Goal: Task Accomplishment & Management: Manage account settings

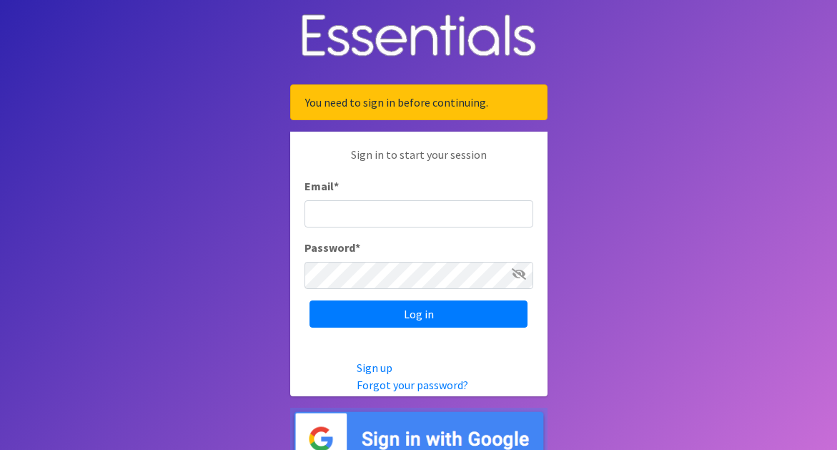
click at [385, 219] on input "Email *" at bounding box center [419, 213] width 229 height 27
type input "[EMAIL_ADDRESS][DOMAIN_NAME]"
click at [310, 300] on input "Log in" at bounding box center [419, 313] width 218 height 27
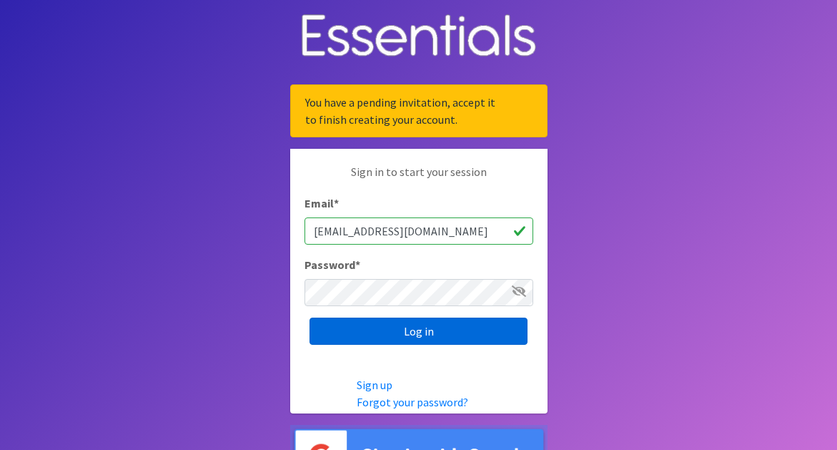
click at [458, 331] on input "Log in" at bounding box center [419, 331] width 218 height 27
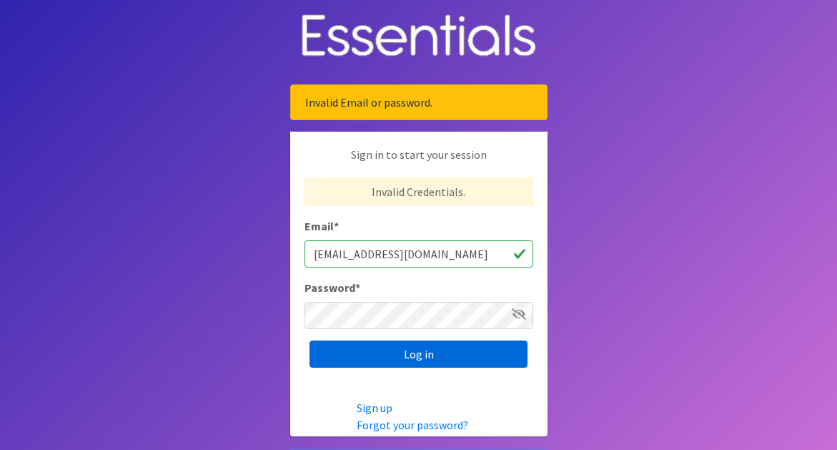
click at [423, 352] on input "Log in" at bounding box center [419, 353] width 218 height 27
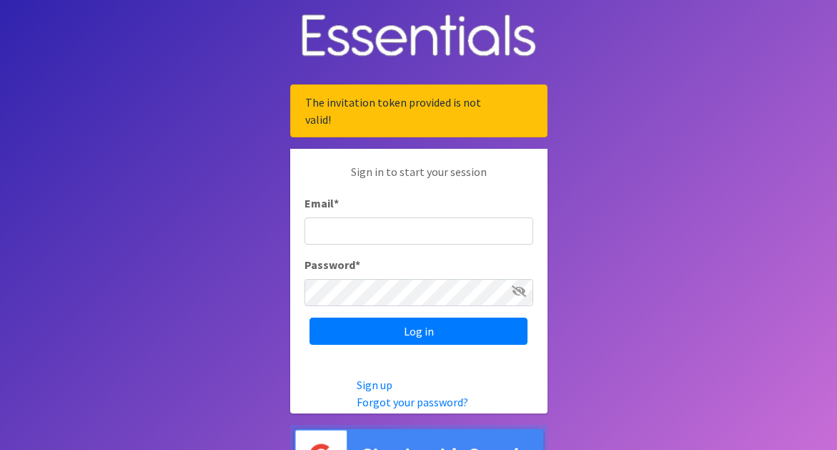
click at [453, 236] on input "Email *" at bounding box center [419, 230] width 229 height 27
type input "[EMAIL_ADDRESS][DOMAIN_NAME]"
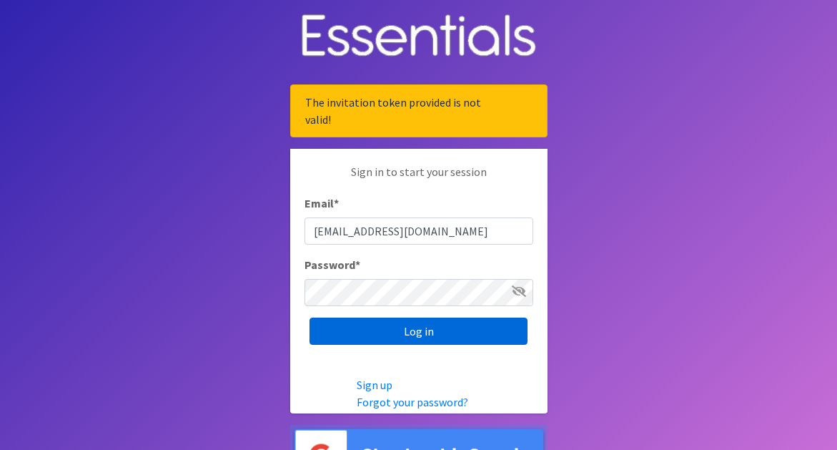
click at [410, 332] on input "Log in" at bounding box center [419, 331] width 218 height 27
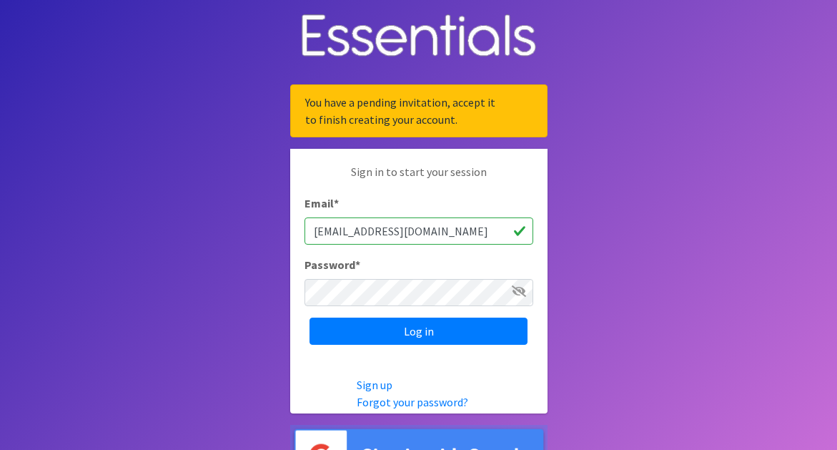
scroll to position [36, 0]
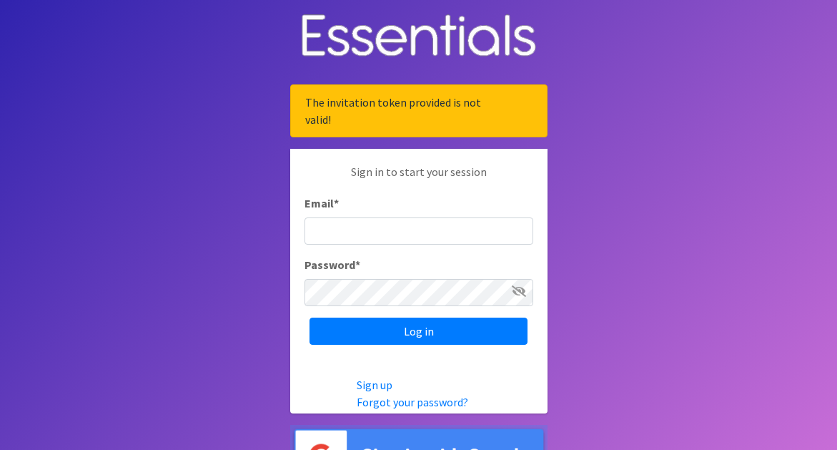
click at [402, 231] on input "Email *" at bounding box center [419, 230] width 229 height 27
type input "[EMAIL_ADDRESS][DOMAIN_NAME]"
click at [310, 318] on input "Log in" at bounding box center [419, 331] width 218 height 27
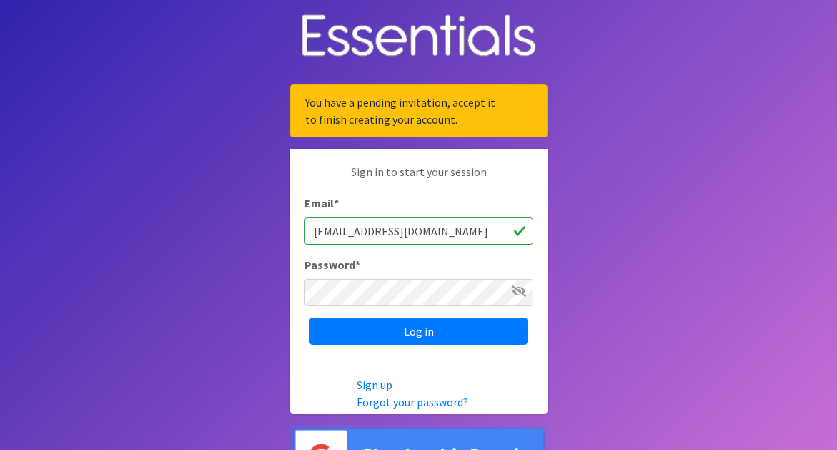
click at [492, 233] on input "cejaconlon@gmail.com" at bounding box center [419, 230] width 229 height 27
drag, startPoint x: 468, startPoint y: 232, endPoint x: 307, endPoint y: 237, distance: 161.0
click at [307, 237] on input "cejaconlon@gmail.com" at bounding box center [419, 230] width 229 height 27
click at [454, 232] on input "cconlonswim@gmail.com" at bounding box center [419, 230] width 229 height 27
drag, startPoint x: 454, startPoint y: 232, endPoint x: 310, endPoint y: 237, distance: 144.6
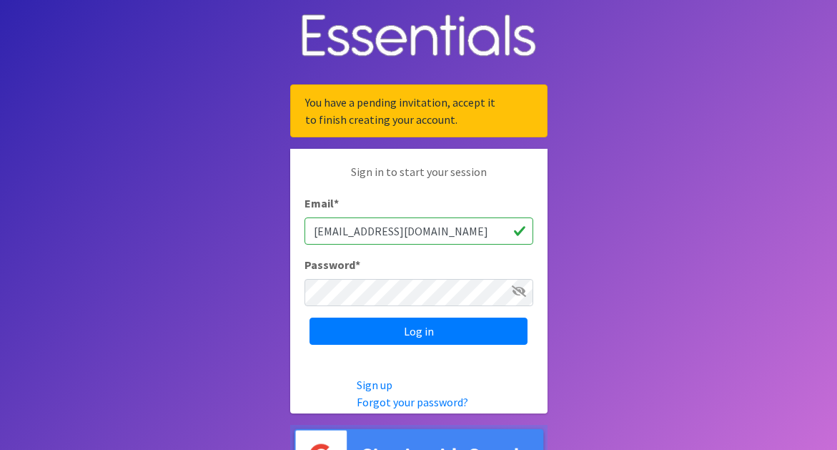
click at [310, 237] on input "cconlonswim@gmail.com" at bounding box center [419, 230] width 229 height 27
type input "e"
type input "cejaconlon@gmail.com"
click at [405, 401] on link "Forgot your password?" at bounding box center [413, 402] width 112 height 14
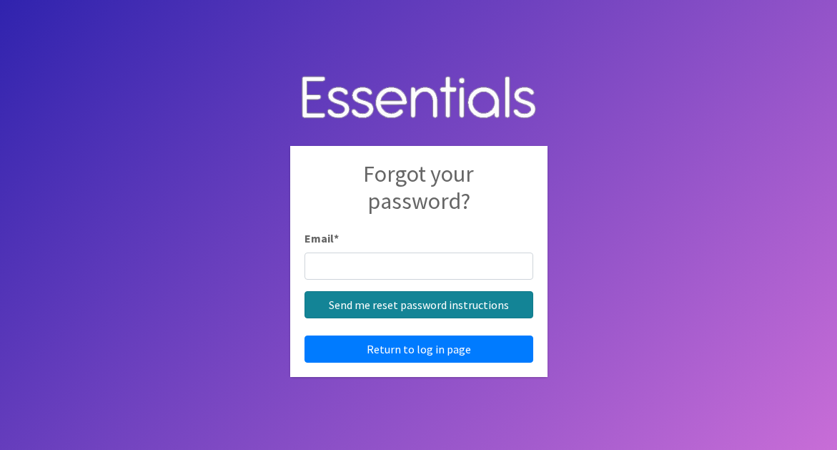
click at [413, 303] on input "Send me reset password instructions" at bounding box center [419, 304] width 229 height 27
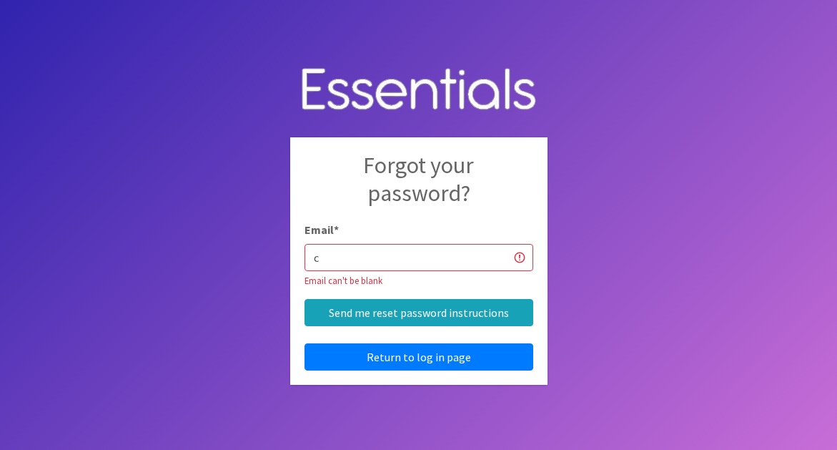
type input "[EMAIL_ADDRESS][DOMAIN_NAME]"
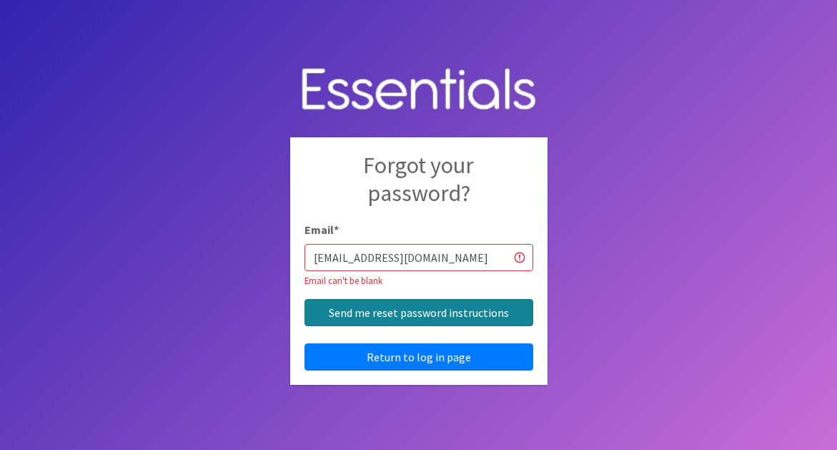
click at [403, 318] on input "Send me reset password instructions" at bounding box center [419, 312] width 229 height 27
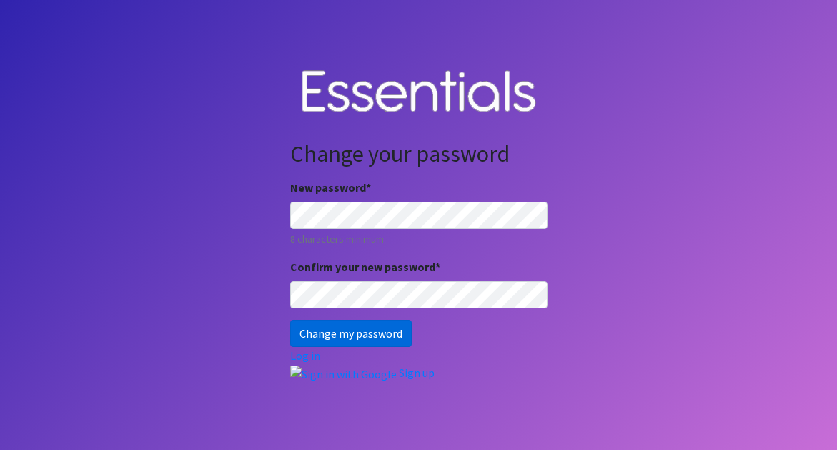
click at [385, 343] on input "Change my password" at bounding box center [351, 333] width 122 height 27
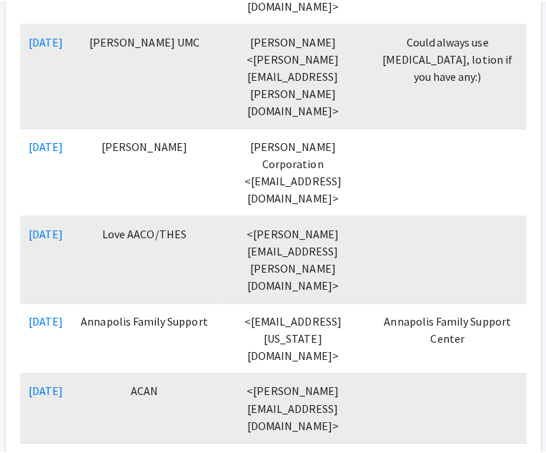
scroll to position [1173, 0]
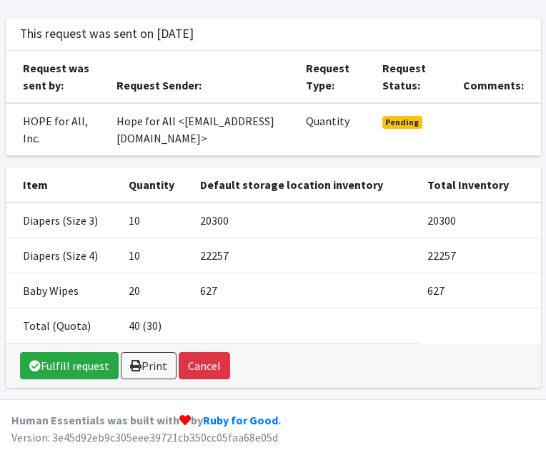
scroll to position [112, 0]
click at [83, 368] on link "Fulfill request" at bounding box center [69, 365] width 99 height 27
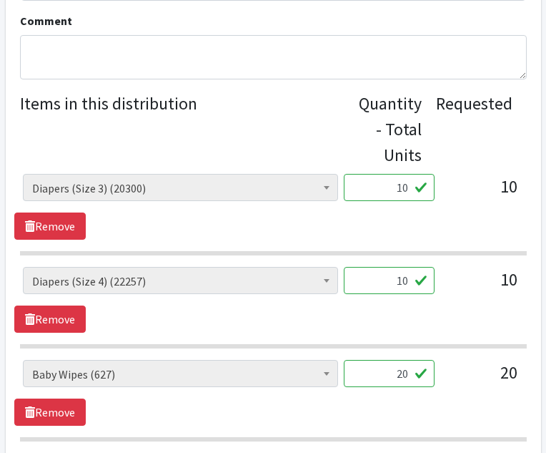
scroll to position [546, 0]
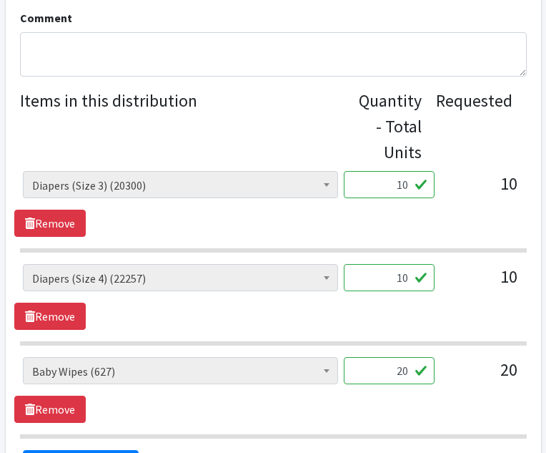
click at [411, 185] on input "10" at bounding box center [389, 184] width 91 height 27
type input "1"
type input "600"
click at [408, 280] on input "10" at bounding box center [389, 277] width 91 height 27
type input "1"
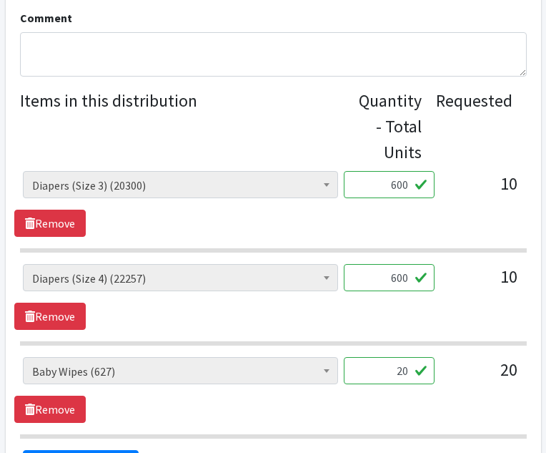
type input "600"
click at [410, 371] on input "20" at bounding box center [389, 370] width 91 height 27
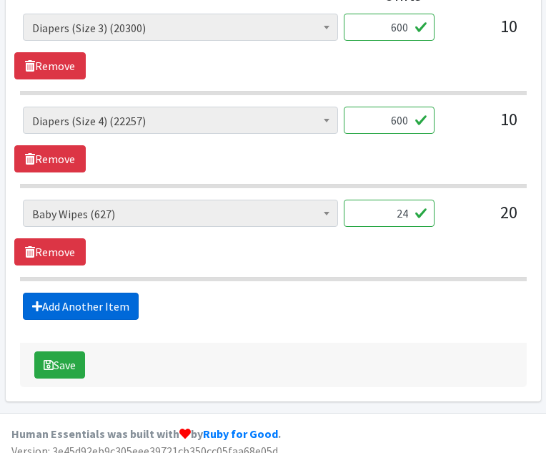
scroll to position [710, 0]
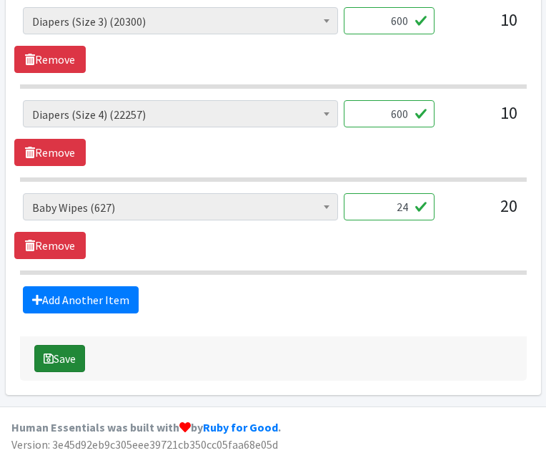
type input "24"
click at [65, 358] on button "Save" at bounding box center [59, 358] width 51 height 27
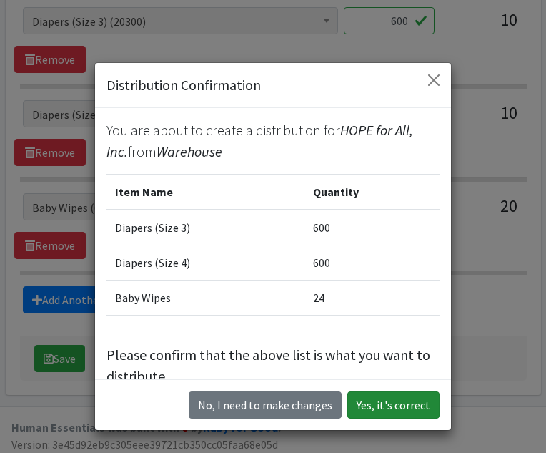
click at [401, 405] on button "Yes, it's correct" at bounding box center [394, 404] width 92 height 27
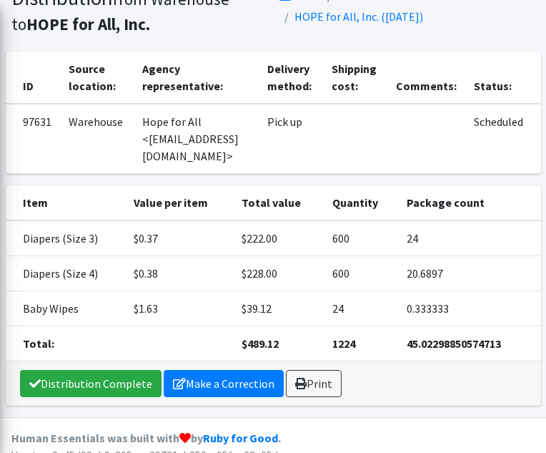
scroll to position [114, 0]
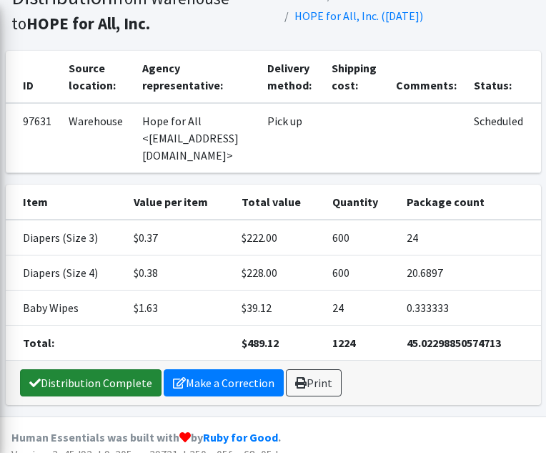
click at [112, 369] on link "Distribution Complete" at bounding box center [91, 382] width 142 height 27
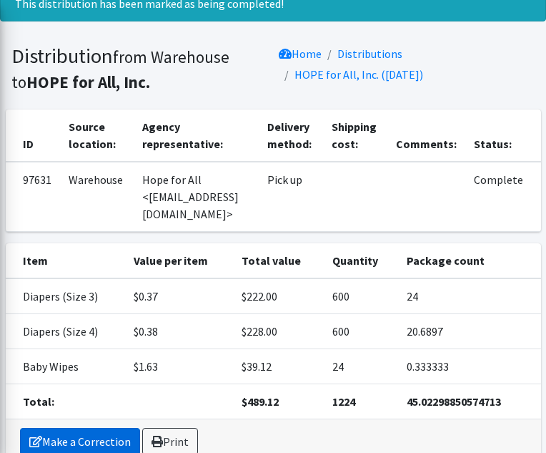
scroll to position [0, 0]
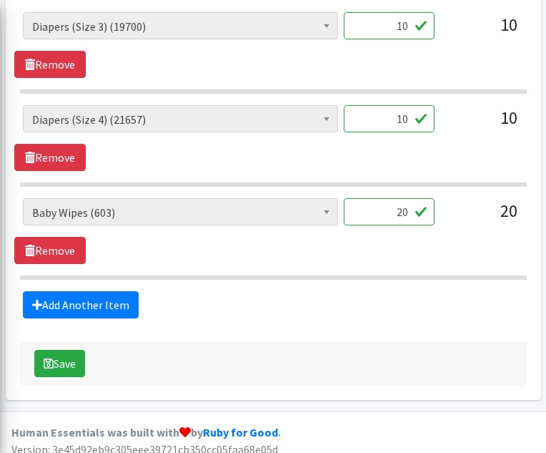
scroll to position [670, 0]
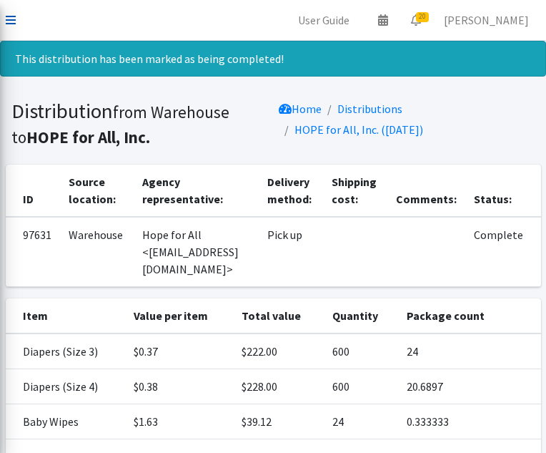
click at [13, 19] on icon at bounding box center [11, 19] width 10 height 11
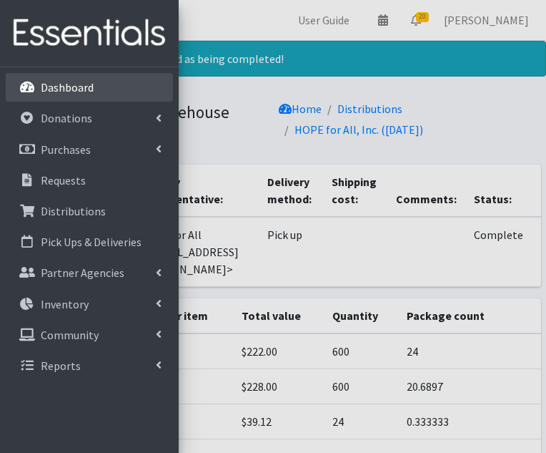
click at [61, 84] on p "Dashboard" at bounding box center [67, 87] width 53 height 14
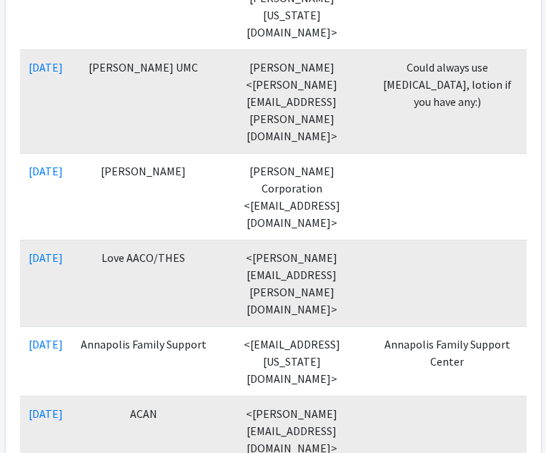
scroll to position [1117, 0]
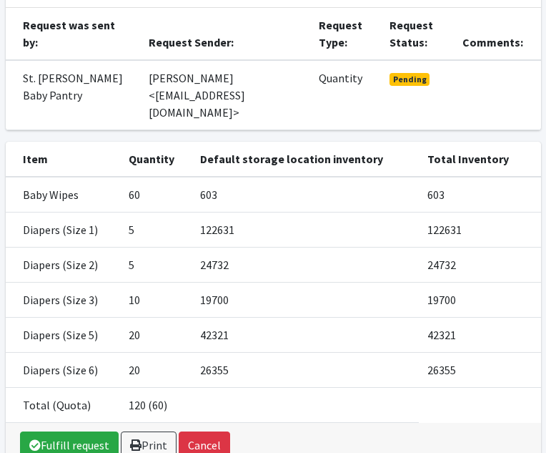
scroll to position [217, 0]
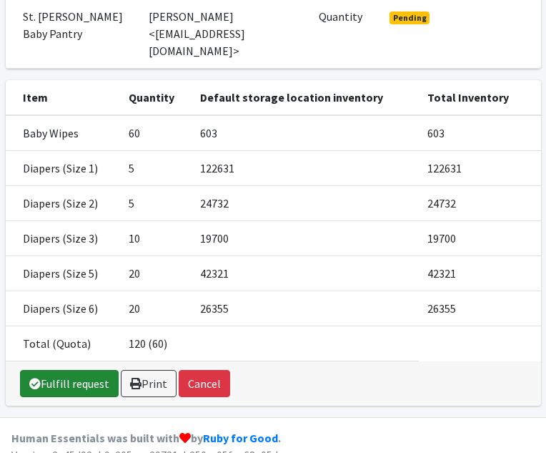
click at [97, 370] on link "Fulfill request" at bounding box center [69, 383] width 99 height 27
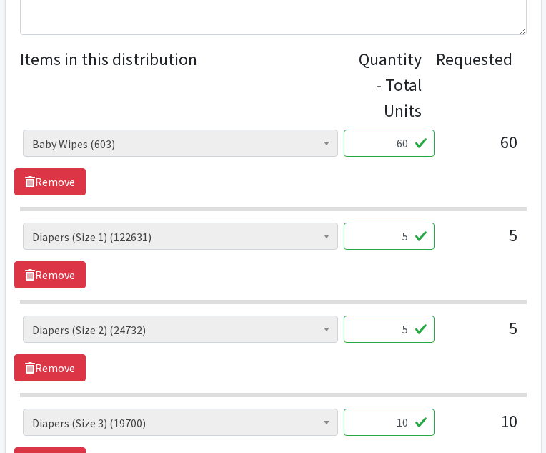
scroll to position [582, 0]
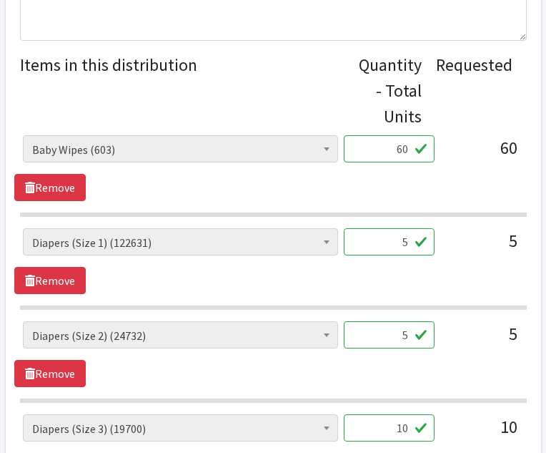
click at [407, 245] on input "5" at bounding box center [389, 241] width 91 height 27
type input "408"
click at [408, 335] on input "5" at bounding box center [389, 334] width 91 height 27
type input "250"
click at [410, 430] on input "10" at bounding box center [389, 427] width 91 height 27
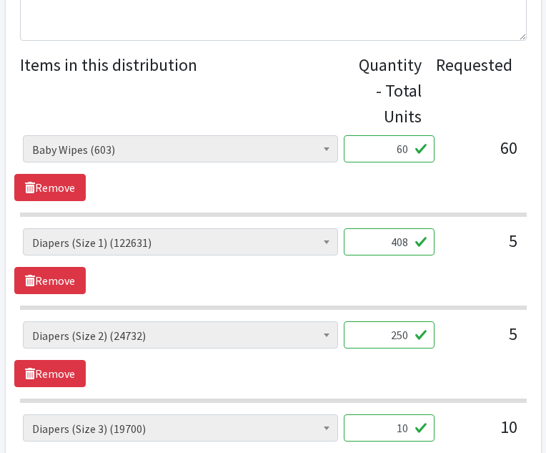
type input "1"
type input "500"
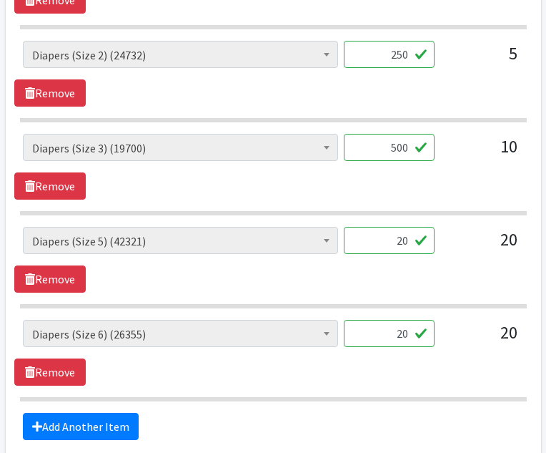
scroll to position [867, 0]
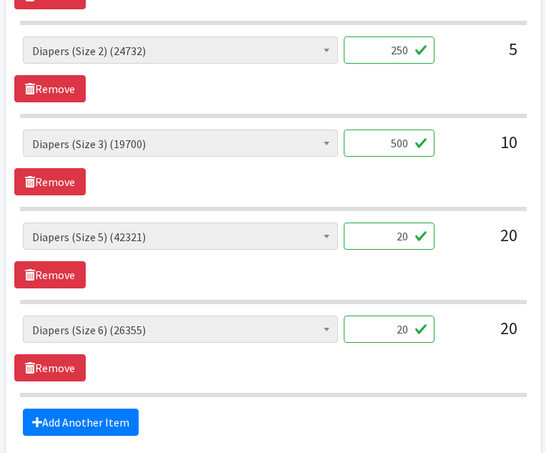
click at [408, 239] on input "20" at bounding box center [389, 235] width 91 height 27
type input "2"
type input "1000"
click at [408, 335] on input "20" at bounding box center [389, 328] width 91 height 27
type input "2"
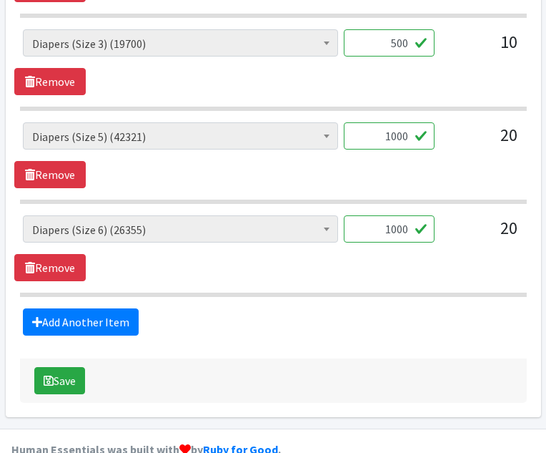
scroll to position [996, 0]
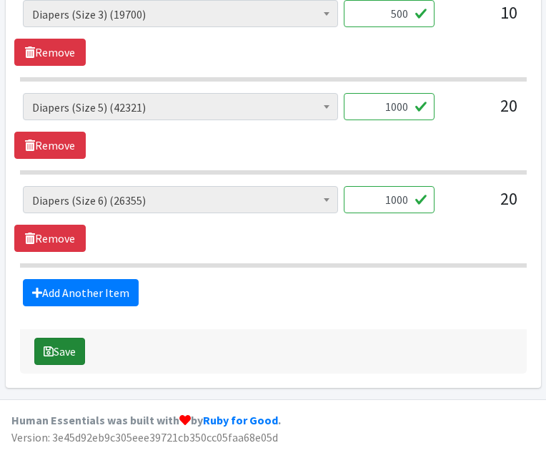
type input "1000"
click at [65, 352] on button "Save" at bounding box center [59, 351] width 51 height 27
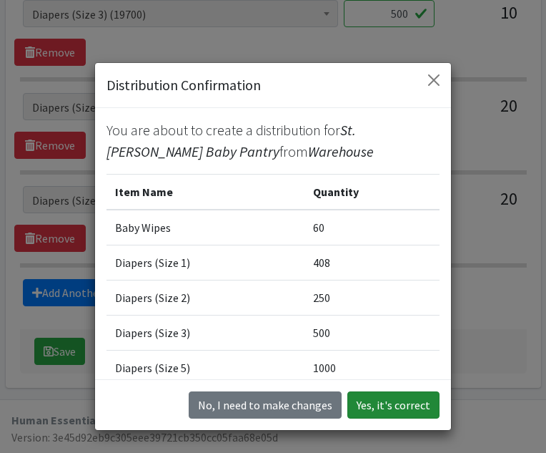
click at [405, 407] on button "Yes, it's correct" at bounding box center [394, 404] width 92 height 27
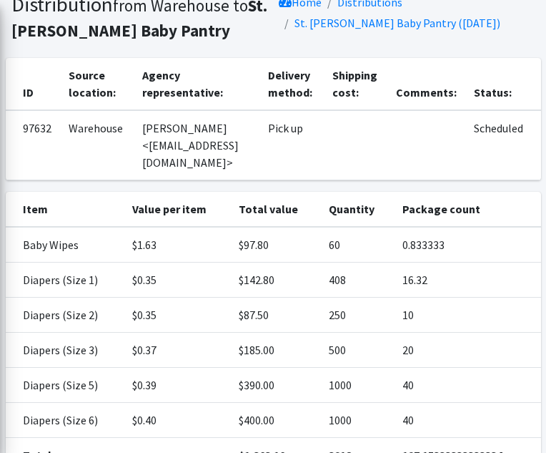
scroll to position [219, 0]
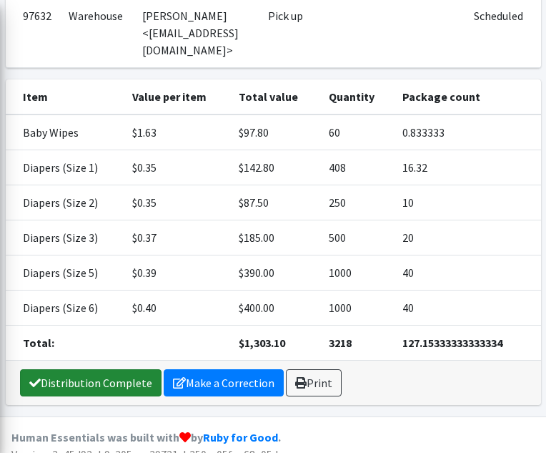
click at [108, 369] on link "Distribution Complete" at bounding box center [91, 382] width 142 height 27
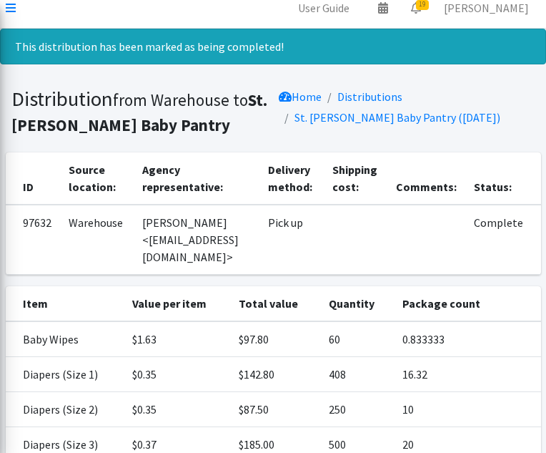
scroll to position [0, 0]
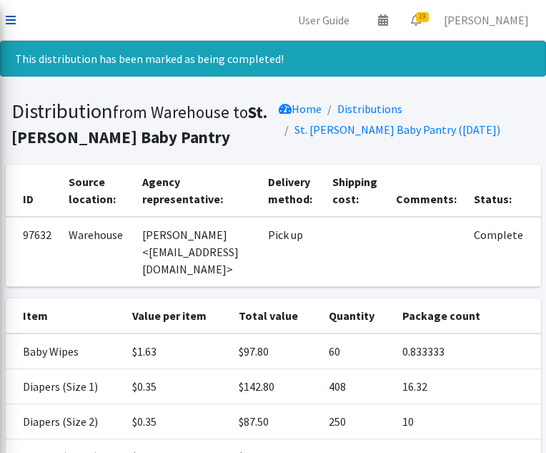
click at [8, 18] on icon at bounding box center [11, 19] width 10 height 11
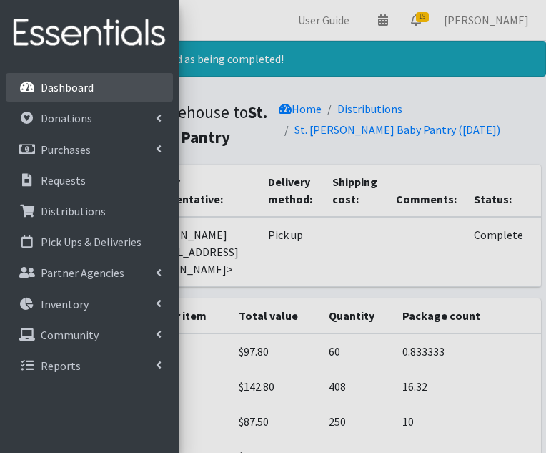
click at [51, 84] on p "Dashboard" at bounding box center [67, 87] width 53 height 14
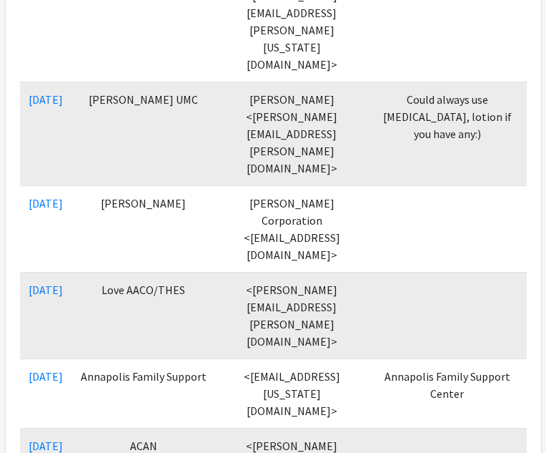
scroll to position [1079, 0]
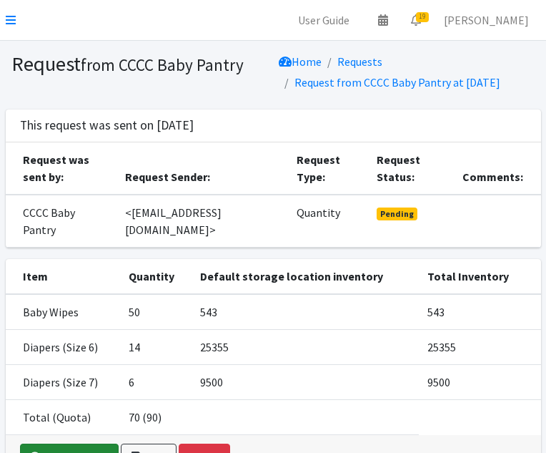
click at [90, 444] on link "Fulfill request" at bounding box center [69, 456] width 99 height 27
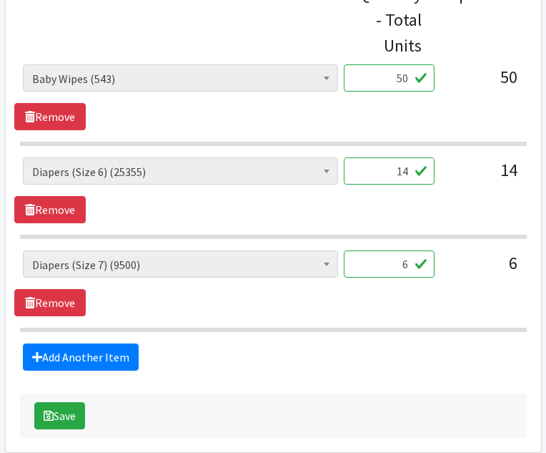
scroll to position [652, 0]
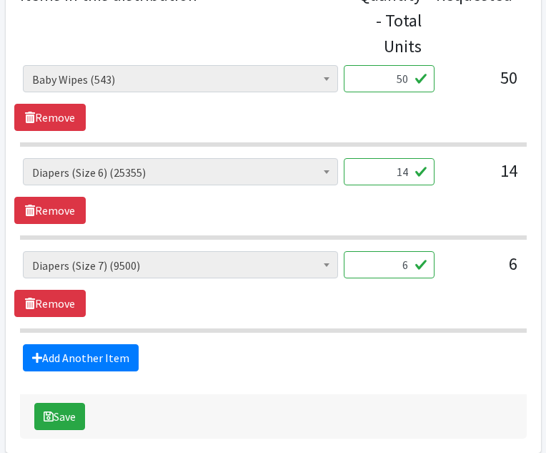
click at [410, 79] on input "50" at bounding box center [389, 78] width 91 height 27
type input "5"
type input "60"
click at [34, 403] on button "Save" at bounding box center [59, 416] width 51 height 27
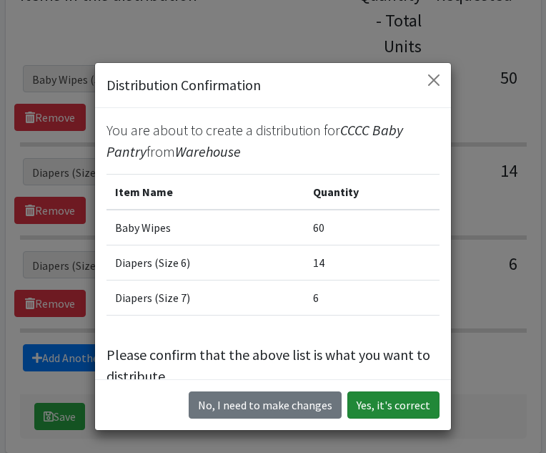
click at [403, 407] on button "Yes, it's correct" at bounding box center [394, 404] width 92 height 27
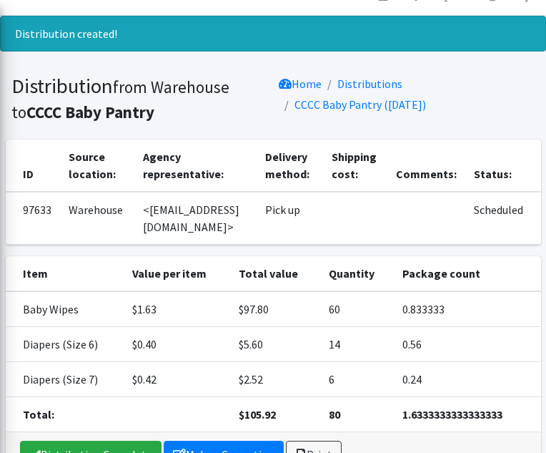
scroll to position [97, 0]
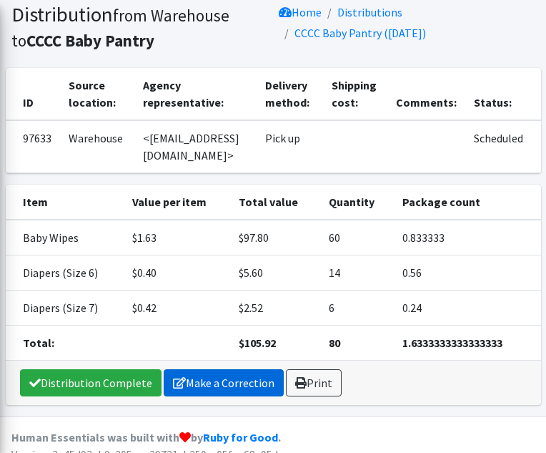
click at [218, 369] on link "Make a Correction" at bounding box center [224, 382] width 120 height 27
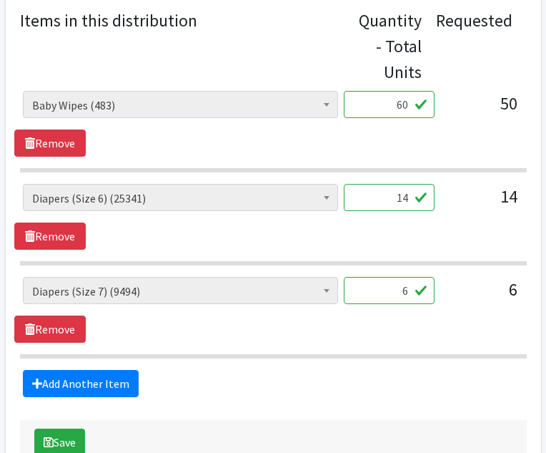
scroll to position [555, 0]
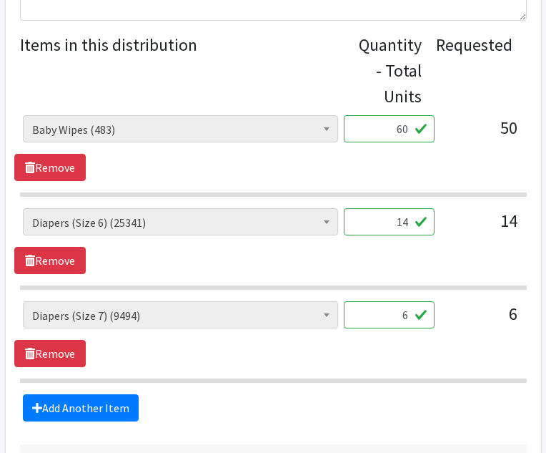
click at [410, 222] on input "14" at bounding box center [389, 221] width 91 height 27
type input "1"
type input "800"
click at [408, 316] on input "6" at bounding box center [389, 314] width 91 height 27
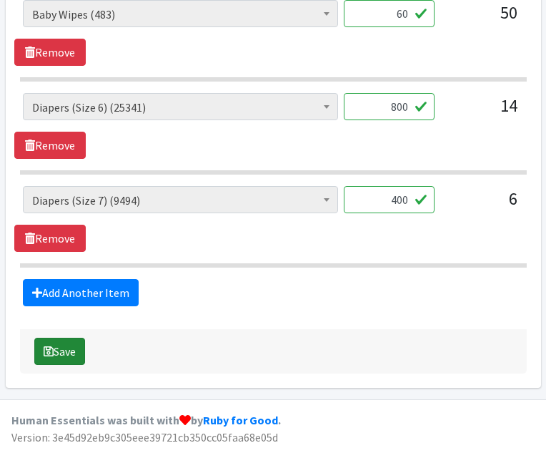
type input "400"
click at [75, 351] on button "Save" at bounding box center [59, 351] width 51 height 27
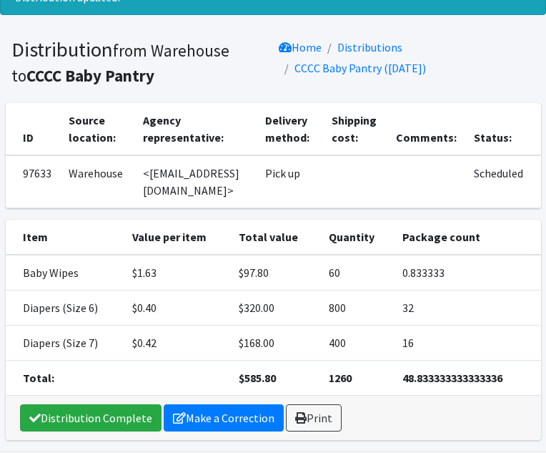
scroll to position [97, 0]
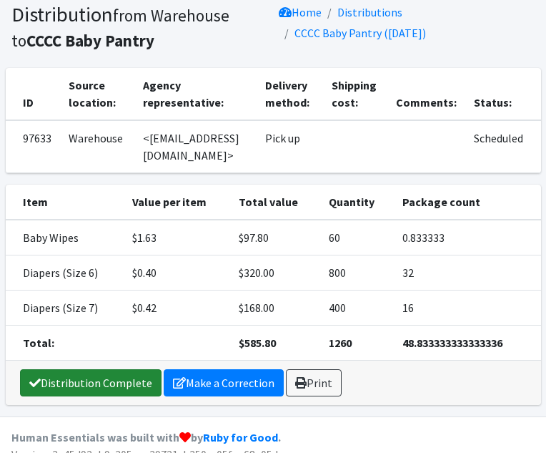
click at [124, 369] on link "Distribution Complete" at bounding box center [91, 382] width 142 height 27
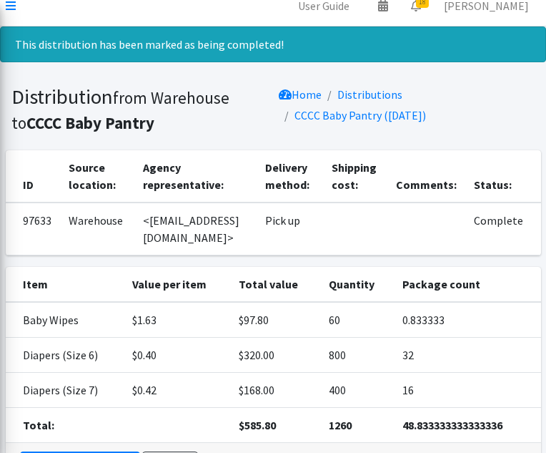
scroll to position [0, 0]
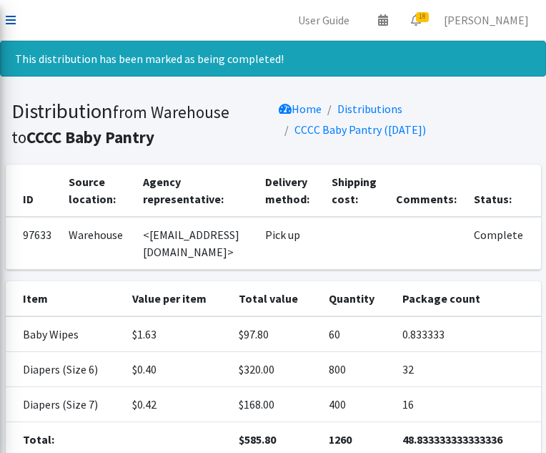
click at [9, 21] on icon at bounding box center [11, 19] width 10 height 11
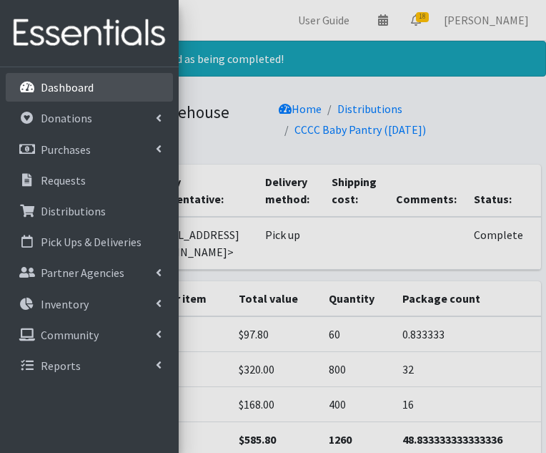
click at [50, 87] on p "Dashboard" at bounding box center [67, 87] width 53 height 14
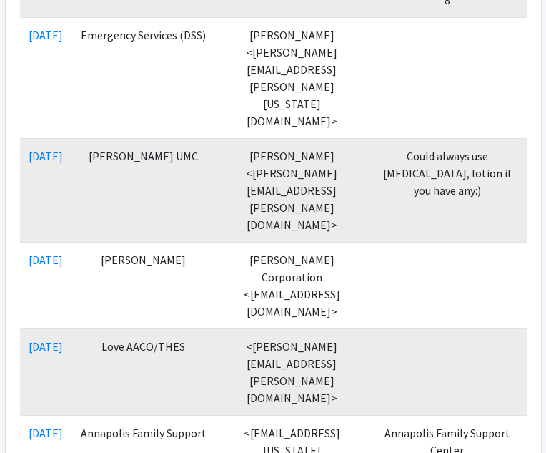
scroll to position [1012, 0]
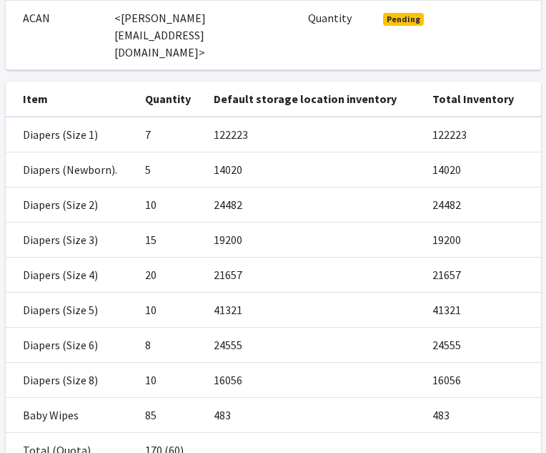
scroll to position [272, 0]
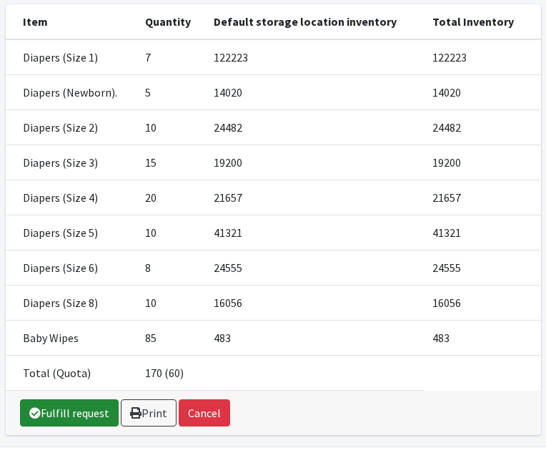
click at [92, 399] on link "Fulfill request" at bounding box center [69, 412] width 99 height 27
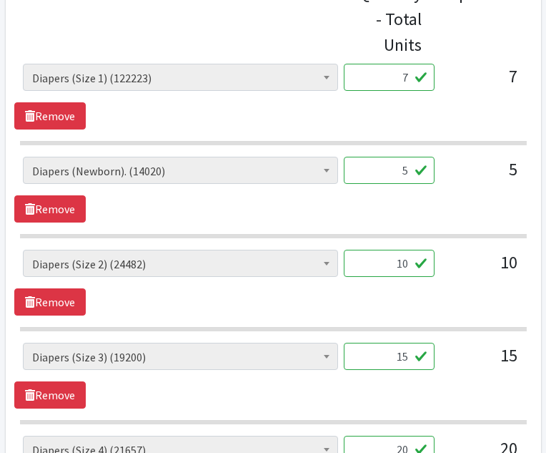
scroll to position [639, 0]
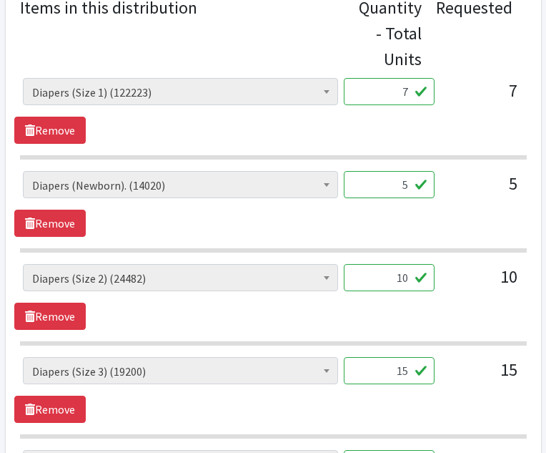
click at [409, 92] on input "7" at bounding box center [389, 91] width 91 height 27
type input "408"
click at [408, 187] on input "5" at bounding box center [389, 184] width 91 height 27
type input "224"
click at [407, 279] on input "10" at bounding box center [389, 277] width 91 height 27
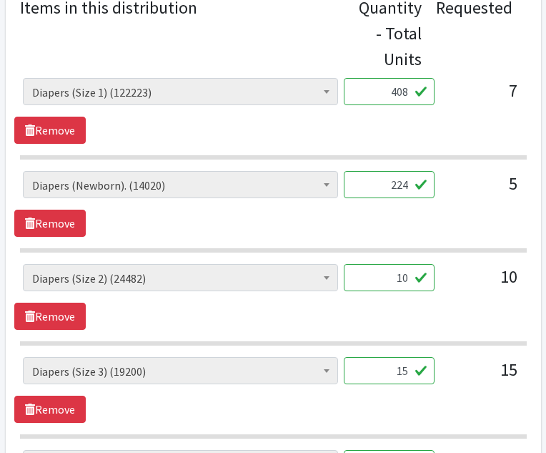
type input "1"
type input "400"
click at [408, 374] on input "15" at bounding box center [389, 370] width 91 height 27
type input "1"
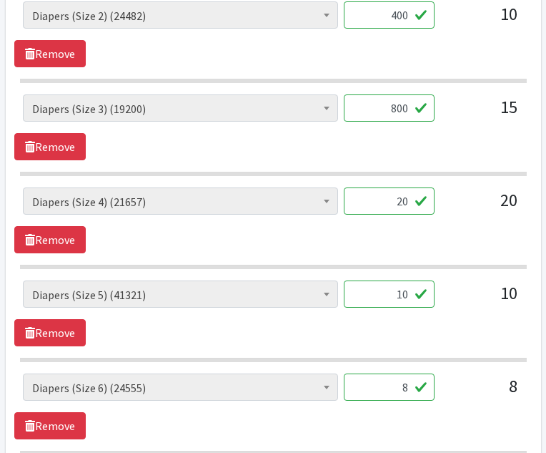
scroll to position [929, 0]
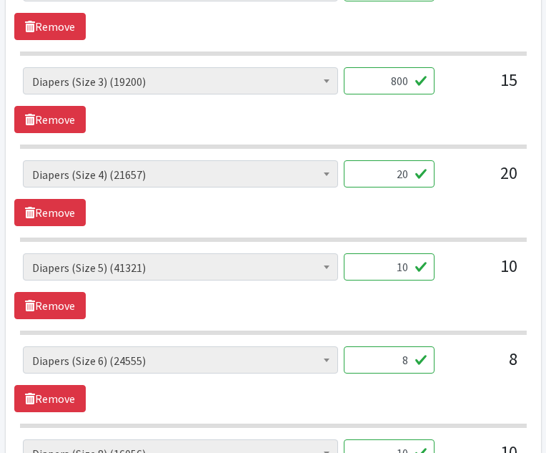
type input "800"
click at [410, 174] on input "20" at bounding box center [389, 173] width 91 height 27
type input "2"
type input "1044"
click at [406, 267] on input "10" at bounding box center [389, 266] width 91 height 27
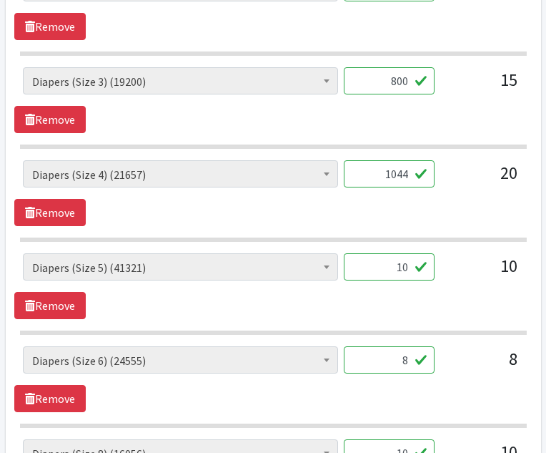
type input "1"
type input "400"
click at [404, 361] on input "8" at bounding box center [389, 359] width 91 height 27
click at [412, 363] on input "8" at bounding box center [389, 359] width 91 height 27
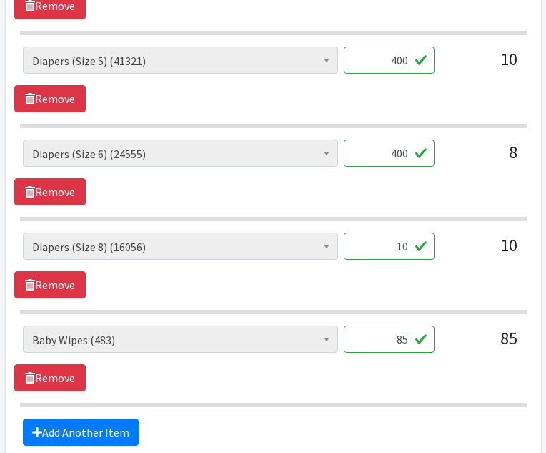
scroll to position [1145, 0]
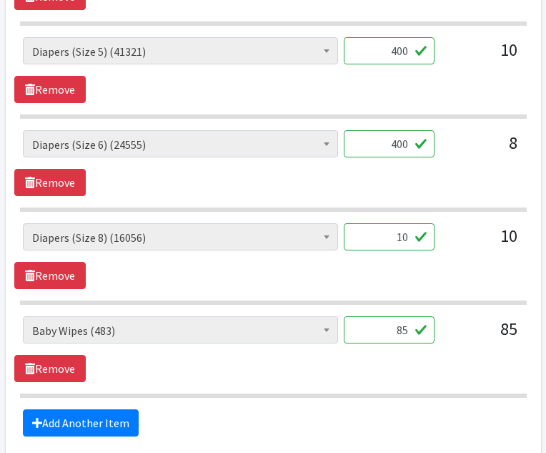
type input "400"
click at [411, 237] on input "10" at bounding box center [389, 236] width 91 height 27
type input "1"
type input "720"
click at [408, 330] on input "85" at bounding box center [389, 329] width 91 height 27
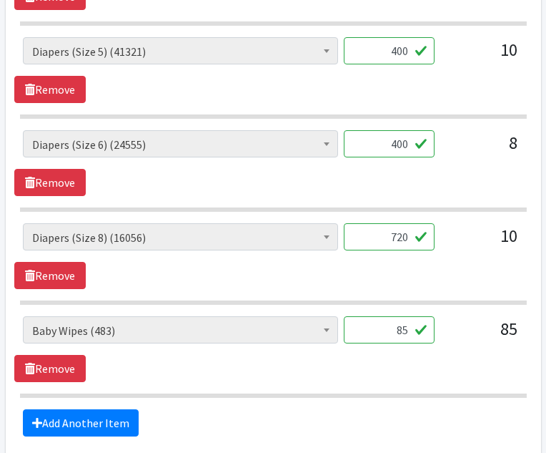
type input "8"
type input "60"
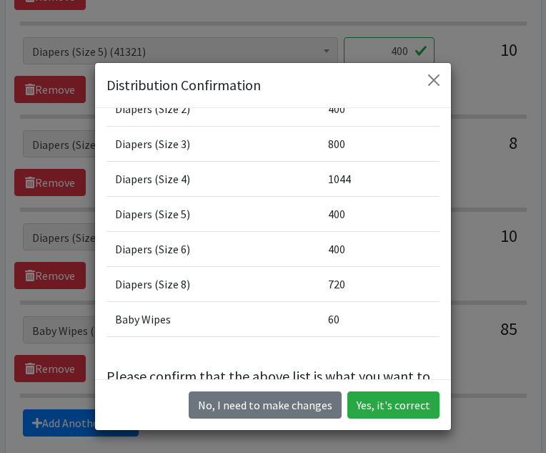
scroll to position [192, 0]
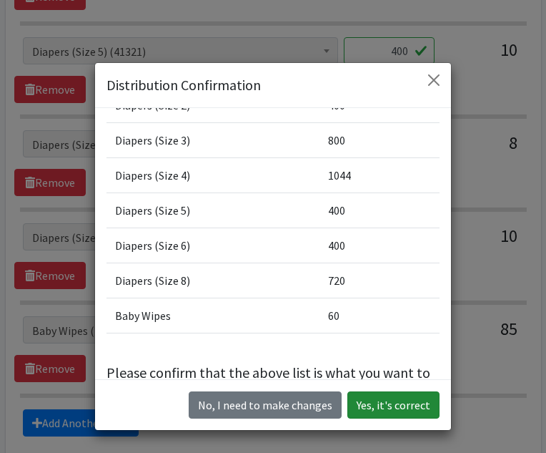
click at [396, 403] on button "Yes, it's correct" at bounding box center [394, 404] width 92 height 27
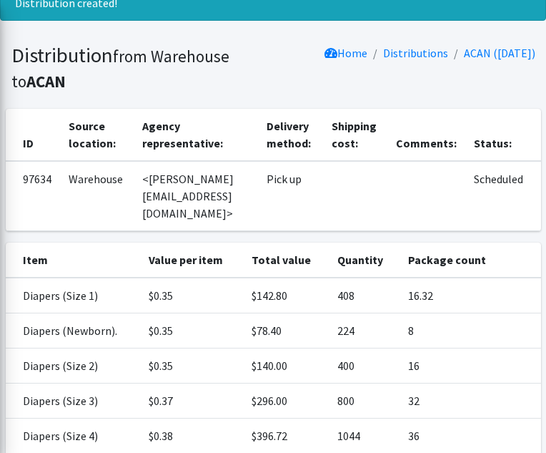
scroll to position [307, 0]
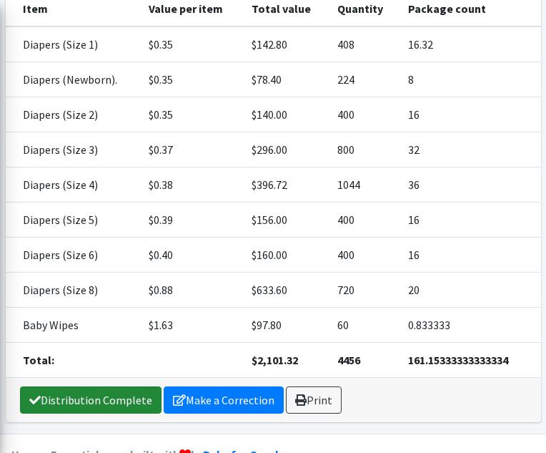
click at [98, 386] on link "Distribution Complete" at bounding box center [91, 399] width 142 height 27
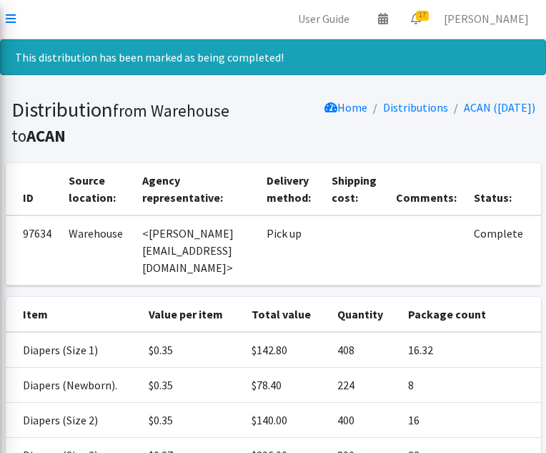
scroll to position [0, 0]
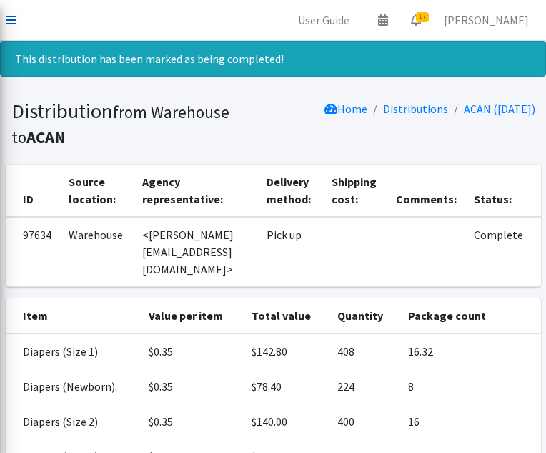
click at [8, 13] on link at bounding box center [11, 19] width 10 height 17
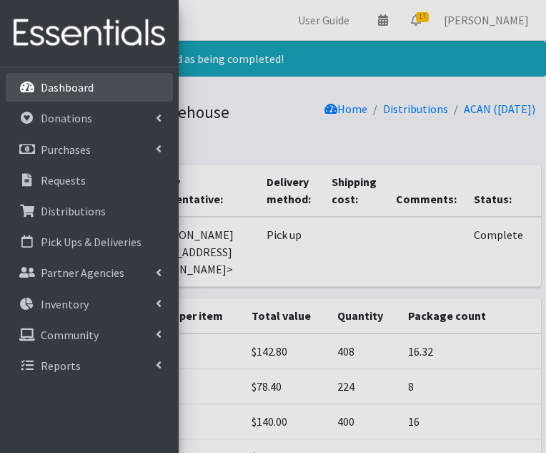
click at [54, 83] on p "Dashboard" at bounding box center [67, 87] width 53 height 14
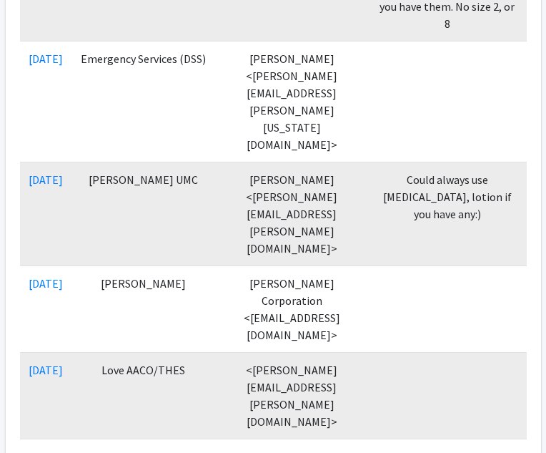
scroll to position [978, 0]
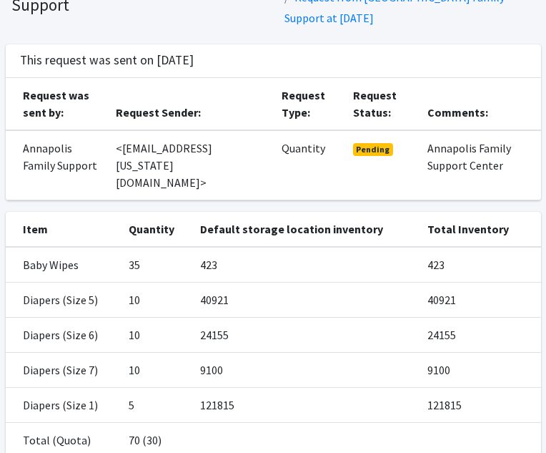
scroll to position [182, 0]
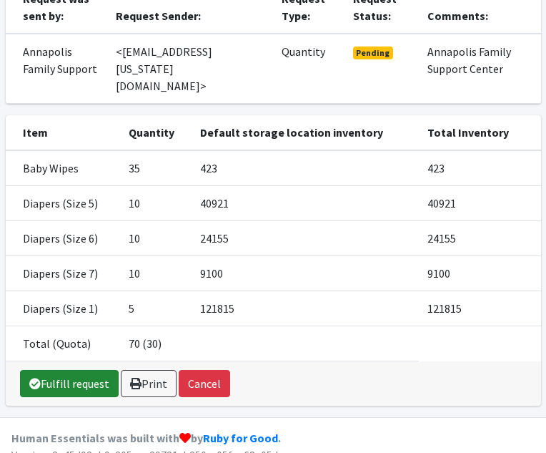
click at [76, 370] on link "Fulfill request" at bounding box center [69, 383] width 99 height 27
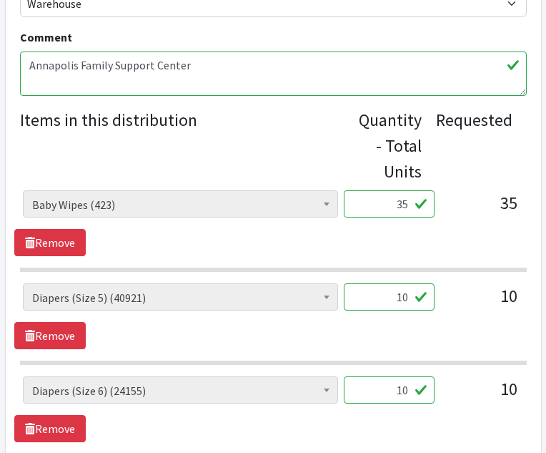
scroll to position [528, 0]
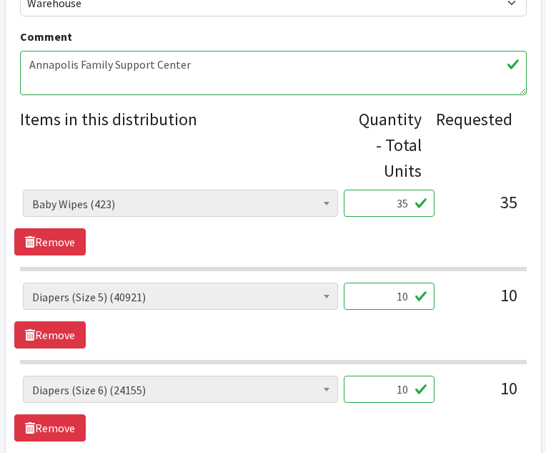
click at [407, 203] on input "35" at bounding box center [389, 203] width 91 height 27
type input "36"
click at [408, 298] on input "10" at bounding box center [389, 295] width 91 height 27
type input "1"
type input "400"
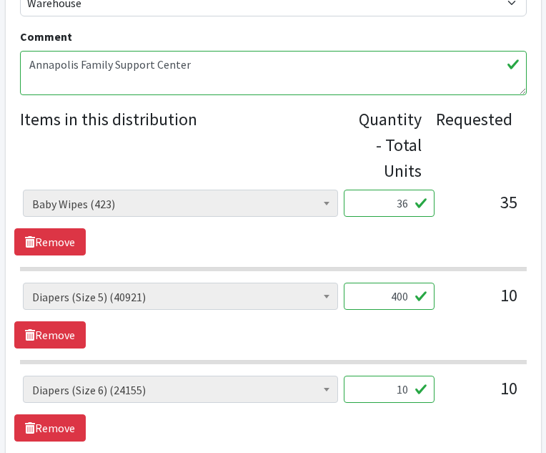
click at [408, 390] on input "10" at bounding box center [389, 388] width 91 height 27
type input "1"
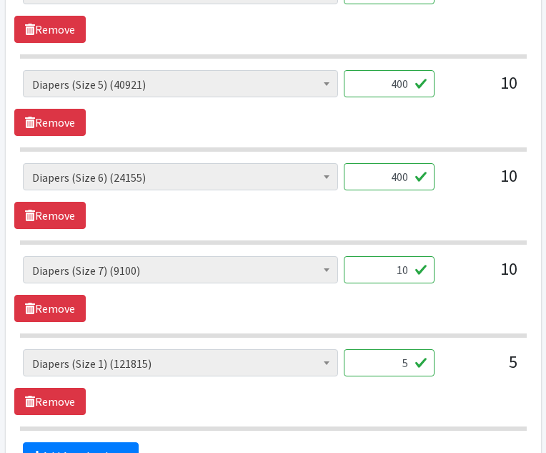
scroll to position [742, 0]
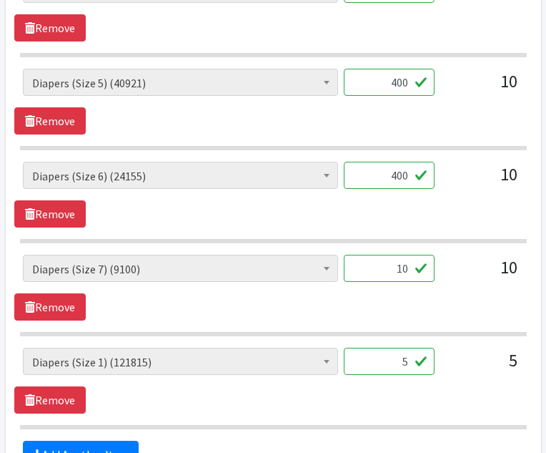
type input "400"
click at [408, 267] on input "10" at bounding box center [389, 268] width 91 height 27
type input "1"
type input "400"
click at [408, 363] on input "5" at bounding box center [389, 361] width 91 height 27
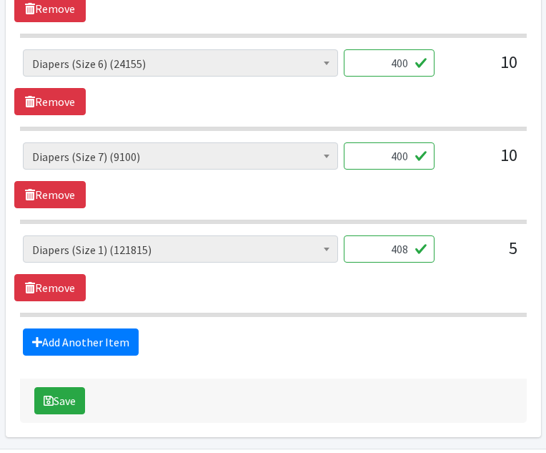
scroll to position [903, 0]
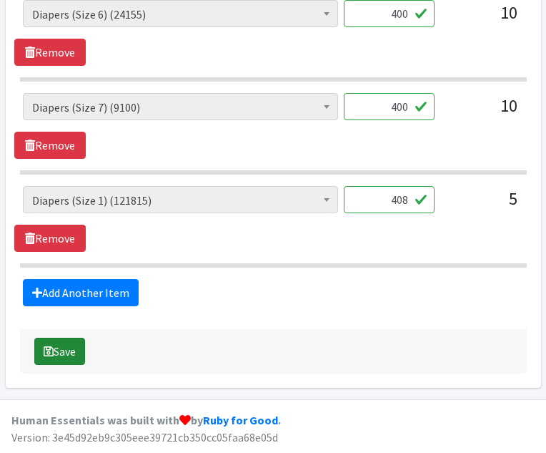
type input "408"
click at [72, 345] on button "Save" at bounding box center [59, 351] width 51 height 27
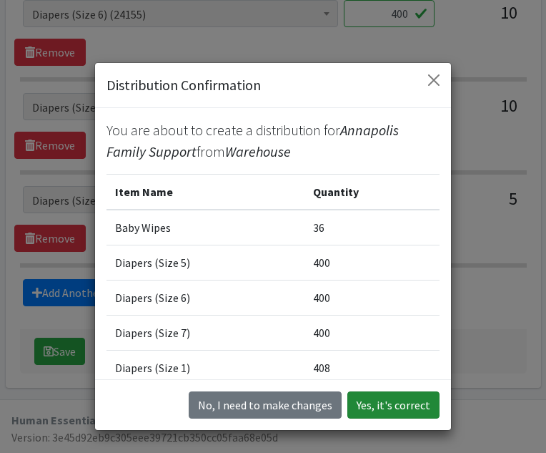
click at [388, 410] on button "Yes, it's correct" at bounding box center [394, 404] width 92 height 27
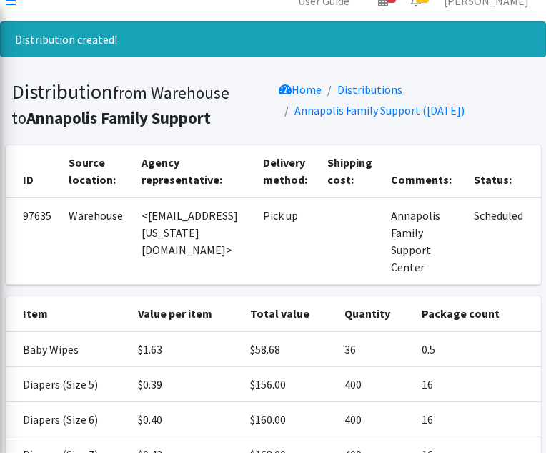
scroll to position [218, 0]
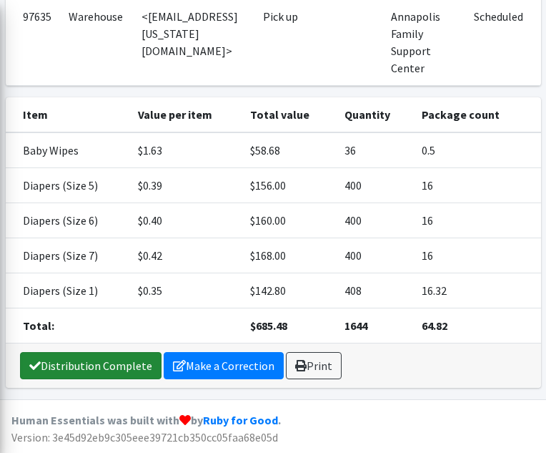
click at [113, 365] on link "Distribution Complete" at bounding box center [91, 365] width 142 height 27
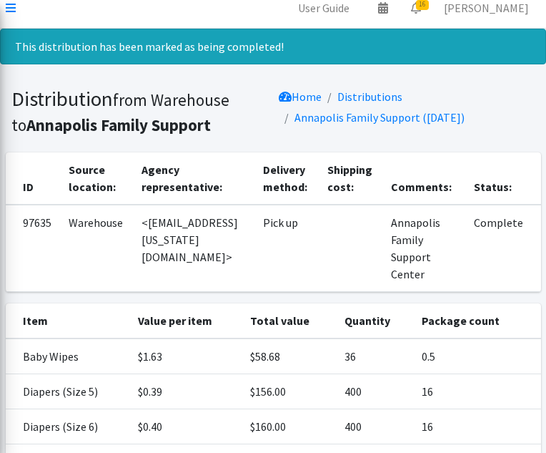
scroll to position [0, 0]
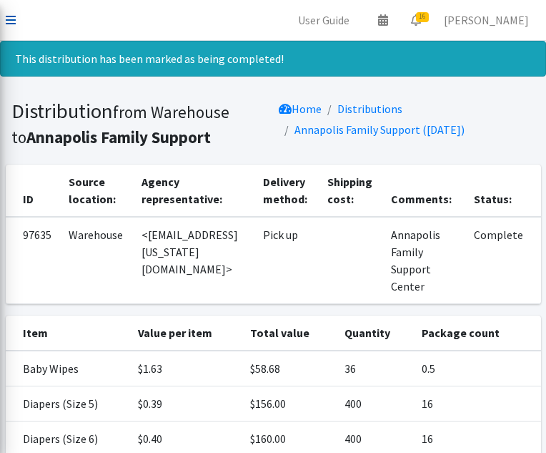
click at [10, 16] on icon at bounding box center [11, 19] width 10 height 11
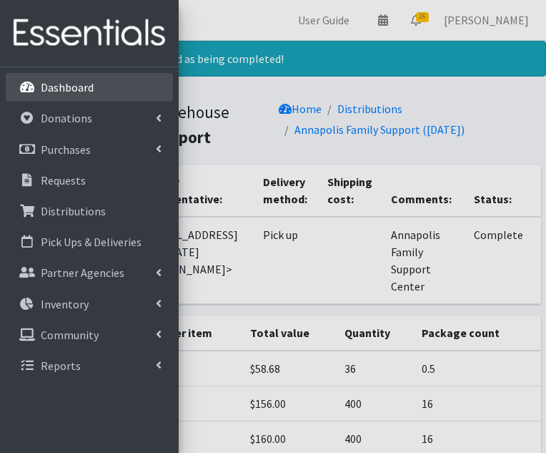
click at [48, 86] on p "Dashboard" at bounding box center [67, 87] width 53 height 14
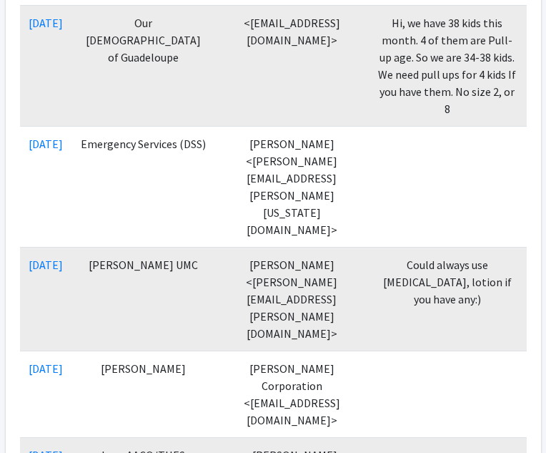
scroll to position [911, 0]
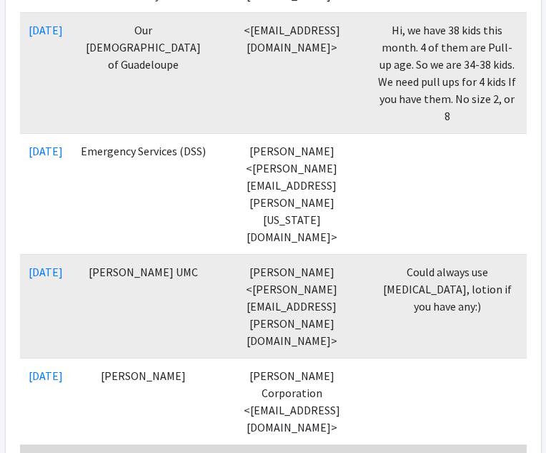
click at [59, 452] on link "09/11/2025" at bounding box center [46, 462] width 34 height 14
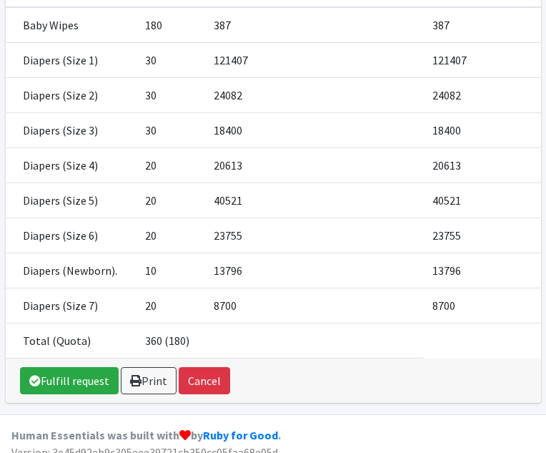
scroll to position [305, 0]
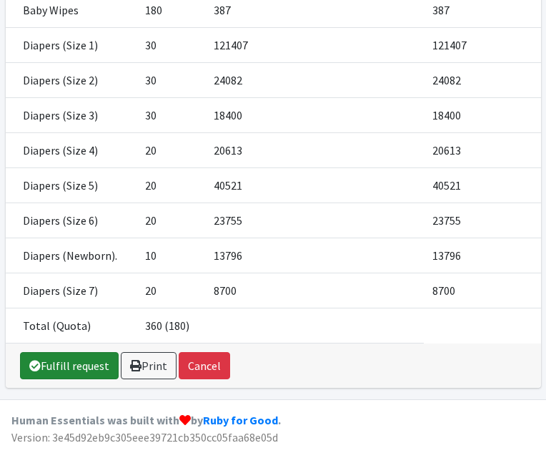
click at [64, 370] on link "Fulfill request" at bounding box center [69, 365] width 99 height 27
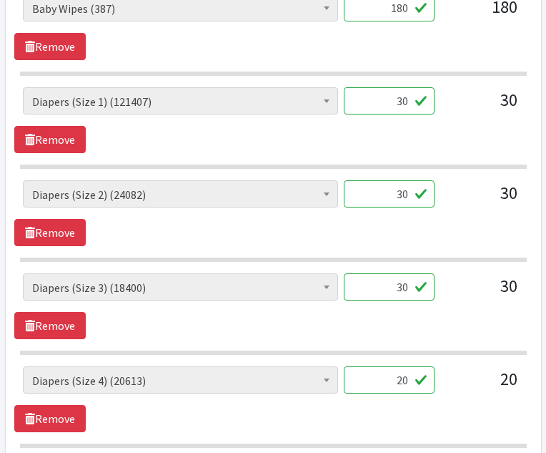
scroll to position [724, 0]
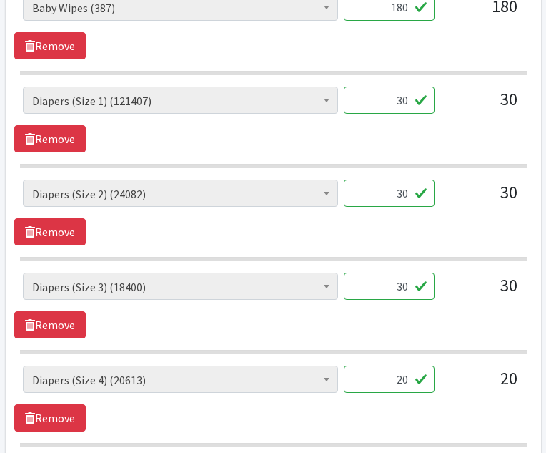
click at [408, 102] on input "30" at bounding box center [389, 100] width 91 height 27
type input "3"
type input "2040"
click at [409, 195] on input "30" at bounding box center [389, 192] width 91 height 27
type input "3"
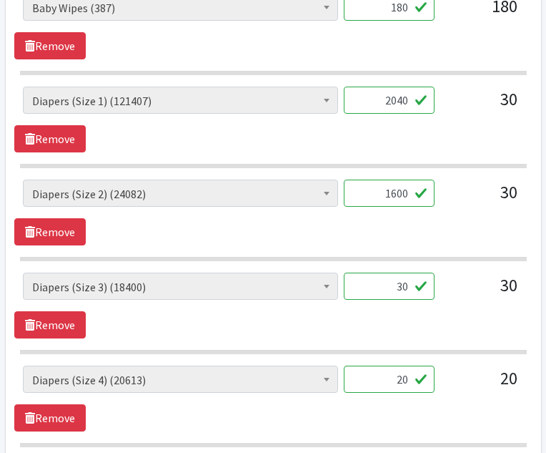
type input "1600"
click at [410, 287] on input "30" at bounding box center [389, 285] width 91 height 27
type input "3"
type input "1600"
click at [410, 380] on input "20" at bounding box center [389, 378] width 91 height 27
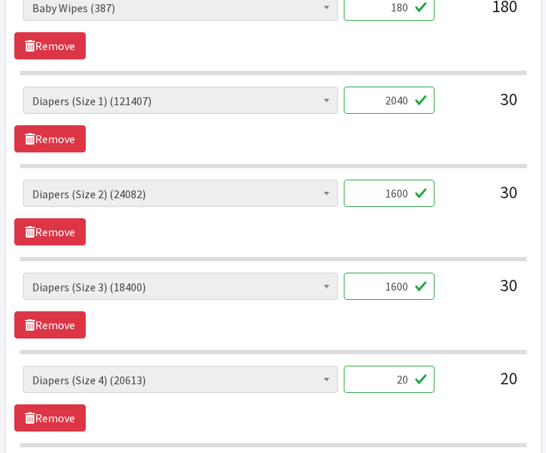
type input "2"
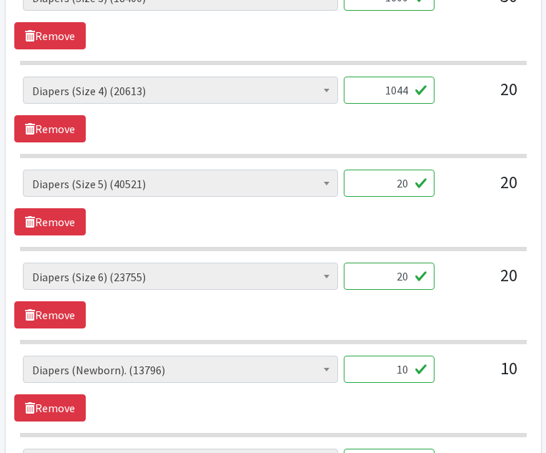
scroll to position [1019, 0]
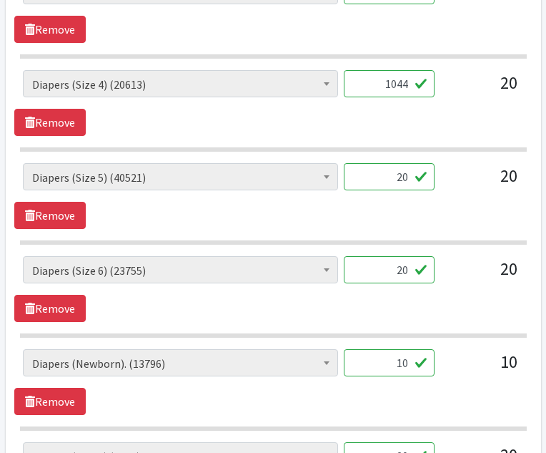
type input "1044"
click at [409, 179] on input "20" at bounding box center [389, 176] width 91 height 27
type input "2"
type input "1000"
click at [408, 270] on input "20" at bounding box center [389, 269] width 91 height 27
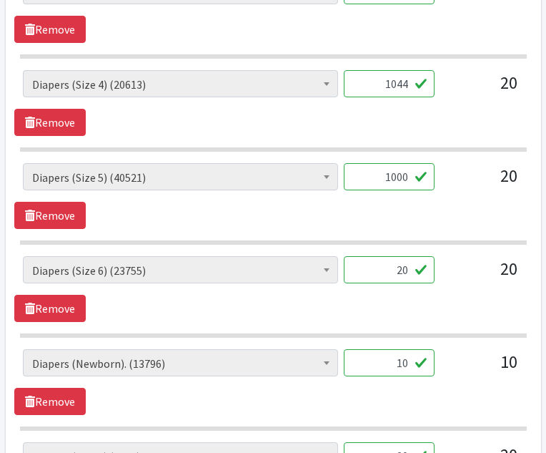
type input "2"
type input "1000"
click at [408, 364] on input "10" at bounding box center [389, 362] width 91 height 27
type input "1"
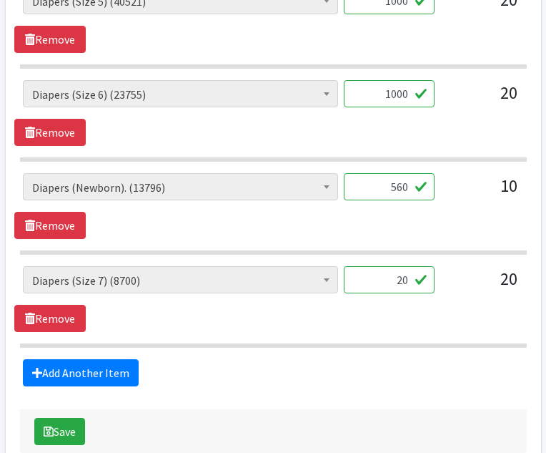
scroll to position [1201, 0]
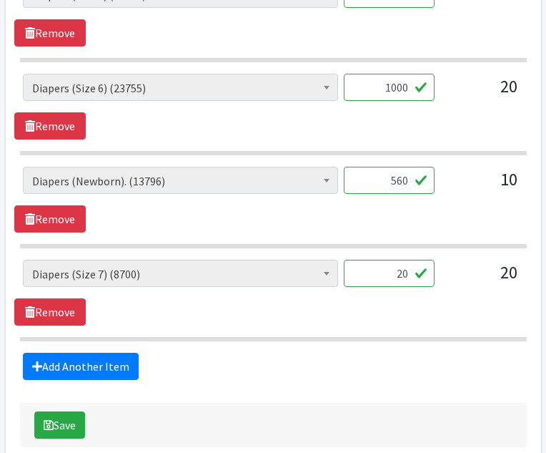
type input "560"
click at [407, 272] on input "20" at bounding box center [389, 273] width 91 height 27
type input "2"
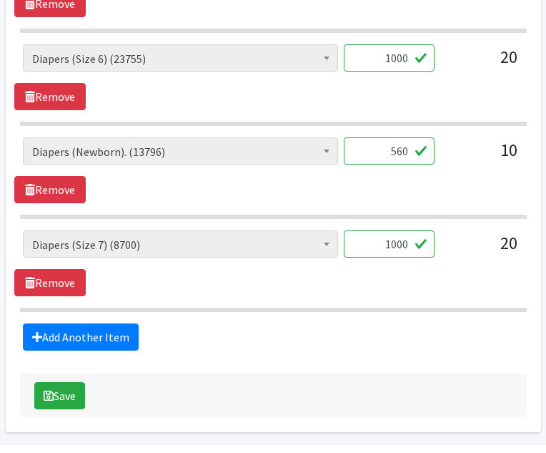
scroll to position [1275, 0]
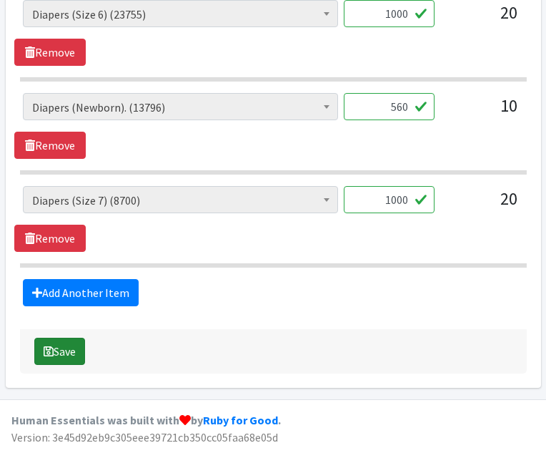
type input "1000"
click at [67, 353] on button "Save" at bounding box center [59, 351] width 51 height 27
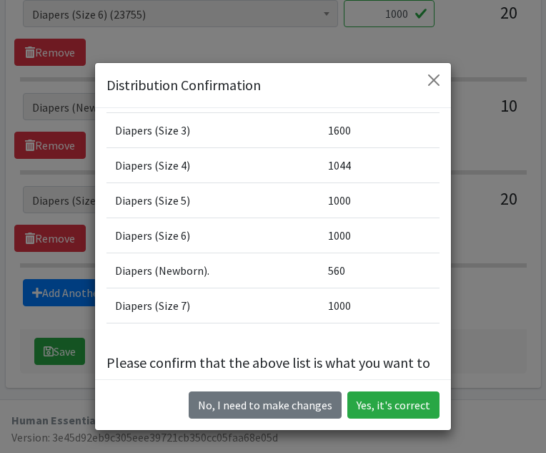
scroll to position [206, 0]
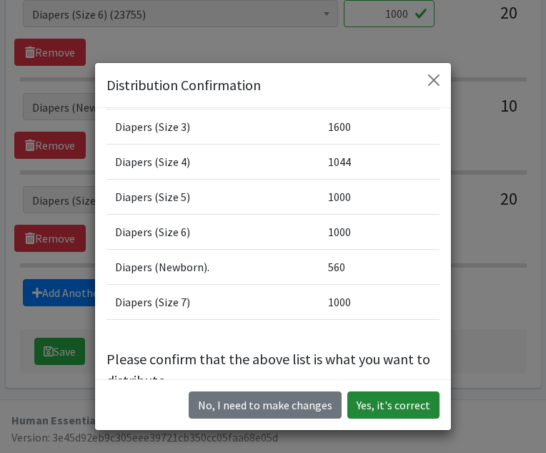
click at [393, 405] on button "Yes, it's correct" at bounding box center [394, 404] width 92 height 27
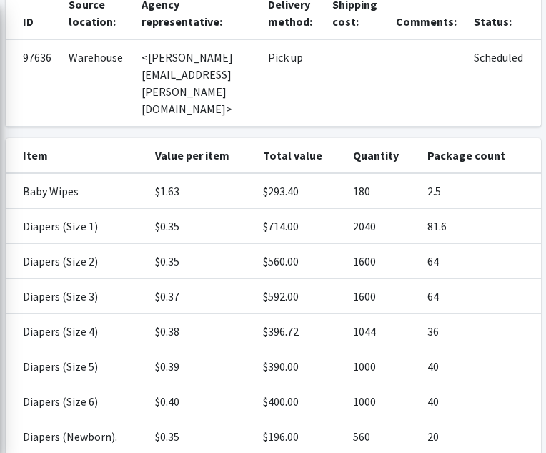
scroll to position [307, 0]
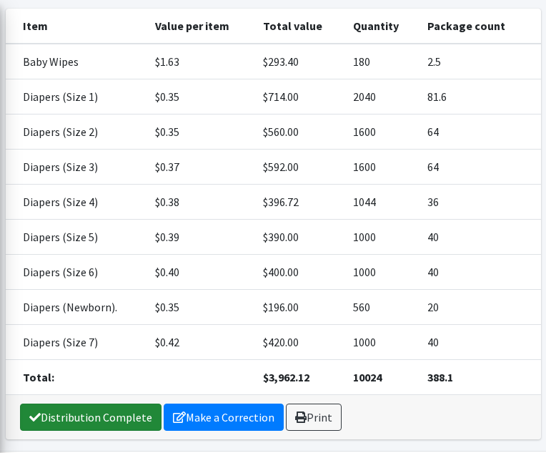
click at [109, 403] on link "Distribution Complete" at bounding box center [91, 416] width 142 height 27
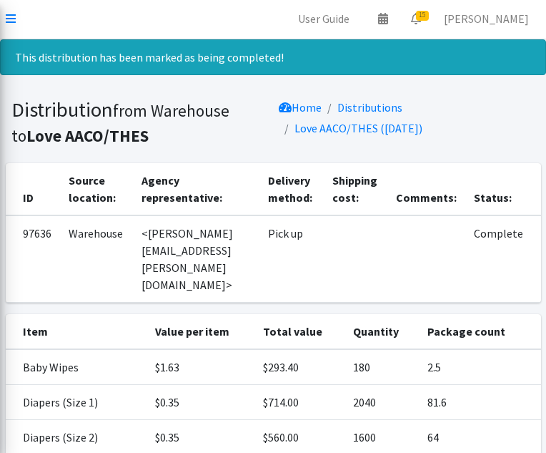
scroll to position [0, 0]
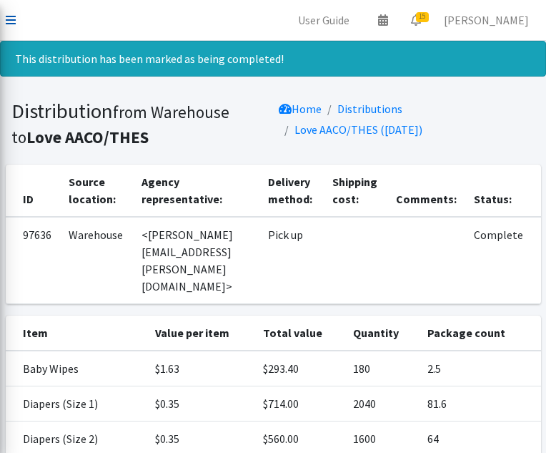
click at [10, 24] on icon at bounding box center [11, 19] width 10 height 11
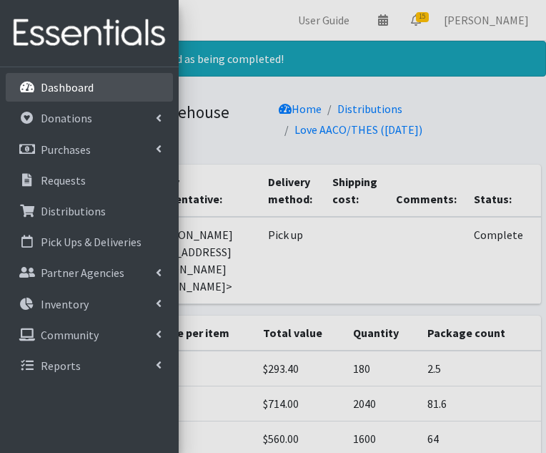
click at [46, 88] on p "Dashboard" at bounding box center [67, 87] width 53 height 14
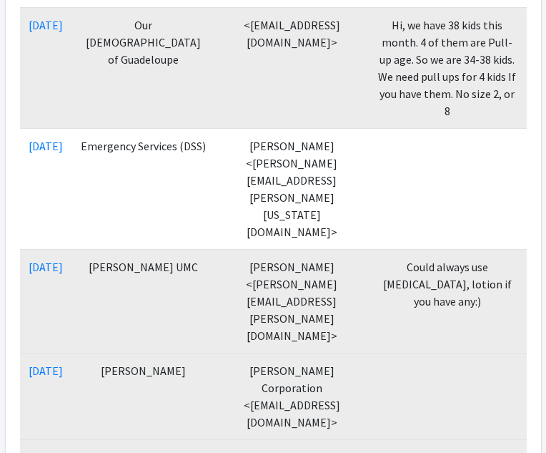
scroll to position [895, 0]
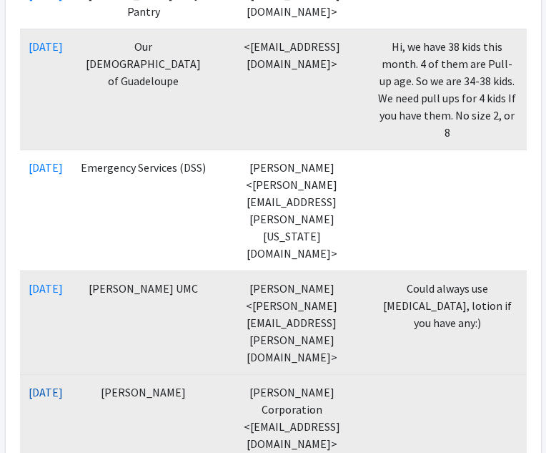
click at [63, 385] on link "09/11/2025" at bounding box center [46, 392] width 34 height 14
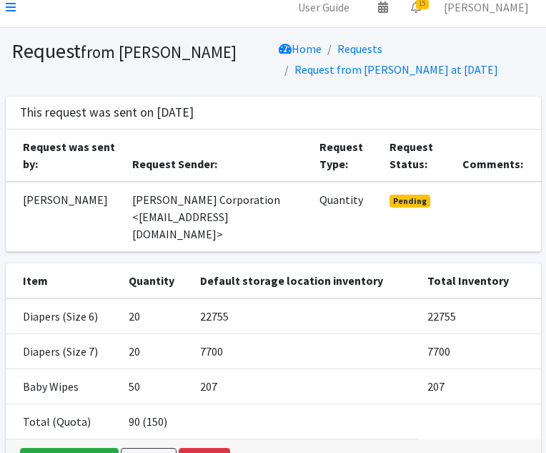
scroll to position [108, 0]
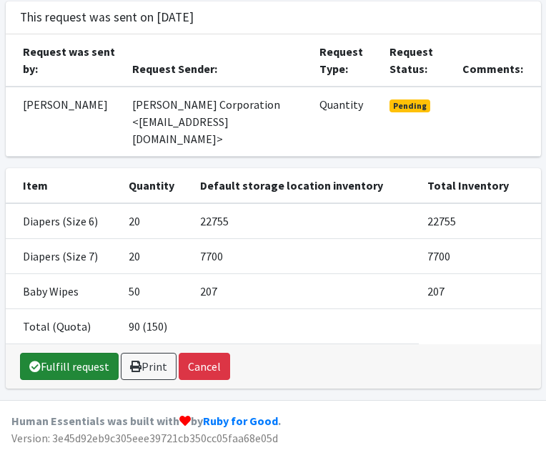
click at [92, 370] on link "Fulfill request" at bounding box center [69, 366] width 99 height 27
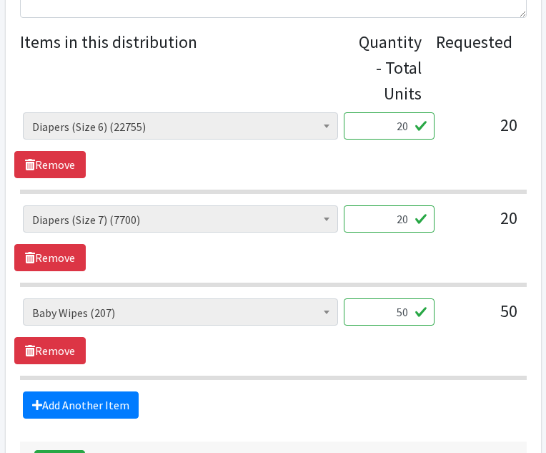
scroll to position [624, 0]
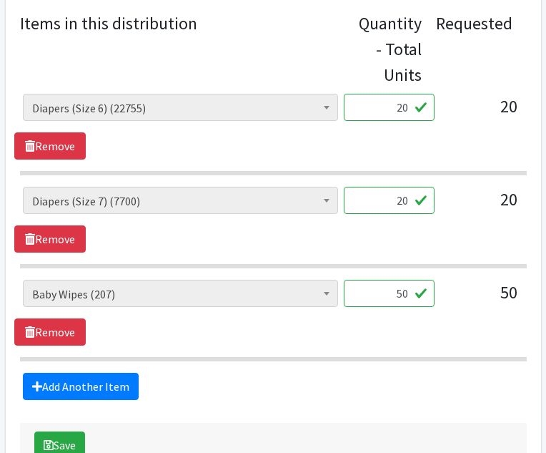
click at [406, 294] on input "50" at bounding box center [389, 293] width 91 height 27
type input "5"
type input "48"
click at [34, 431] on button "Save" at bounding box center [59, 444] width 51 height 27
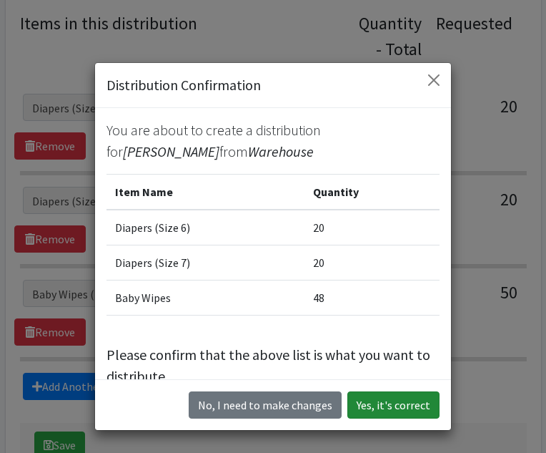
click at [382, 402] on button "Yes, it's correct" at bounding box center [394, 404] width 92 height 27
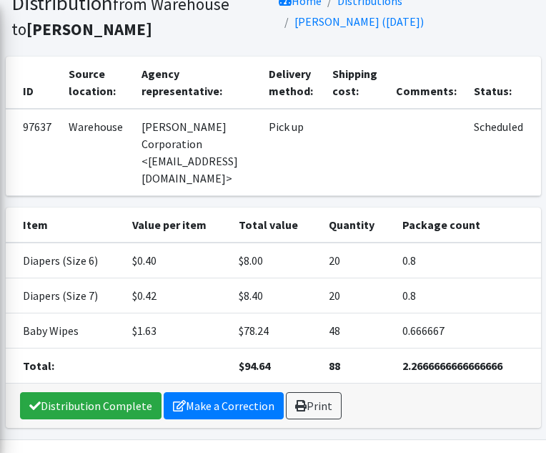
scroll to position [114, 0]
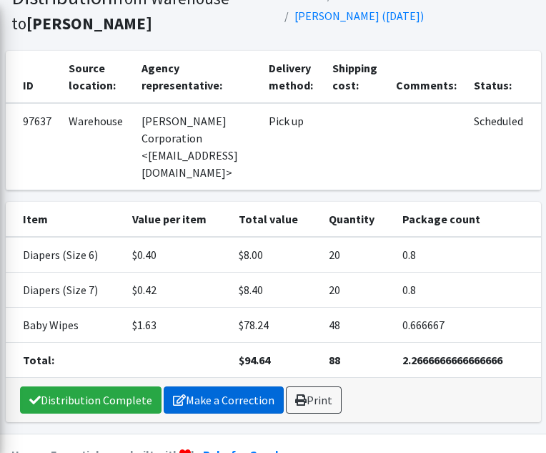
click at [208, 386] on link "Make a Correction" at bounding box center [224, 399] width 120 height 27
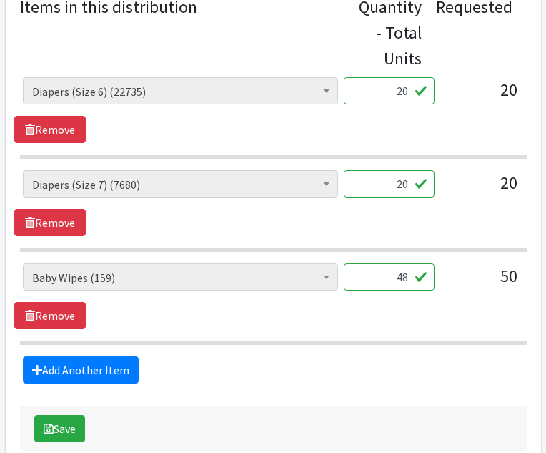
scroll to position [609, 0]
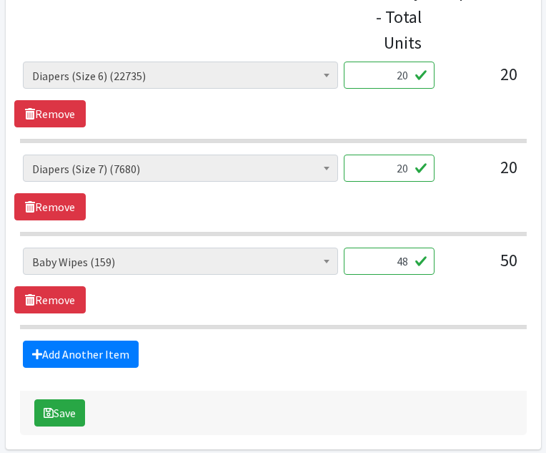
click at [408, 167] on input "20" at bounding box center [389, 167] width 91 height 27
type input "2"
type input "1000"
click at [407, 77] on input "20" at bounding box center [389, 75] width 91 height 27
type input "2"
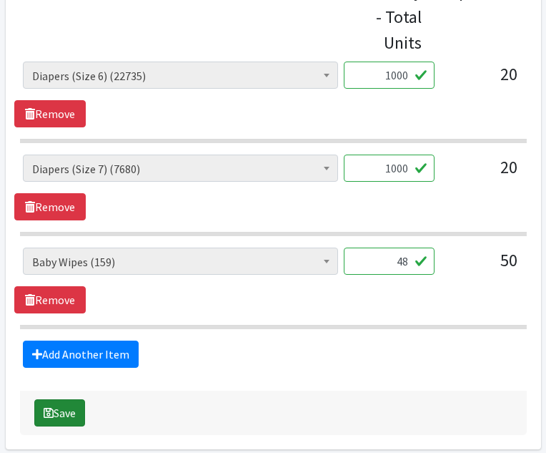
type input "1000"
click at [74, 407] on button "Save" at bounding box center [59, 412] width 51 height 27
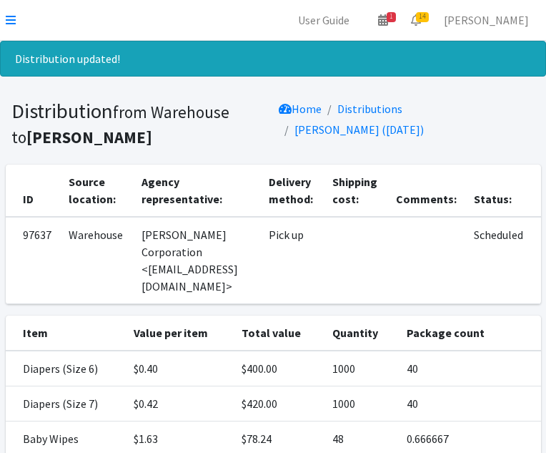
scroll to position [114, 0]
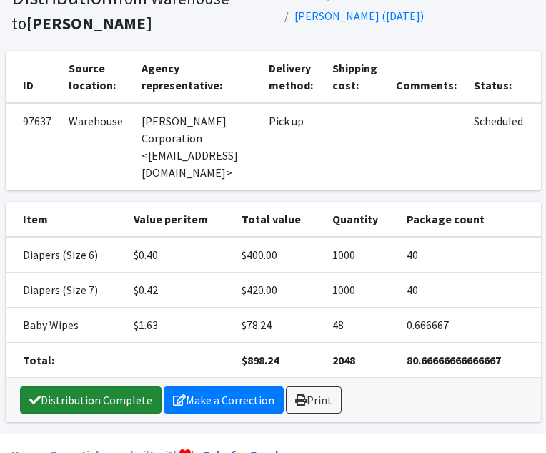
click at [119, 386] on link "Distribution Complete" at bounding box center [91, 399] width 142 height 27
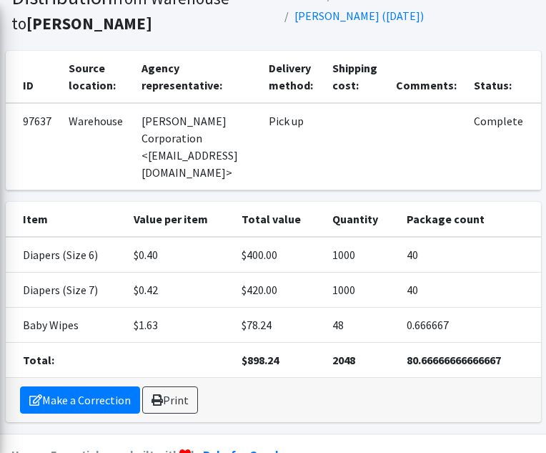
scroll to position [0, 0]
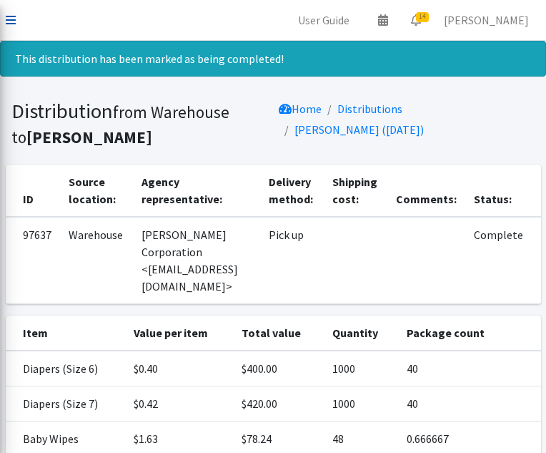
click at [14, 19] on icon at bounding box center [11, 19] width 10 height 11
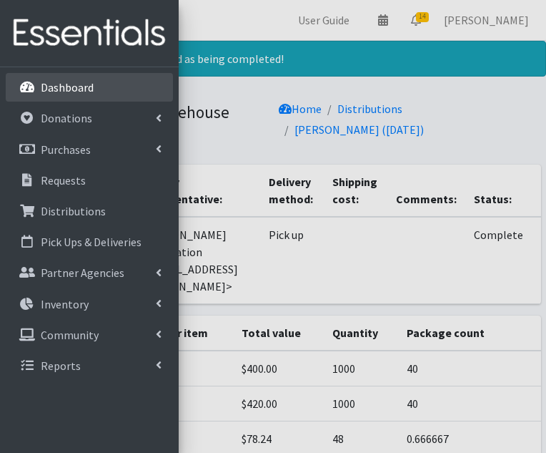
click at [84, 87] on p "Dashboard" at bounding box center [67, 87] width 53 height 14
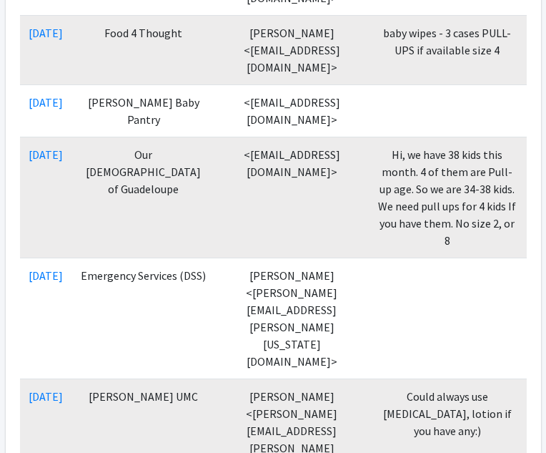
scroll to position [765, 0]
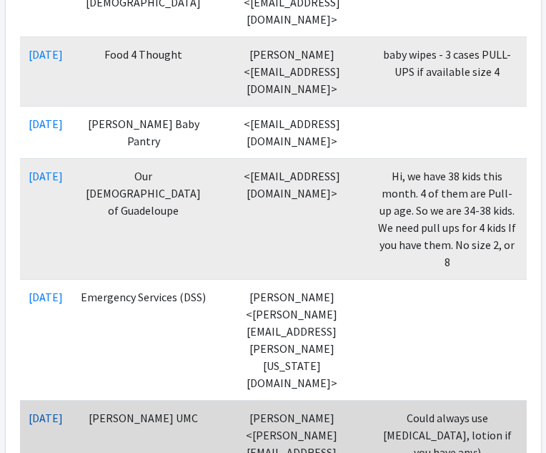
click at [56, 410] on link "[DATE]" at bounding box center [46, 417] width 34 height 14
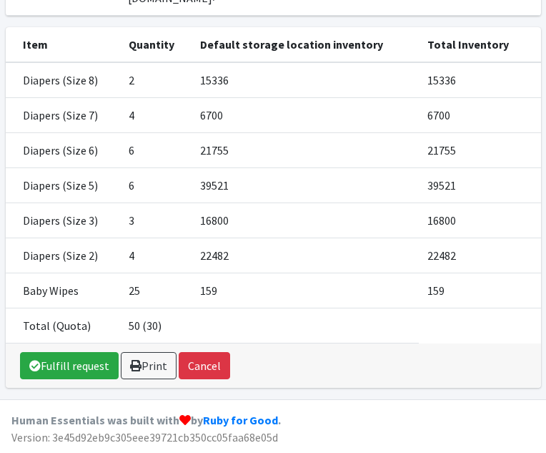
scroll to position [303, 0]
click at [77, 364] on link "Fulfill request" at bounding box center [69, 365] width 99 height 27
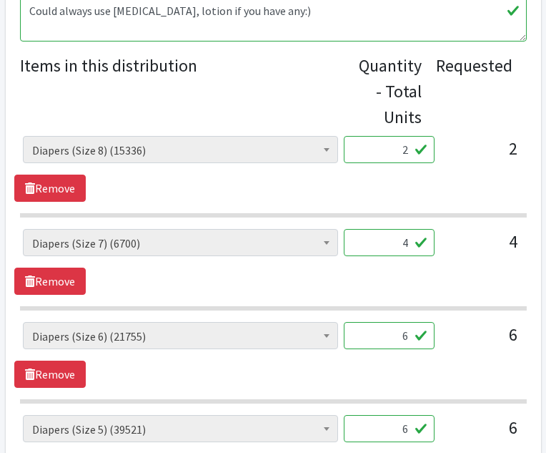
scroll to position [579, 0]
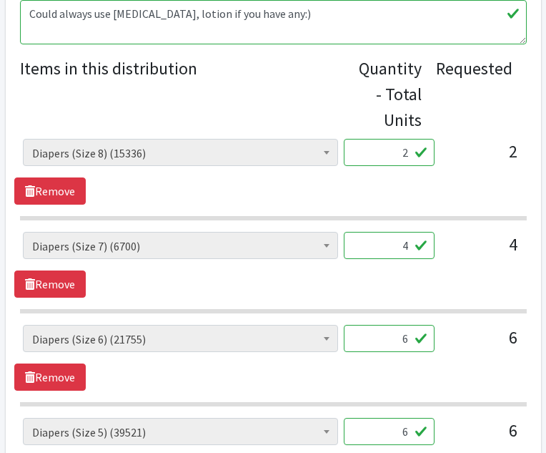
click at [409, 152] on input "2" at bounding box center [389, 152] width 91 height 27
type input "144"
click at [409, 246] on input "4" at bounding box center [389, 245] width 91 height 27
type input "200"
click at [409, 340] on input "6" at bounding box center [389, 338] width 91 height 27
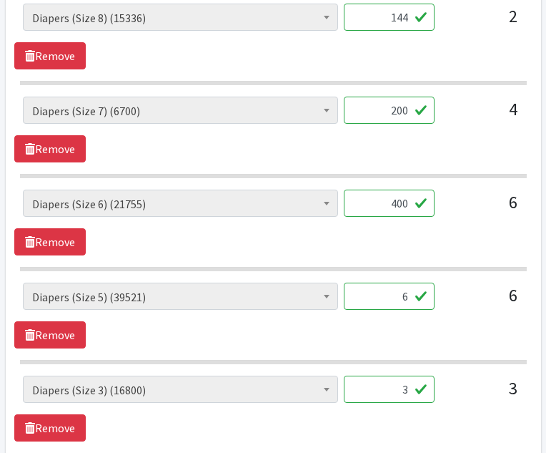
scroll to position [761, 0]
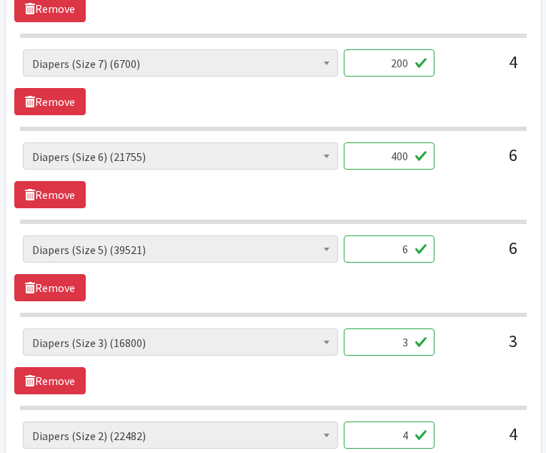
type input "400"
click at [408, 250] on input "6" at bounding box center [389, 248] width 91 height 27
type input "400"
click at [408, 348] on input "3" at bounding box center [389, 341] width 91 height 27
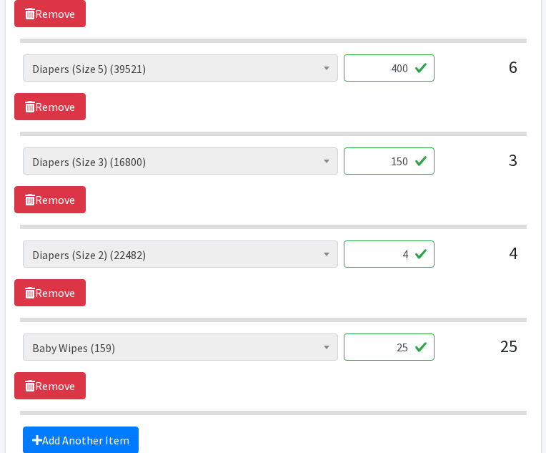
scroll to position [958, 0]
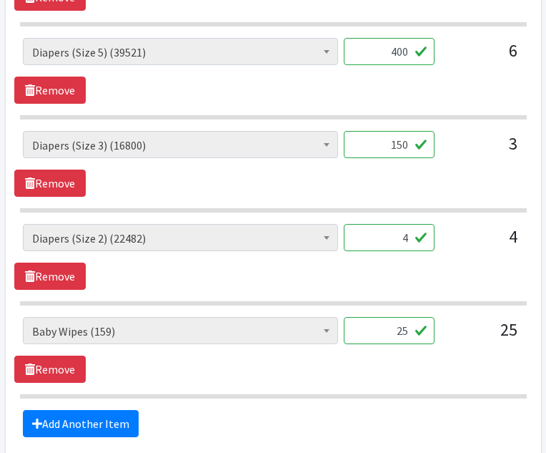
type input "150"
click at [408, 237] on input "4" at bounding box center [389, 237] width 91 height 27
type input "200"
click at [410, 331] on input "25" at bounding box center [389, 330] width 91 height 27
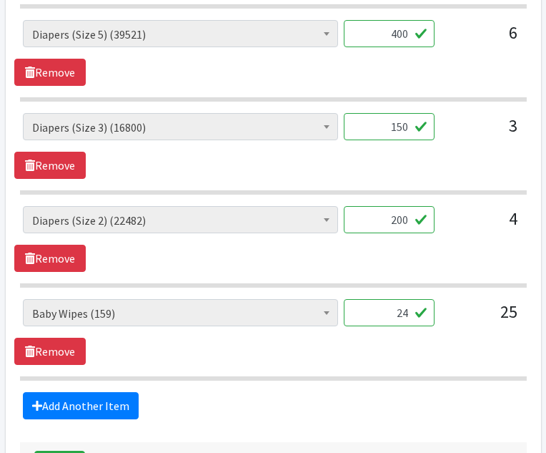
scroll to position [1089, 0]
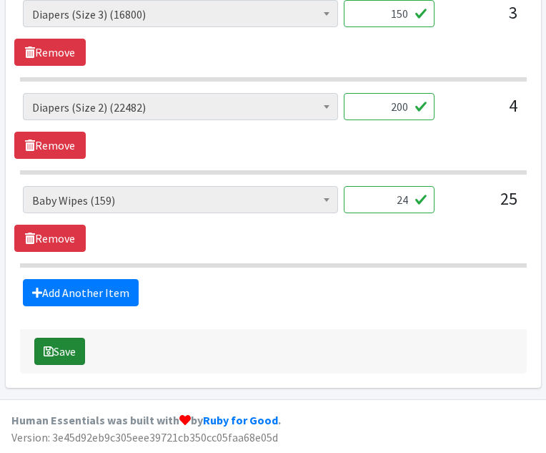
type input "24"
click at [65, 354] on button "Save" at bounding box center [59, 351] width 51 height 27
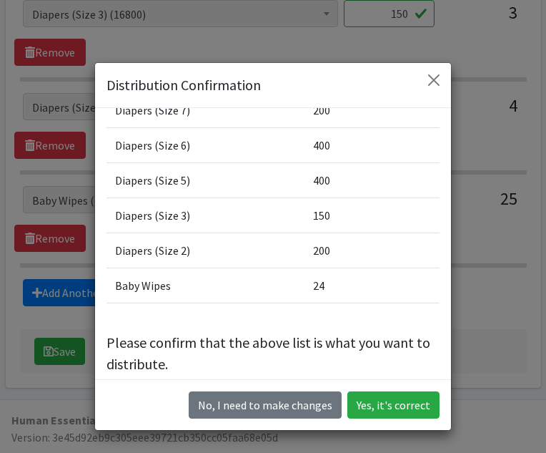
scroll to position [170, 0]
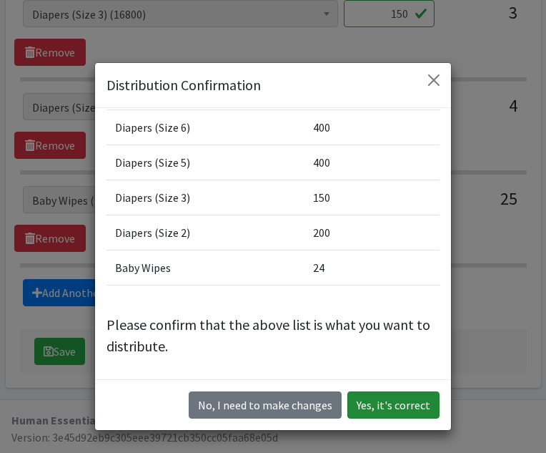
click at [395, 405] on button "Yes, it's correct" at bounding box center [394, 404] width 92 height 27
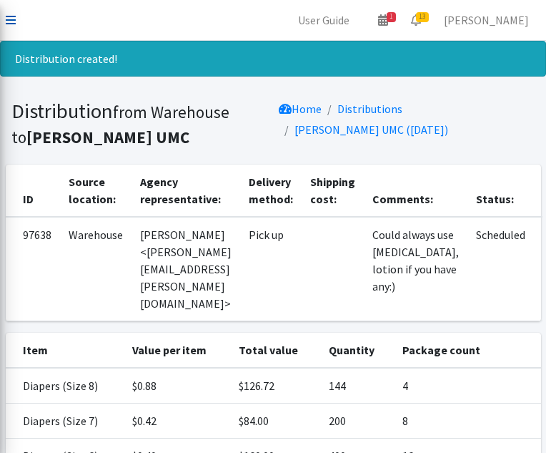
click at [6, 19] on icon at bounding box center [11, 19] width 10 height 11
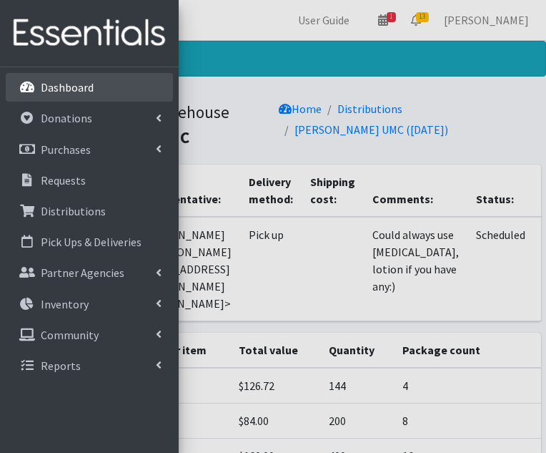
click at [66, 85] on p "Dashboard" at bounding box center [67, 87] width 53 height 14
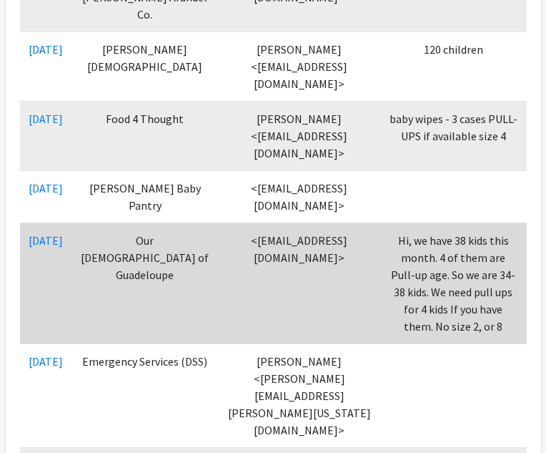
scroll to position [693, 0]
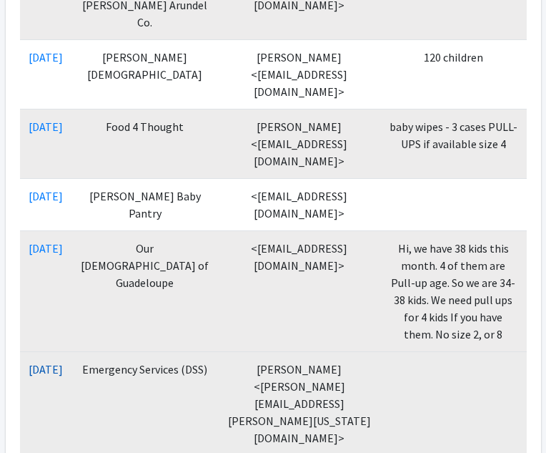
click at [63, 362] on link "[DATE]" at bounding box center [46, 369] width 34 height 14
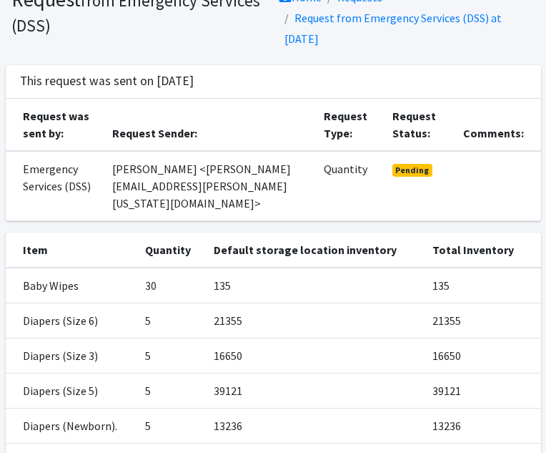
scroll to position [182, 0]
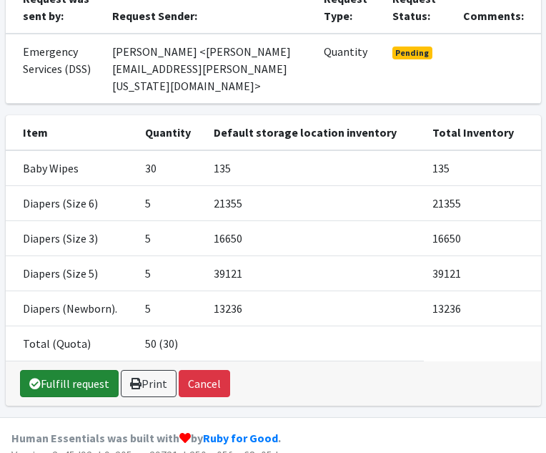
click at [97, 370] on link "Fulfill request" at bounding box center [69, 383] width 99 height 27
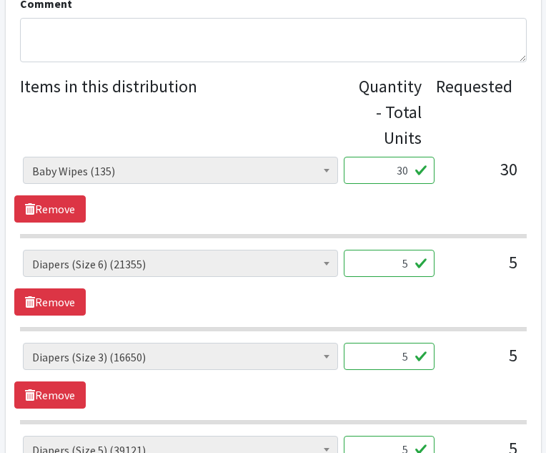
scroll to position [564, 0]
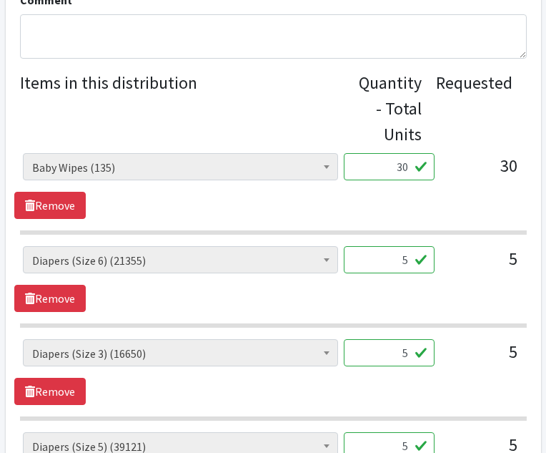
click at [408, 167] on input "30" at bounding box center [389, 166] width 91 height 27
type input "36"
click at [409, 260] on input "5" at bounding box center [389, 259] width 91 height 27
type input "304"
click at [410, 356] on input "5" at bounding box center [389, 352] width 91 height 27
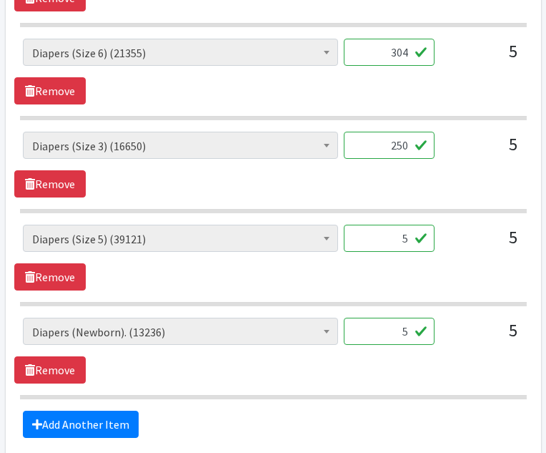
scroll to position [777, 0]
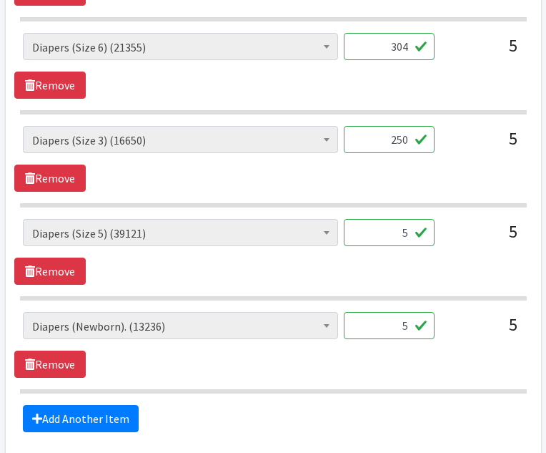
type input "250"
click at [408, 232] on input "5" at bounding box center [389, 232] width 91 height 27
type input "5"
type input "250"
click at [409, 327] on input "5" at bounding box center [389, 325] width 91 height 27
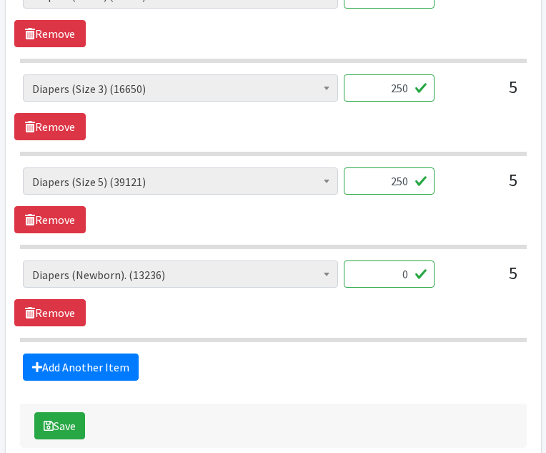
scroll to position [903, 0]
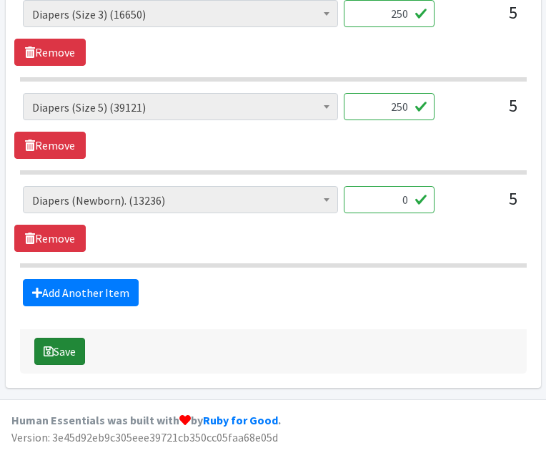
type input "0"
click at [74, 345] on button "Save" at bounding box center [59, 351] width 51 height 27
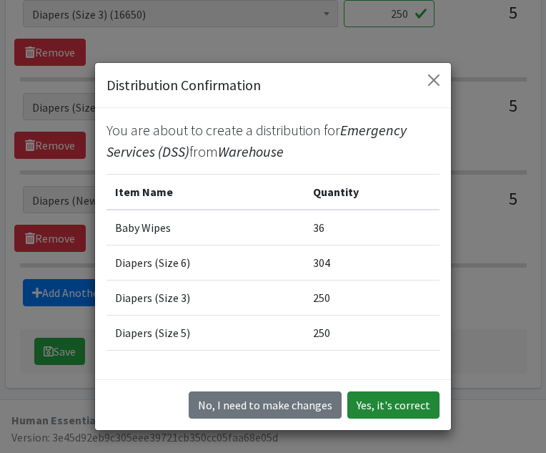
click at [378, 407] on button "Yes, it's correct" at bounding box center [394, 404] width 92 height 27
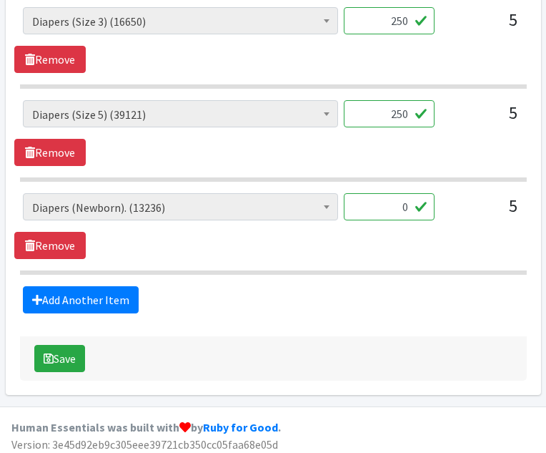
scroll to position [920, 0]
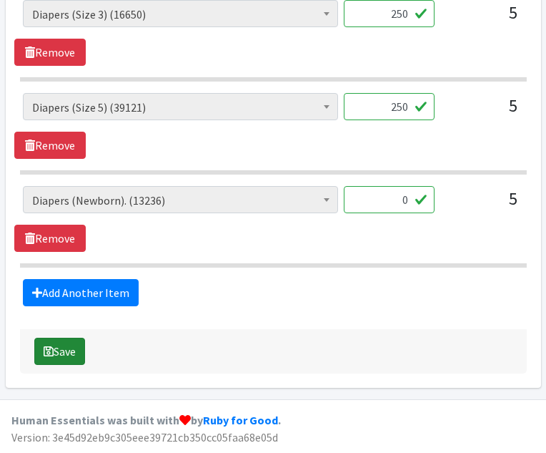
click at [68, 350] on button "Save" at bounding box center [59, 351] width 51 height 27
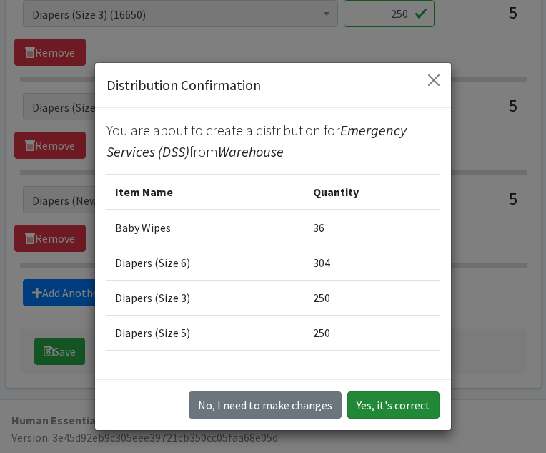
click at [388, 407] on button "Yes, it's correct" at bounding box center [394, 404] width 92 height 27
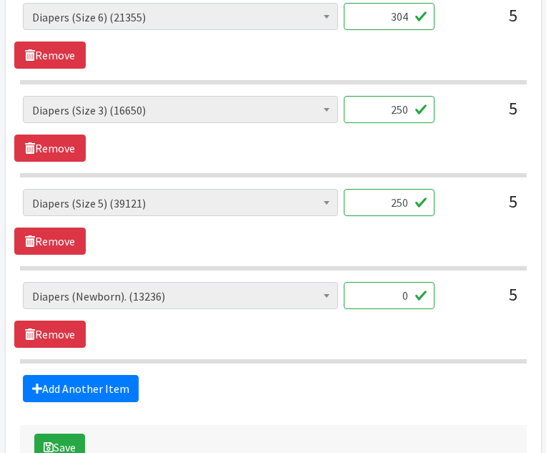
scroll to position [822, 0]
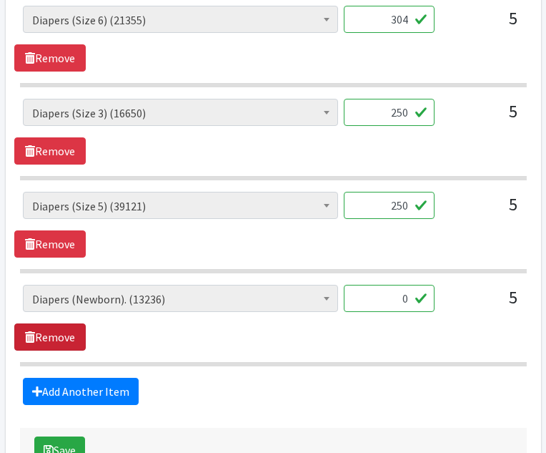
click at [67, 334] on link "Remove" at bounding box center [50, 336] width 72 height 27
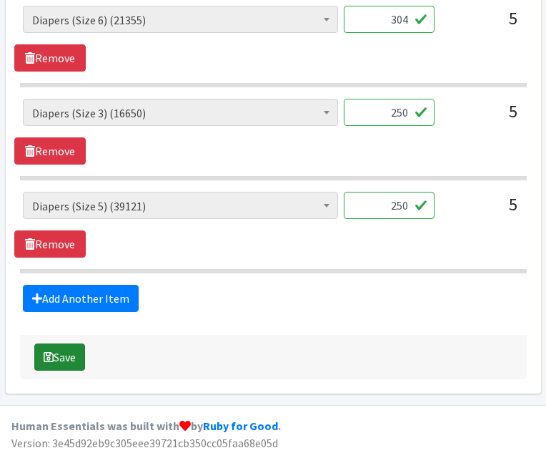
click at [67, 358] on button "Save" at bounding box center [59, 356] width 51 height 27
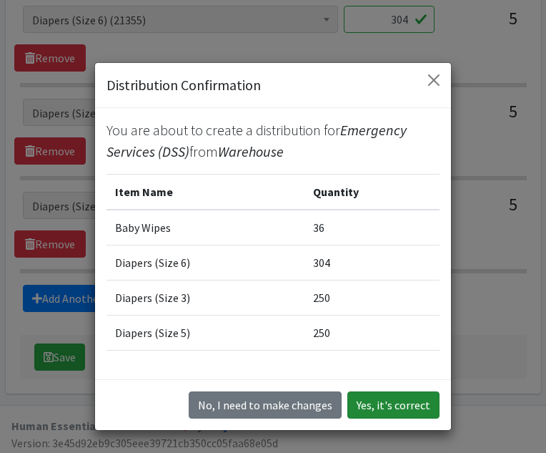
click at [402, 400] on button "Yes, it's correct" at bounding box center [394, 404] width 92 height 27
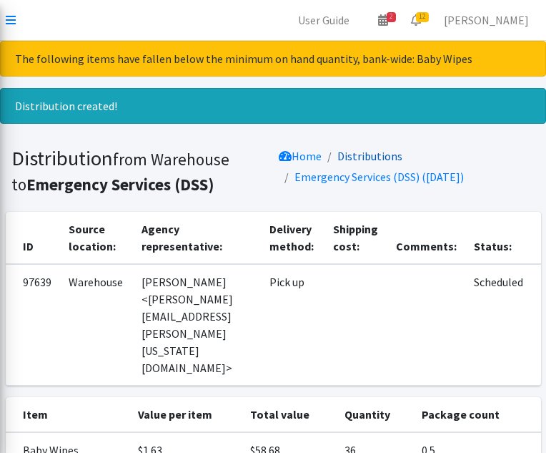
scroll to position [196, 0]
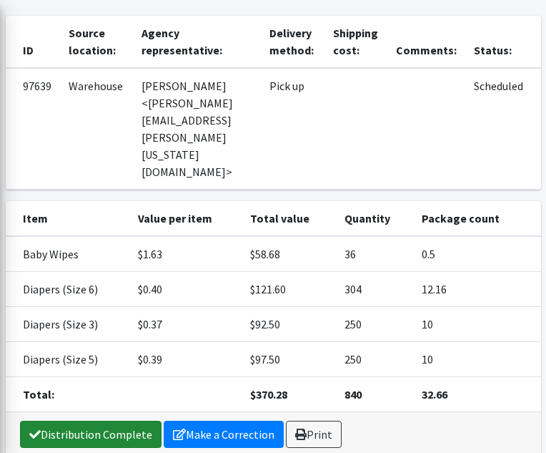
click at [124, 420] on link "Distribution Complete" at bounding box center [91, 433] width 142 height 27
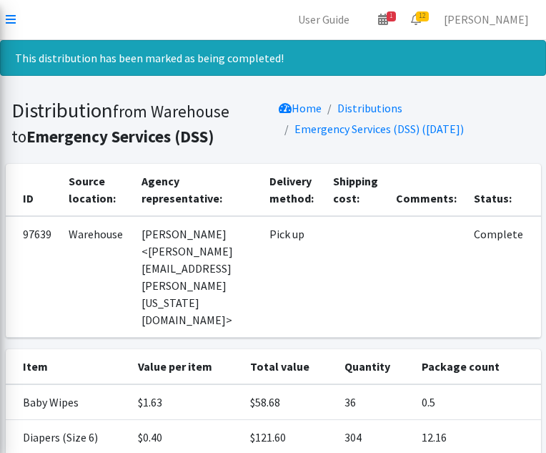
scroll to position [0, 0]
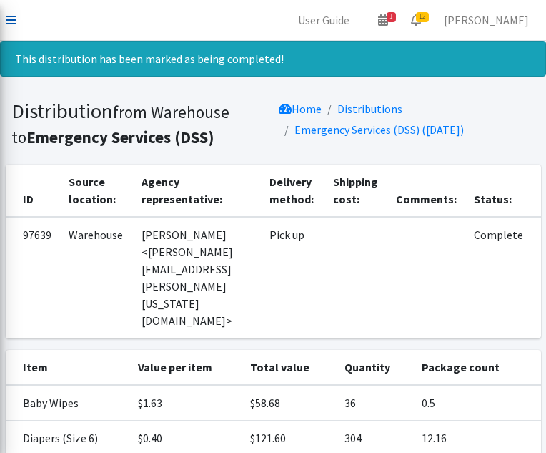
click at [11, 16] on icon at bounding box center [11, 19] width 10 height 11
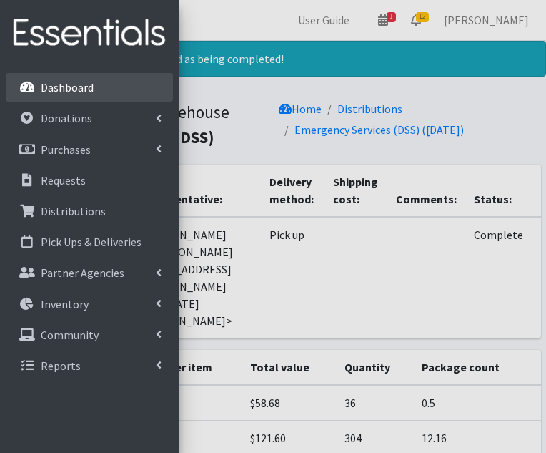
click at [57, 83] on p "Dashboard" at bounding box center [67, 87] width 53 height 14
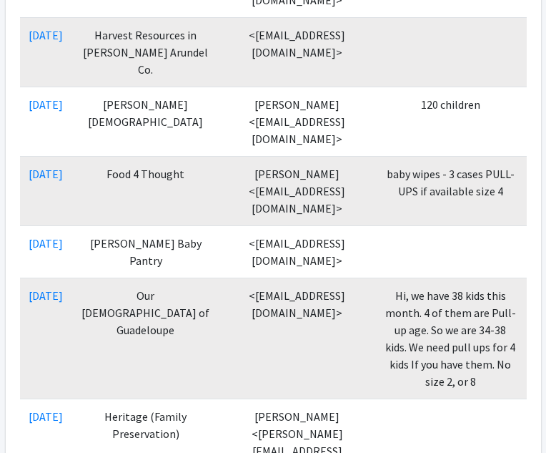
scroll to position [639, 0]
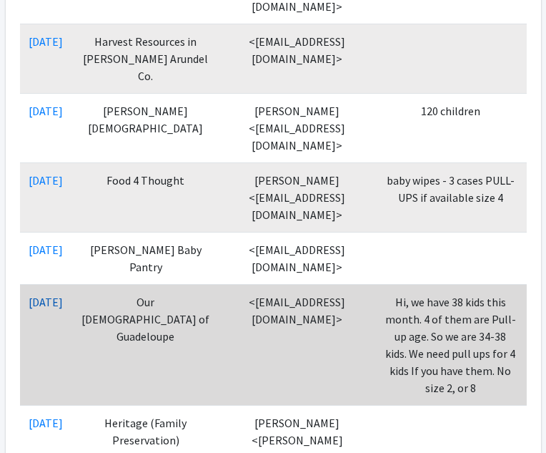
click at [59, 295] on link "[DATE]" at bounding box center [46, 302] width 34 height 14
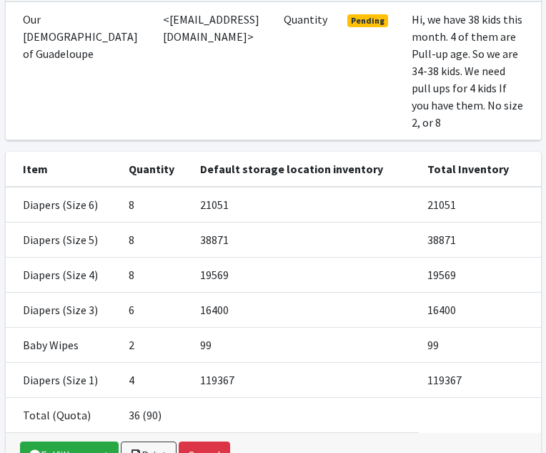
scroll to position [268, 0]
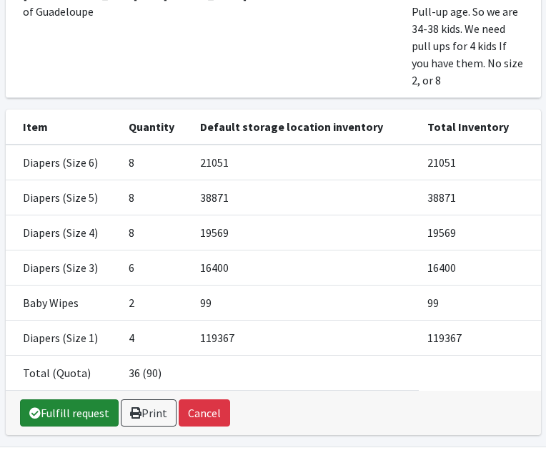
click at [87, 399] on link "Fulfill request" at bounding box center [69, 412] width 99 height 27
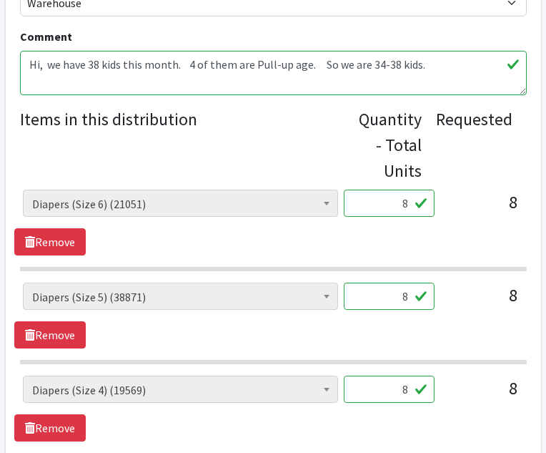
scroll to position [535, 0]
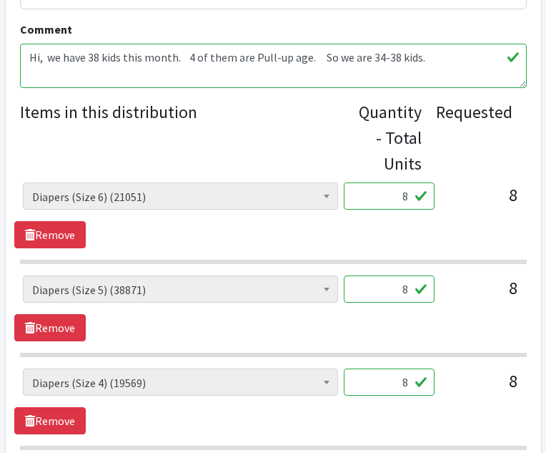
click at [408, 197] on input "8" at bounding box center [389, 195] width 91 height 27
type input "400"
click at [408, 289] on input "8" at bounding box center [389, 288] width 91 height 27
type input "400"
click at [408, 383] on input "8" at bounding box center [389, 381] width 91 height 27
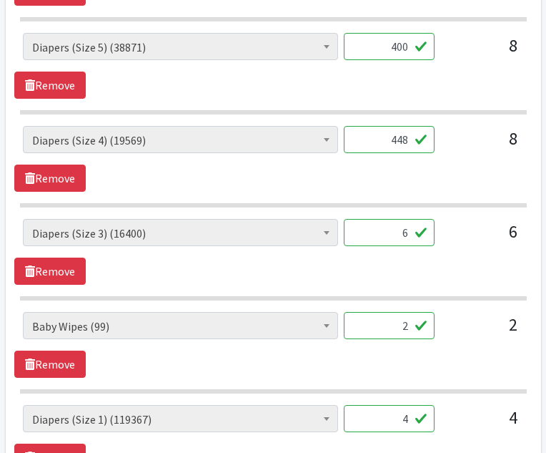
scroll to position [785, 0]
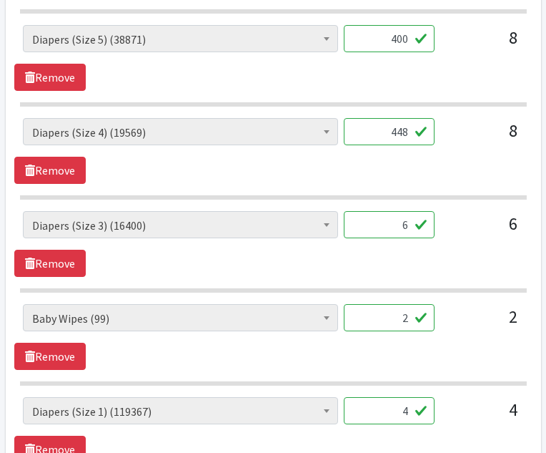
type input "448"
click at [408, 224] on input "6" at bounding box center [389, 224] width 91 height 27
type input "300"
click at [408, 323] on input "2" at bounding box center [389, 317] width 91 height 27
type input "24"
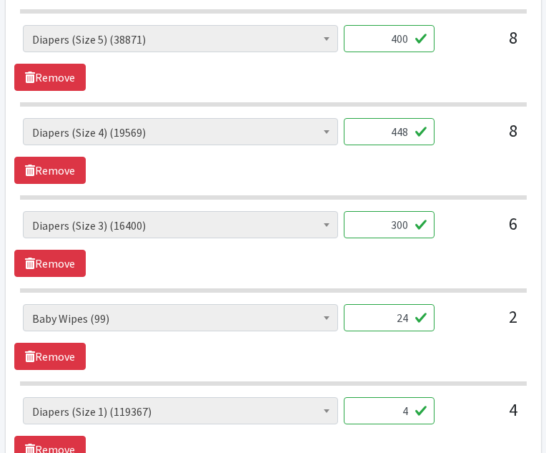
click at [409, 410] on input "4" at bounding box center [389, 410] width 91 height 27
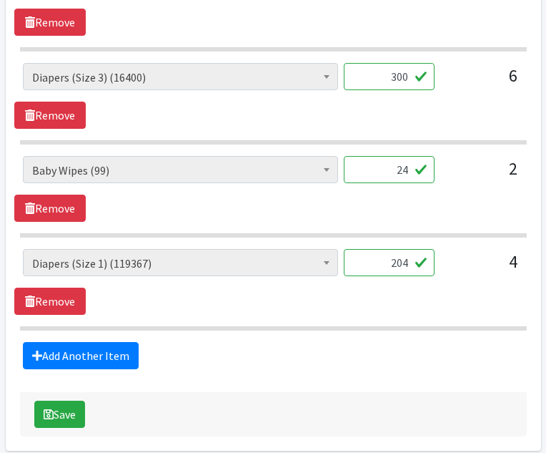
scroll to position [996, 0]
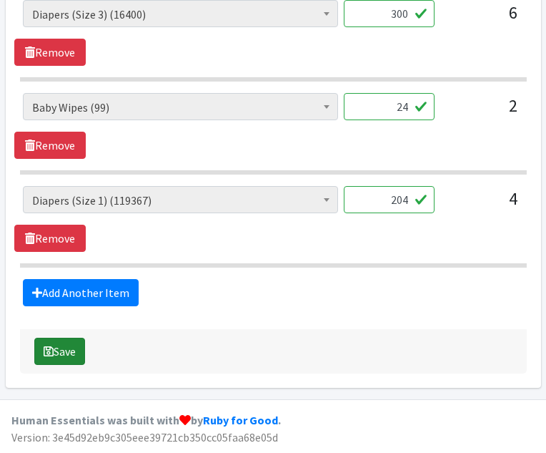
type input "204"
click at [67, 359] on button "Save" at bounding box center [59, 351] width 51 height 27
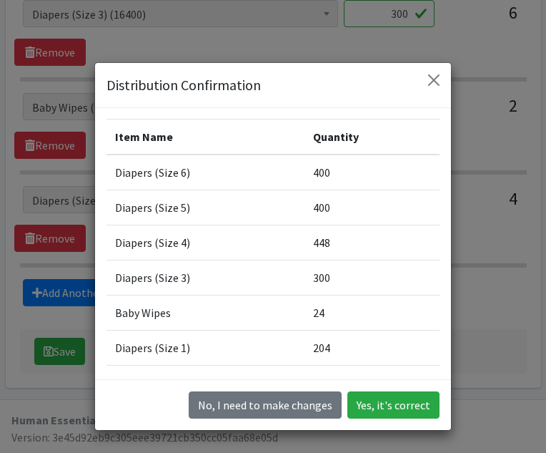
scroll to position [135, 0]
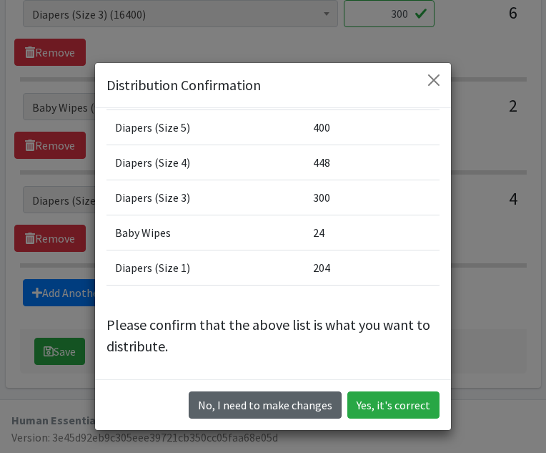
click at [325, 403] on button "No, I need to make changes" at bounding box center [265, 404] width 153 height 27
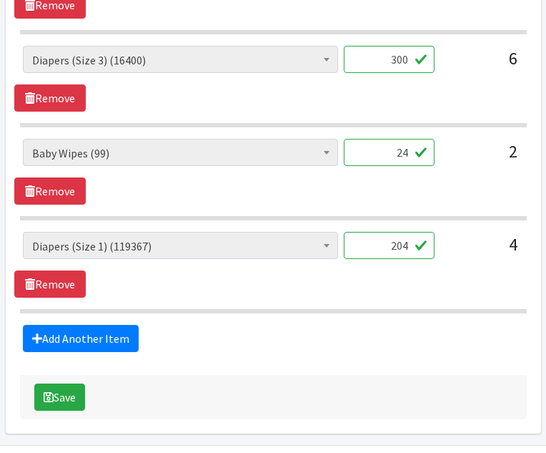
scroll to position [908, 0]
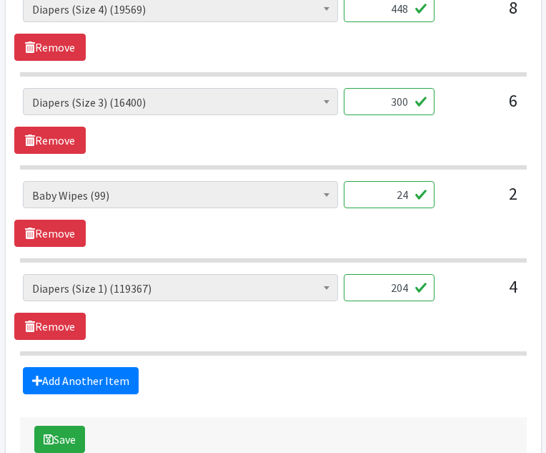
click at [410, 194] on input "24" at bounding box center [389, 194] width 91 height 27
type input "2"
type input "12"
click at [456, 225] on div "Baby Wipes (99) Diapers (Newborn). (13236) Diapers (Size 1) (119367) Diapers (S…" at bounding box center [273, 214] width 518 height 66
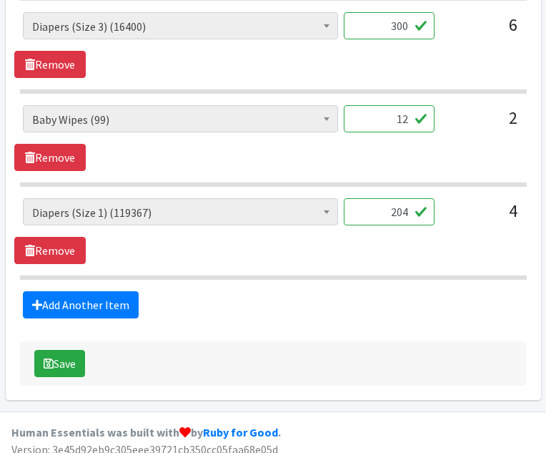
scroll to position [996, 0]
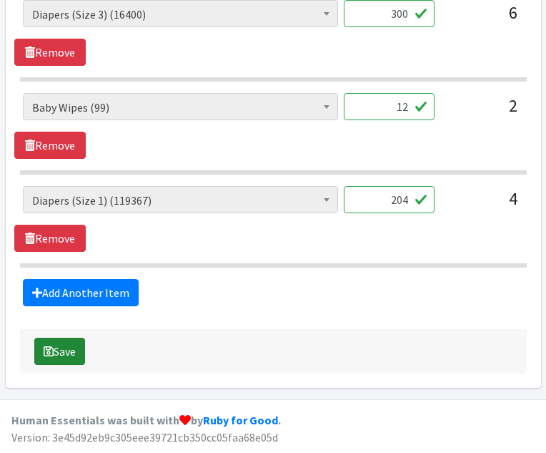
click at [63, 348] on button "Save" at bounding box center [59, 351] width 51 height 27
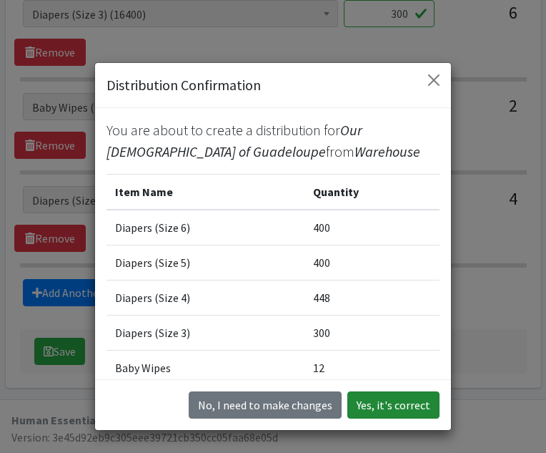
click at [385, 403] on button "Yes, it's correct" at bounding box center [394, 404] width 92 height 27
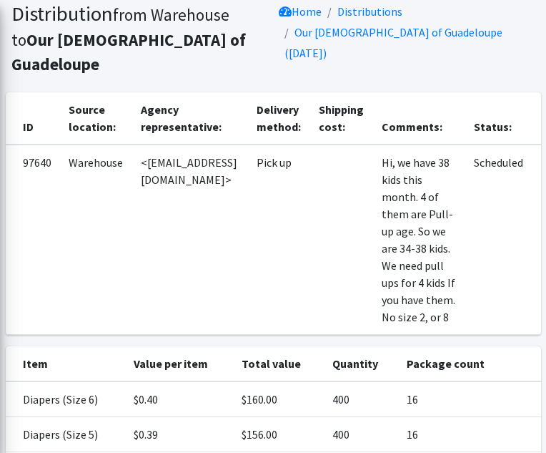
scroll to position [438, 0]
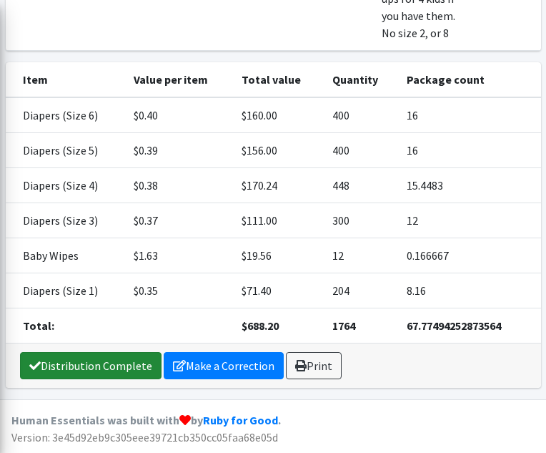
click at [120, 370] on link "Distribution Complete" at bounding box center [91, 365] width 142 height 27
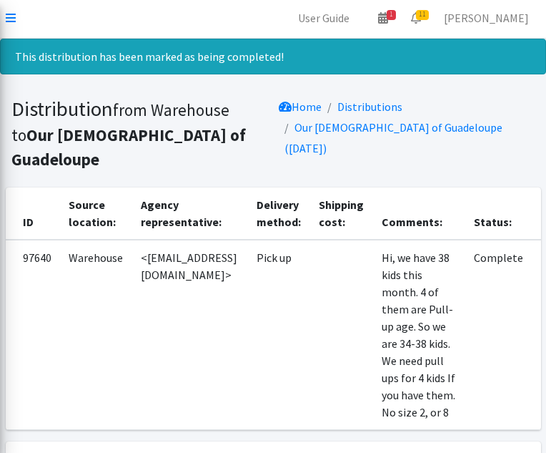
scroll to position [0, 0]
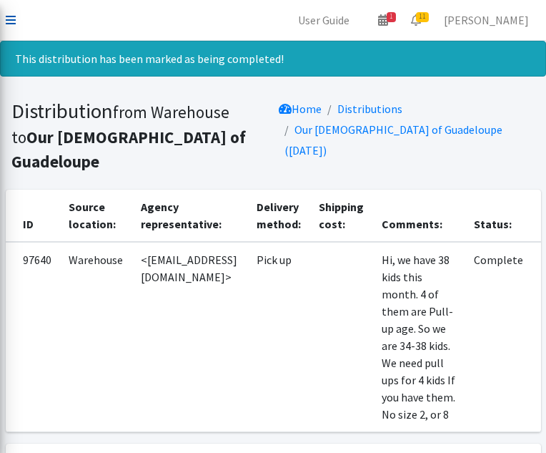
click at [10, 17] on icon at bounding box center [11, 19] width 10 height 11
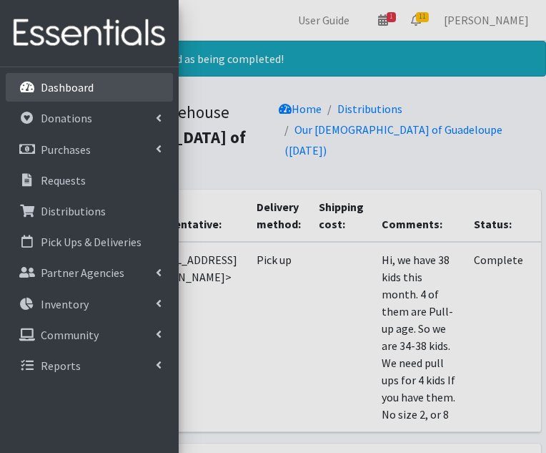
click at [39, 87] on link "Dashboard" at bounding box center [89, 87] width 167 height 29
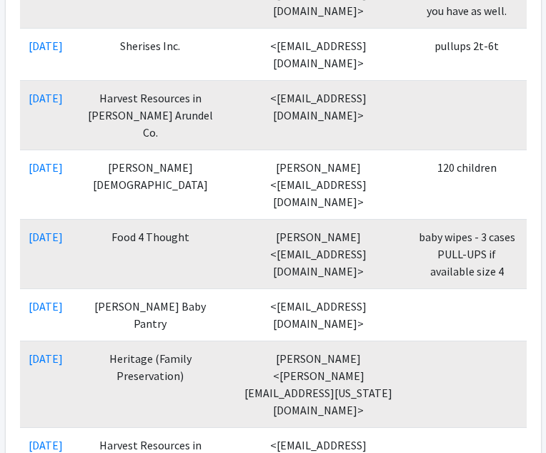
scroll to position [561, 0]
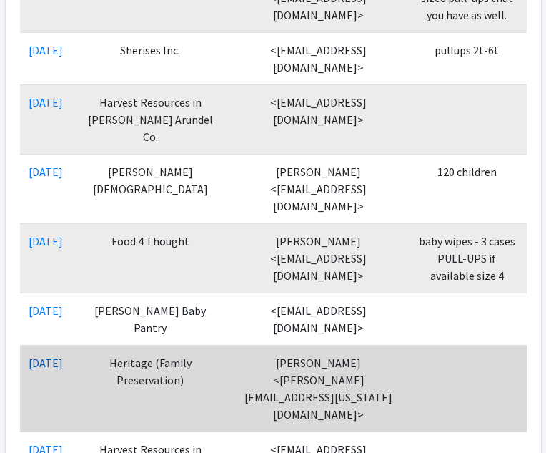
click at [63, 355] on link "[DATE]" at bounding box center [46, 362] width 34 height 14
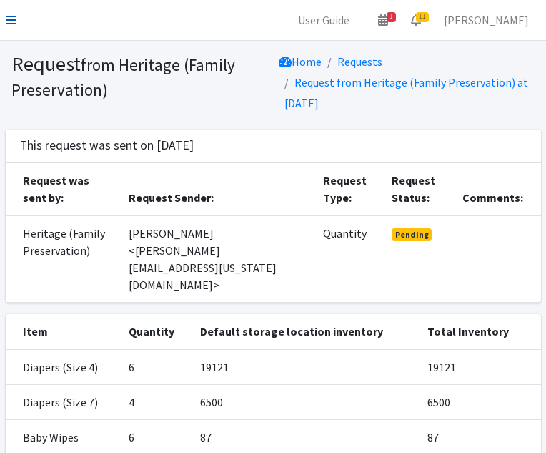
click at [14, 16] on icon at bounding box center [11, 19] width 10 height 11
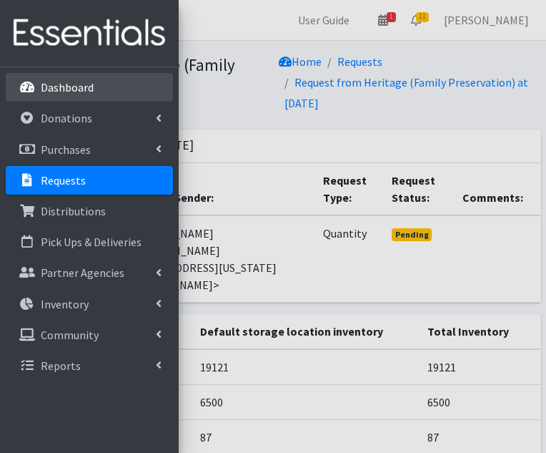
click at [43, 82] on p "Dashboard" at bounding box center [67, 87] width 53 height 14
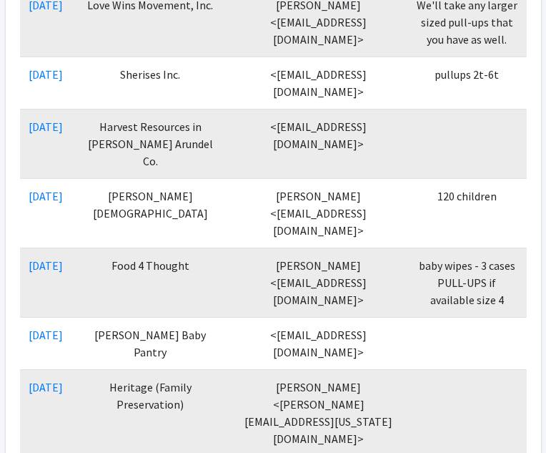
scroll to position [533, 0]
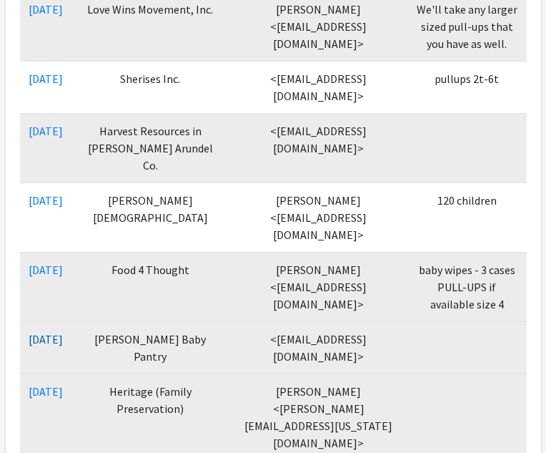
click at [63, 332] on link "[DATE]" at bounding box center [46, 339] width 34 height 14
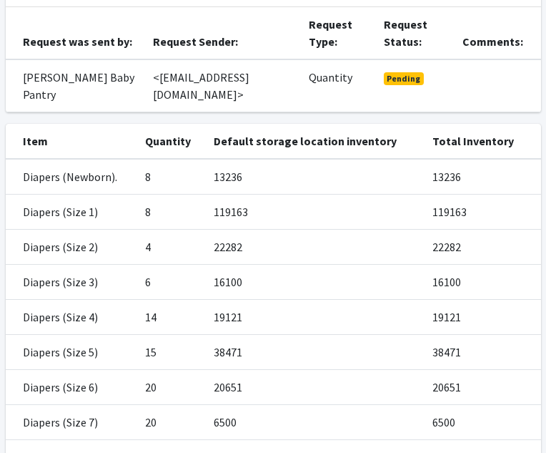
scroll to position [357, 0]
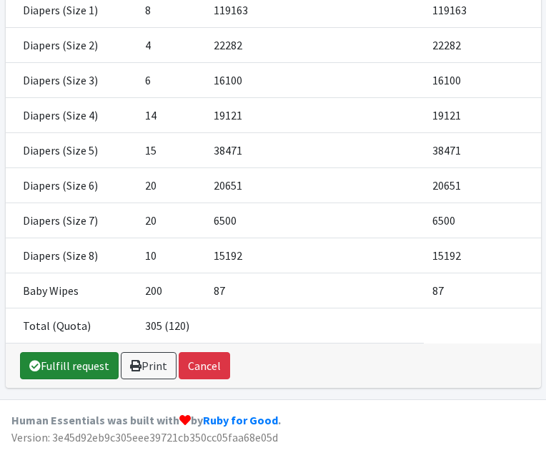
click at [89, 368] on link "Fulfill request" at bounding box center [69, 365] width 99 height 27
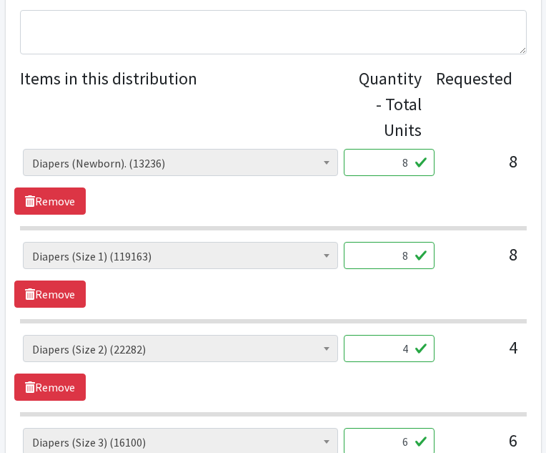
scroll to position [570, 0]
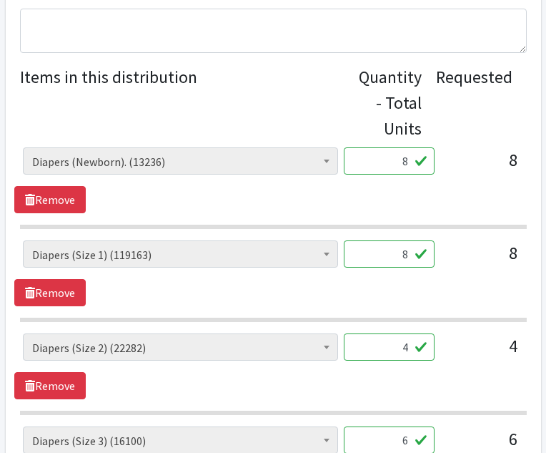
click at [406, 162] on input "8" at bounding box center [389, 160] width 91 height 27
type input "448"
click at [408, 255] on input "8" at bounding box center [389, 253] width 91 height 27
type input "612"
click at [409, 349] on input "4" at bounding box center [389, 346] width 91 height 27
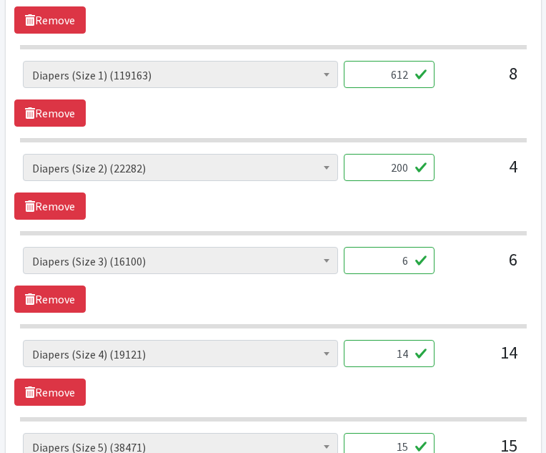
scroll to position [819, 0]
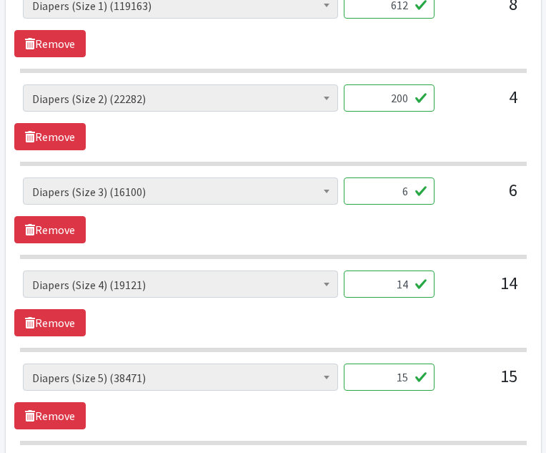
type input "200"
click at [410, 192] on input "6" at bounding box center [389, 190] width 91 height 27
type input "300"
click at [408, 286] on input "14" at bounding box center [389, 283] width 91 height 27
type input "1"
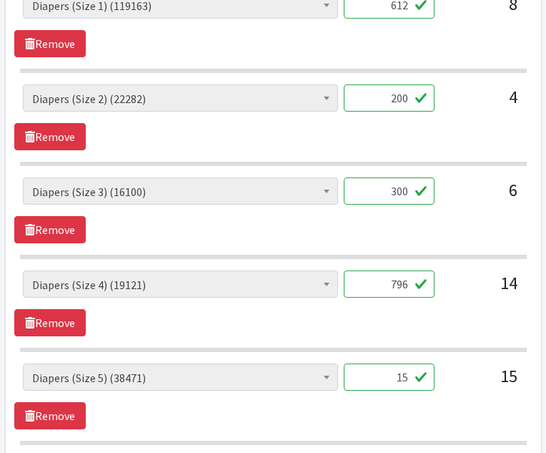
type input "796"
click at [408, 378] on input "15" at bounding box center [389, 376] width 91 height 27
type input "1"
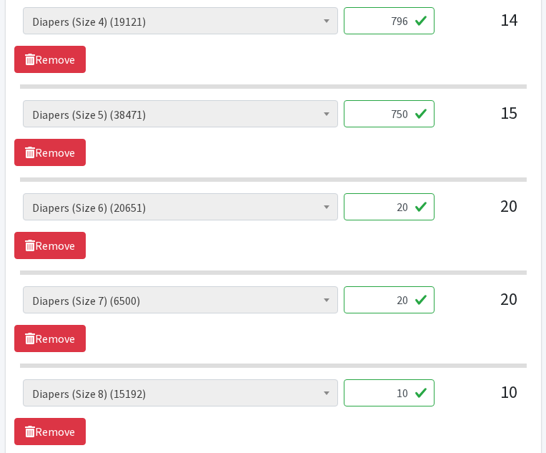
scroll to position [1106, 0]
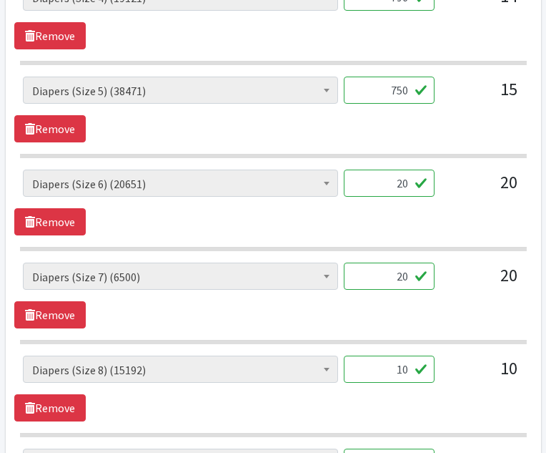
type input "750"
click at [409, 183] on input "20" at bounding box center [389, 182] width 91 height 27
type input "2"
type input "1216"
click at [407, 277] on input "20" at bounding box center [389, 275] width 91 height 27
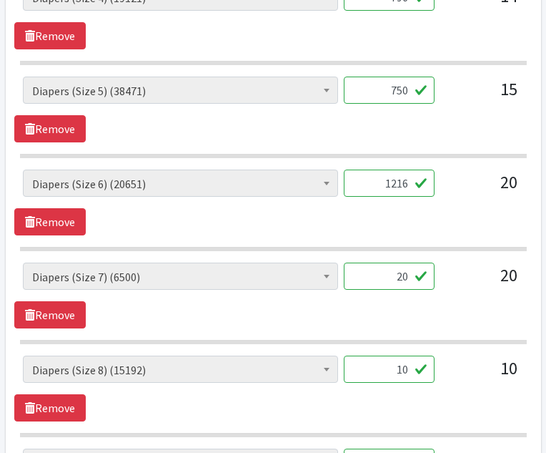
type input "2"
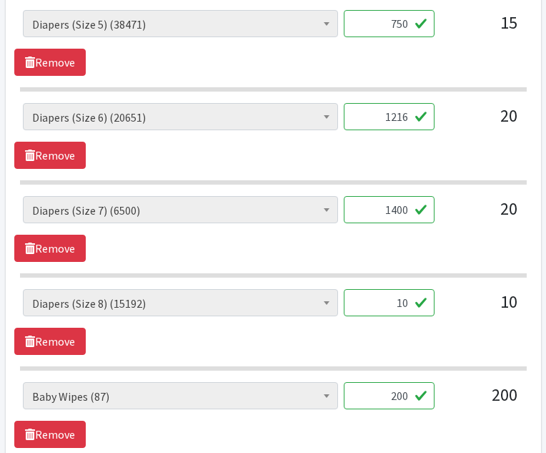
scroll to position [1174, 0]
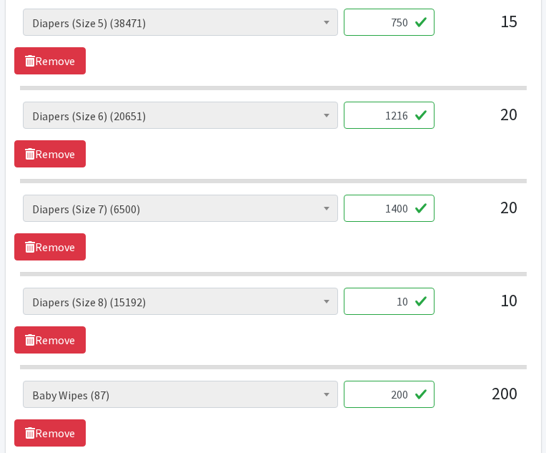
type input "1400"
click at [410, 297] on input "10" at bounding box center [389, 300] width 91 height 27
type input "1"
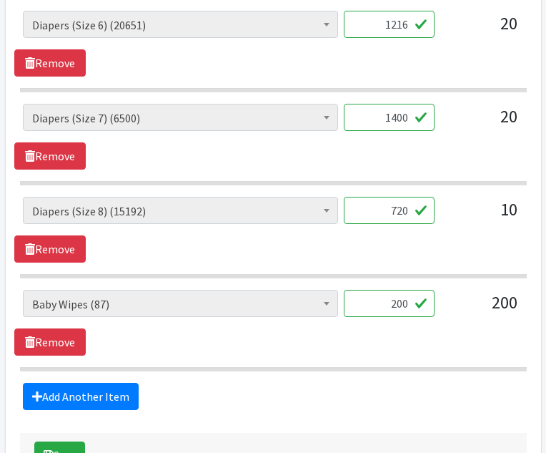
scroll to position [1280, 0]
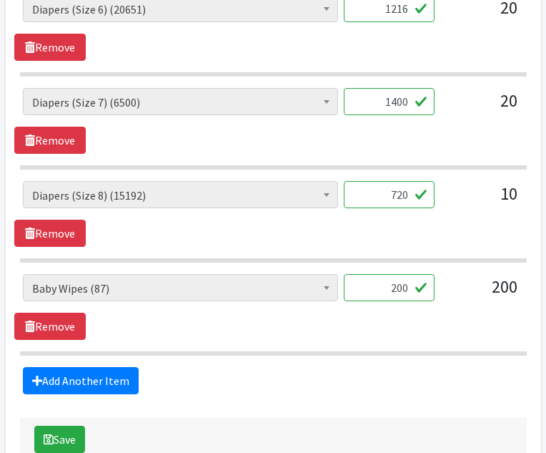
type input "720"
click at [409, 288] on input "200" at bounding box center [389, 287] width 91 height 27
type input "2"
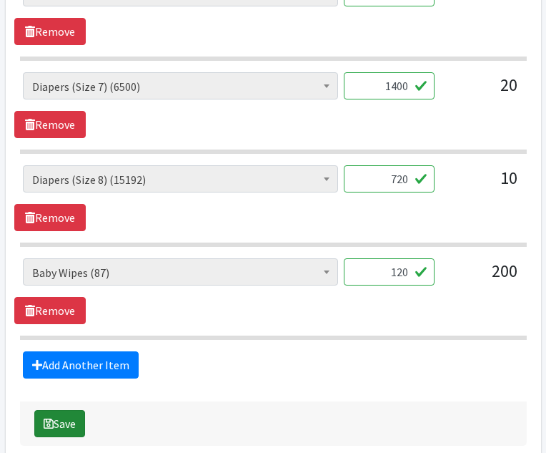
type input "120"
click at [74, 424] on button "Save" at bounding box center [59, 423] width 51 height 27
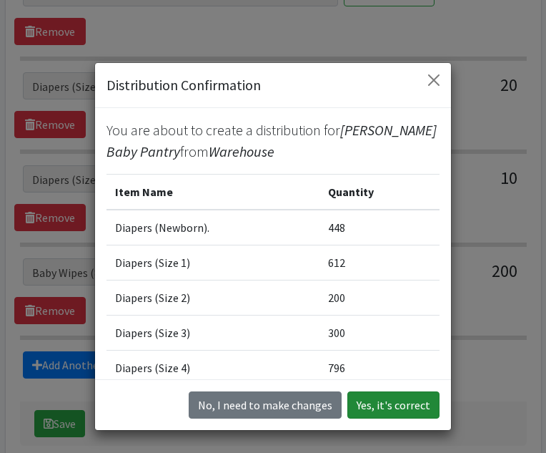
click at [394, 404] on button "Yes, it's correct" at bounding box center [394, 404] width 92 height 27
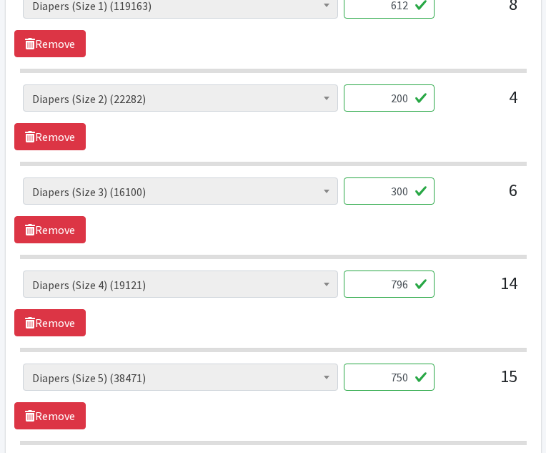
scroll to position [1385, 0]
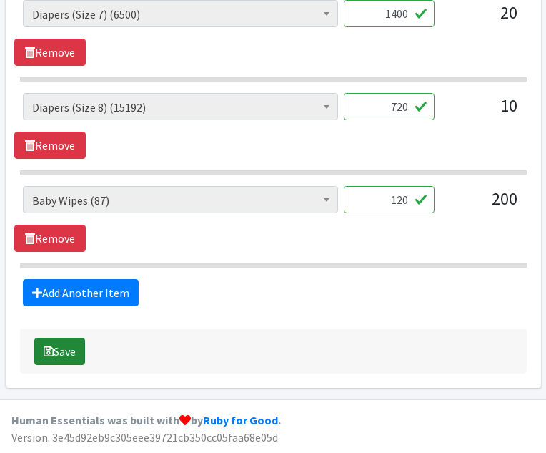
click at [68, 350] on button "Save" at bounding box center [59, 351] width 51 height 27
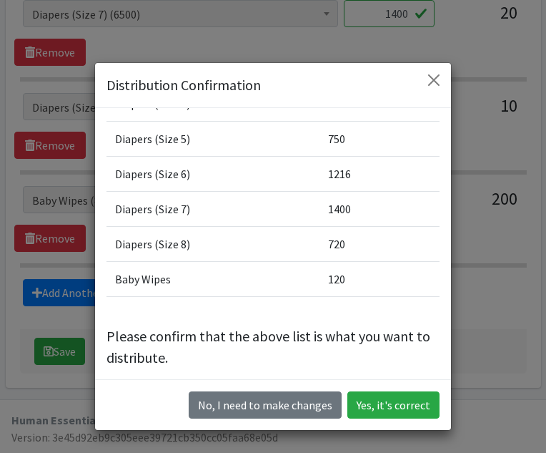
scroll to position [275, 0]
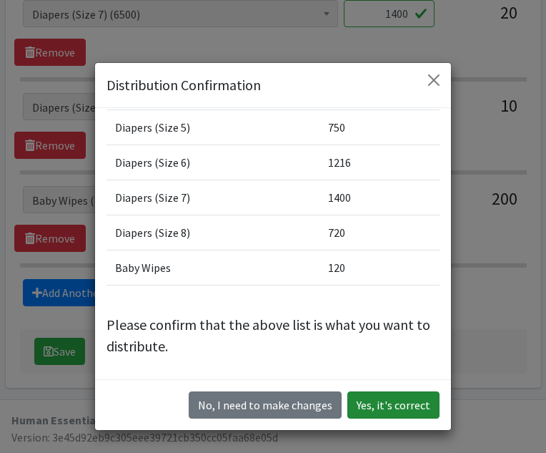
click at [394, 405] on button "Yes, it's correct" at bounding box center [394, 404] width 92 height 27
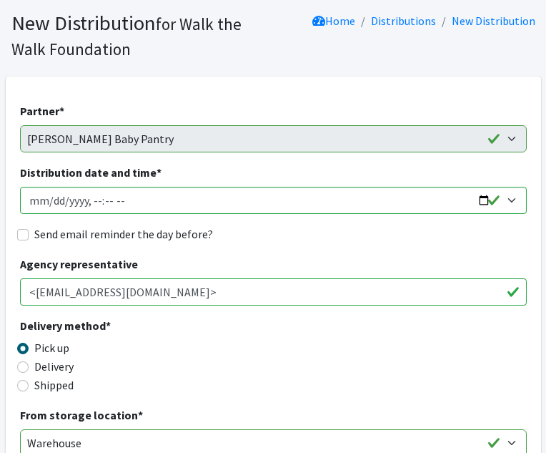
scroll to position [0, 0]
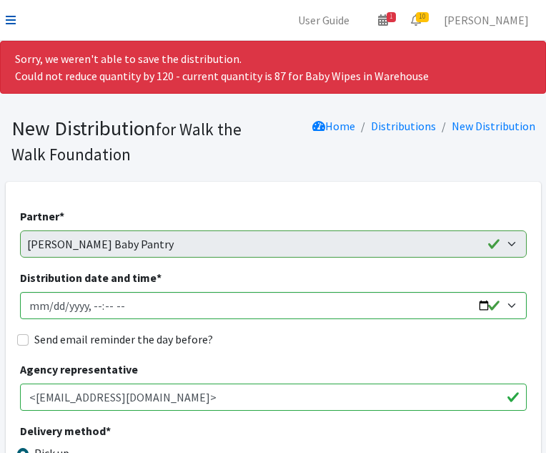
click at [14, 17] on icon at bounding box center [11, 19] width 10 height 11
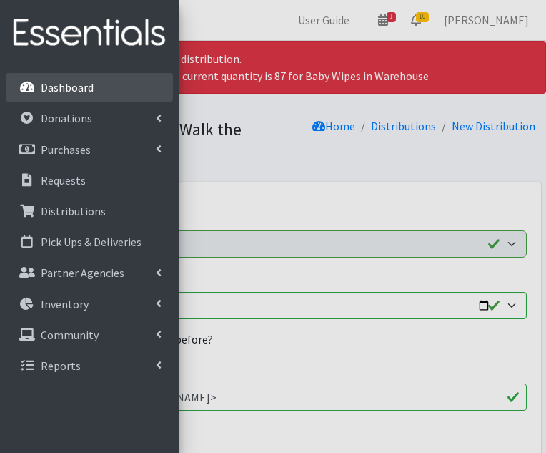
click at [51, 82] on p "Dashboard" at bounding box center [67, 87] width 53 height 14
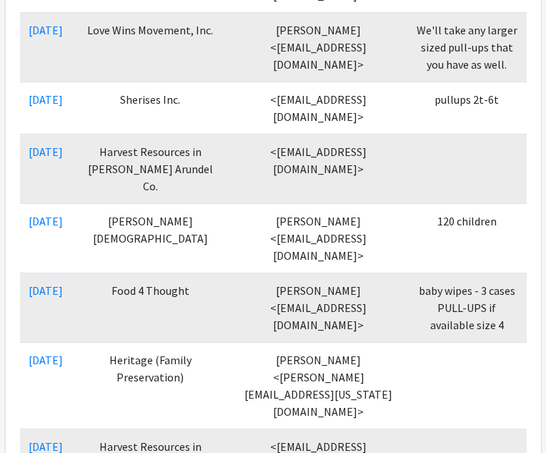
scroll to position [507, 0]
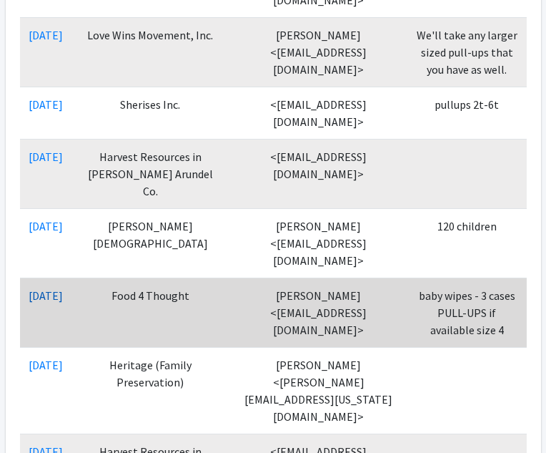
click at [63, 288] on link "[DATE]" at bounding box center [46, 295] width 34 height 14
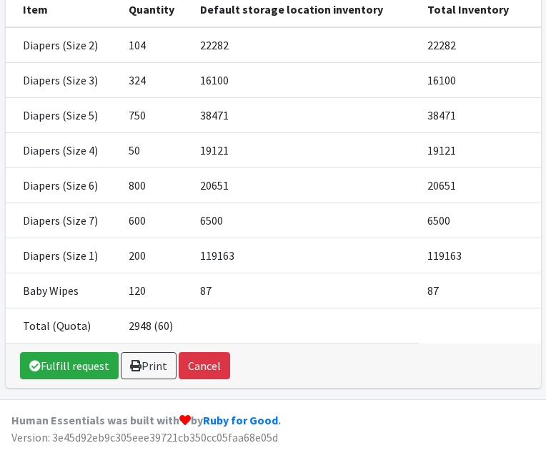
scroll to position [315, 0]
click at [84, 375] on link "Fulfill request" at bounding box center [69, 365] width 99 height 27
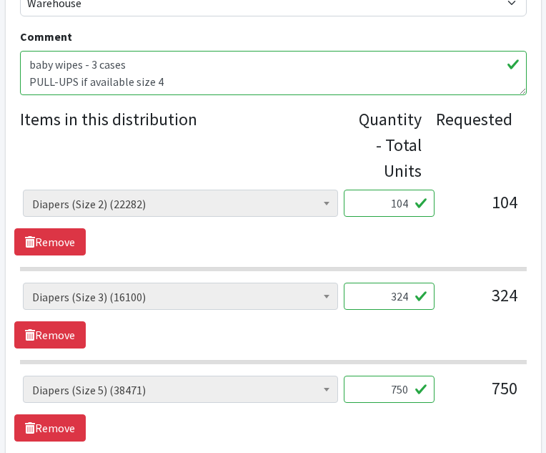
scroll to position [529, 0]
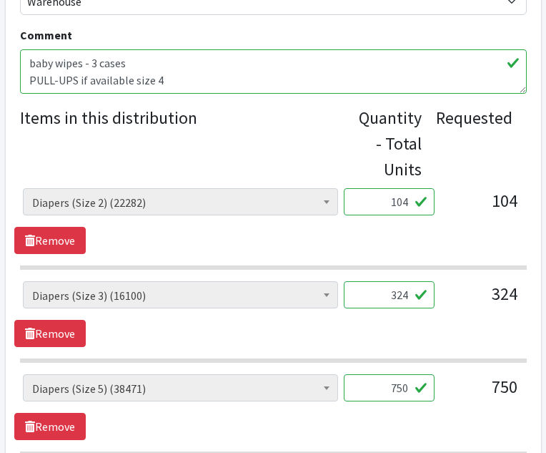
click at [410, 203] on input "104" at bounding box center [389, 201] width 91 height 27
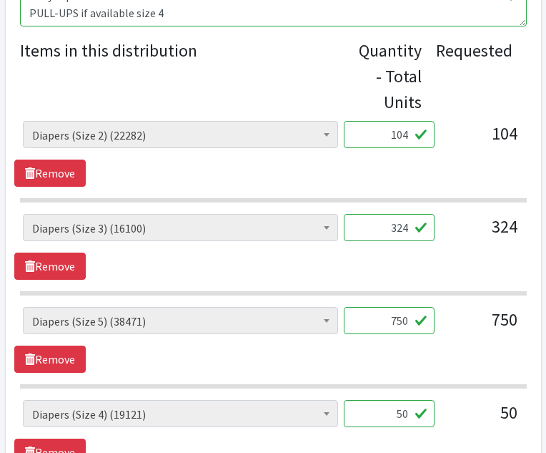
scroll to position [596, 0]
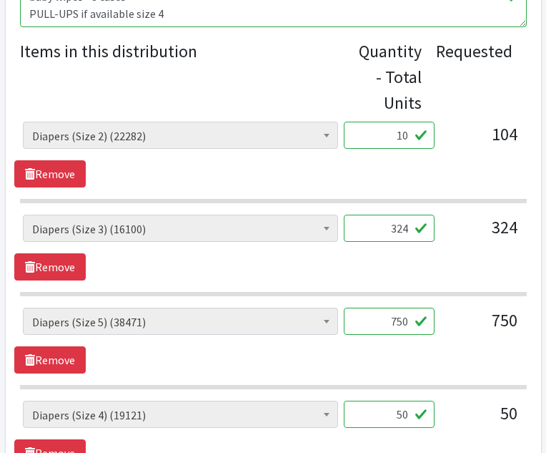
type input "1"
type input "200"
click at [409, 231] on input "324" at bounding box center [389, 228] width 91 height 27
type input "3"
type input "400"
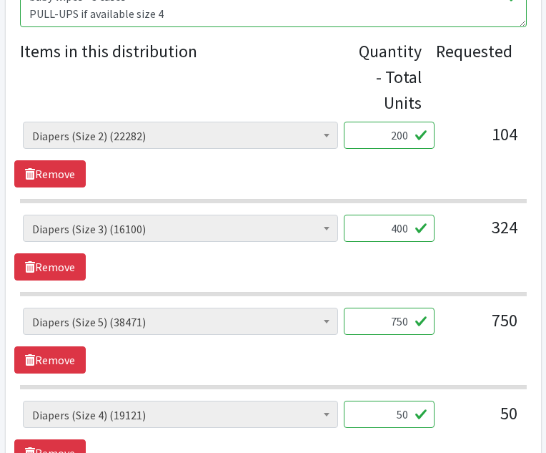
click at [410, 322] on input "750" at bounding box center [389, 321] width 91 height 27
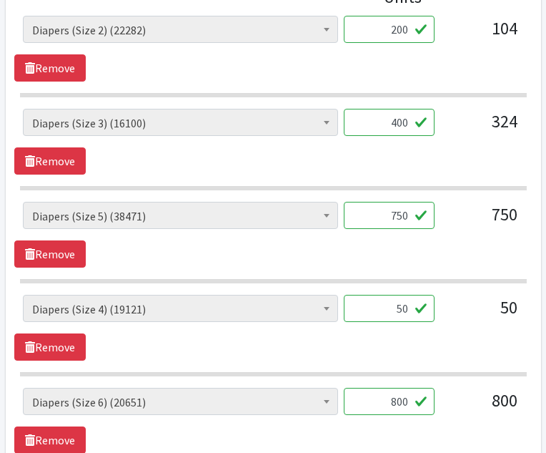
scroll to position [717, 0]
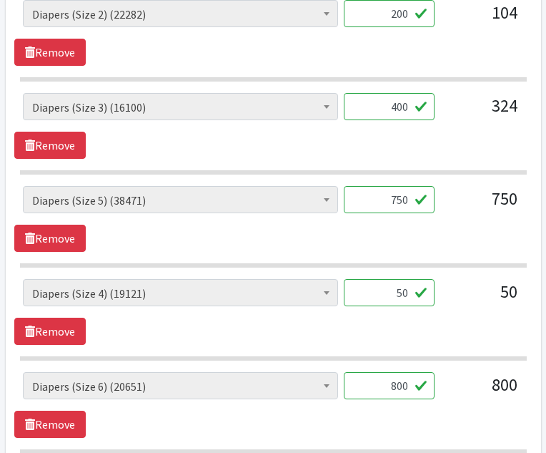
click at [408, 202] on input "750" at bounding box center [389, 199] width 91 height 27
type input "7"
type input "800"
click at [409, 295] on input "50" at bounding box center [389, 292] width 91 height 27
type input "5"
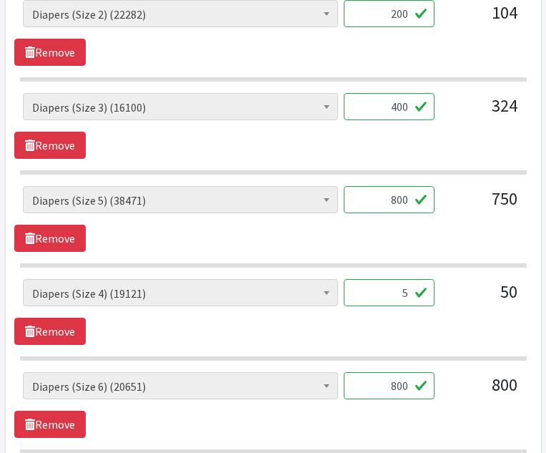
type input "50"
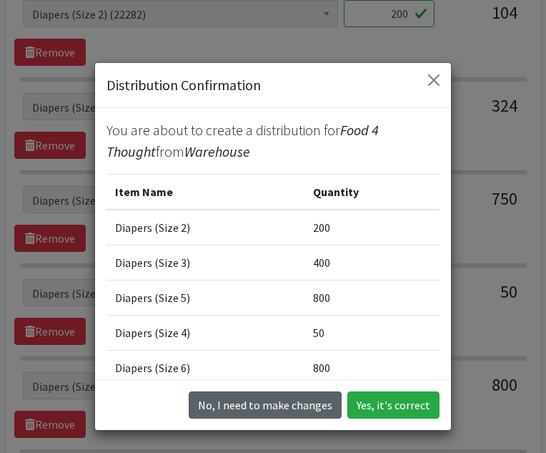
click at [323, 403] on button "No, I need to make changes" at bounding box center [265, 404] width 153 height 27
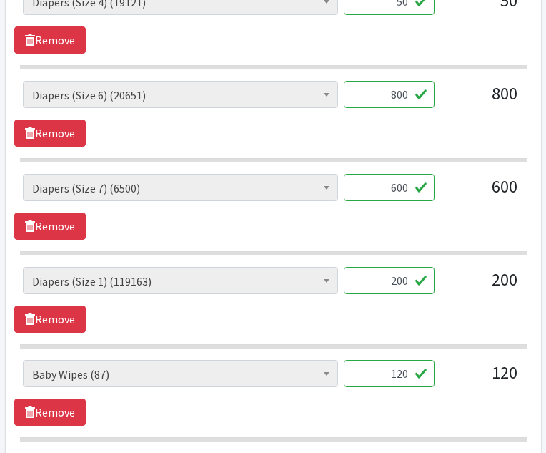
scroll to position [1013, 0]
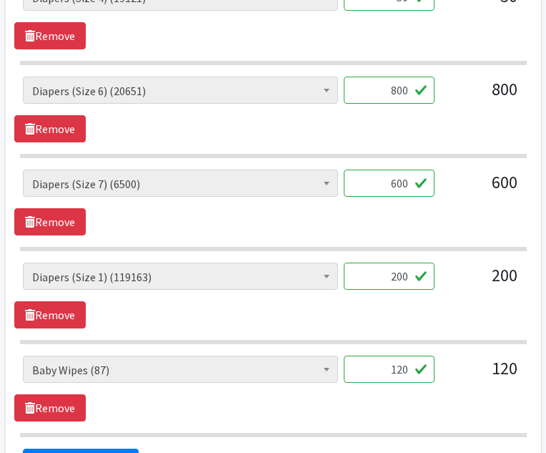
click at [409, 280] on input "200" at bounding box center [389, 275] width 91 height 27
type input "204"
click at [409, 368] on input "120" at bounding box center [389, 368] width 91 height 27
type input "1"
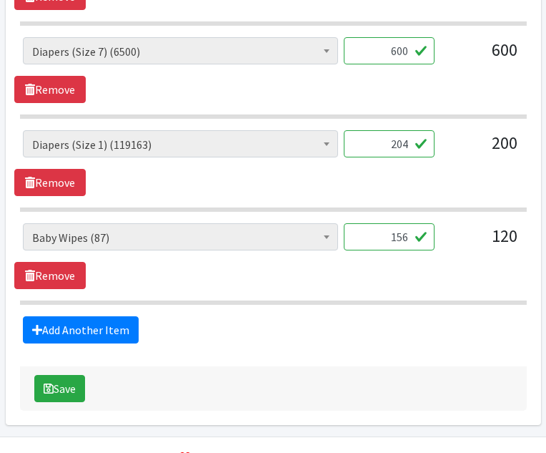
scroll to position [1182, 0]
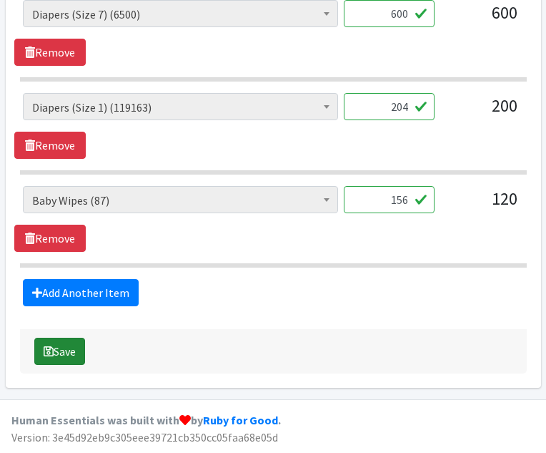
type input "156"
click at [62, 352] on button "Save" at bounding box center [59, 351] width 51 height 27
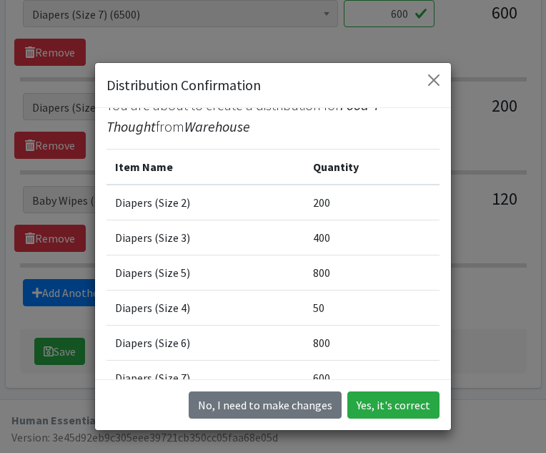
scroll to position [24, 0]
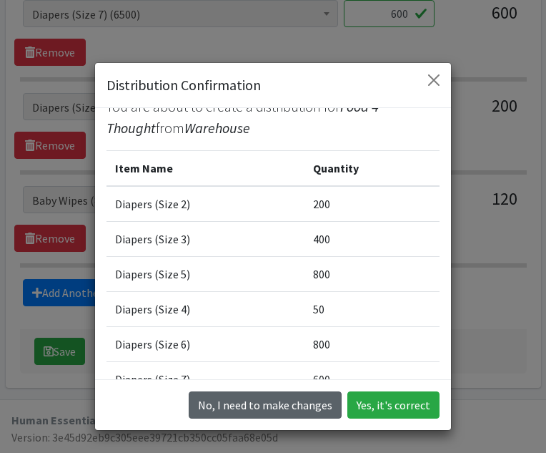
click at [320, 409] on button "No, I need to make changes" at bounding box center [265, 404] width 153 height 27
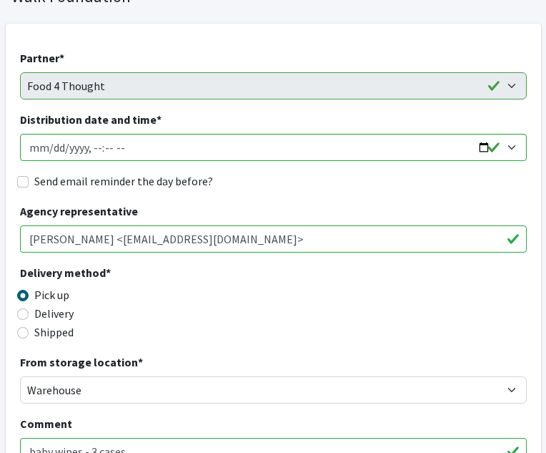
scroll to position [135, 0]
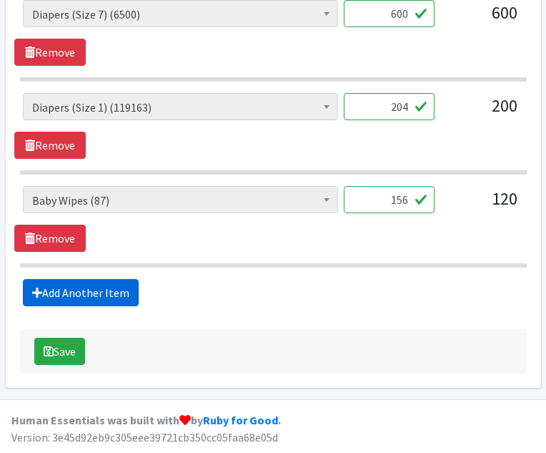
click at [88, 290] on link "Add Another Item" at bounding box center [81, 292] width 116 height 27
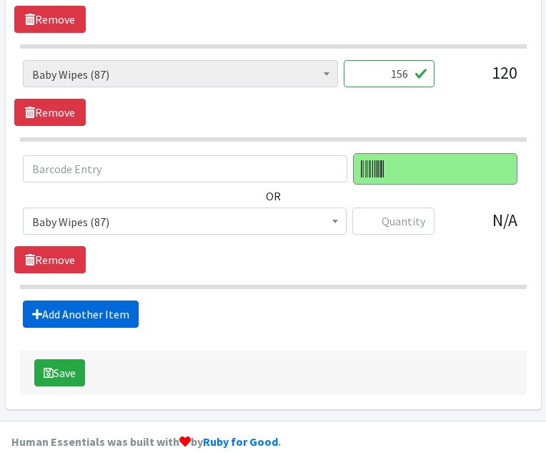
scroll to position [1329, 0]
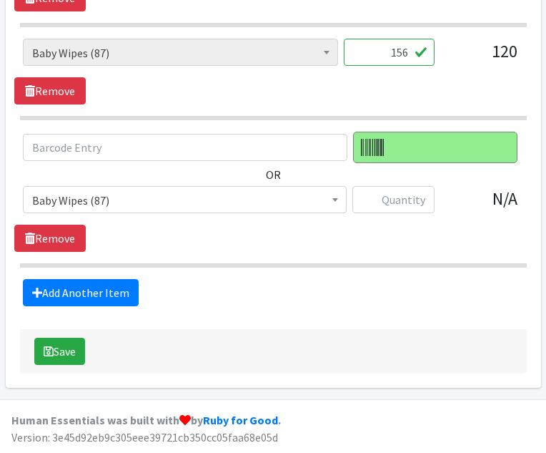
click at [336, 197] on span at bounding box center [335, 198] width 14 height 22
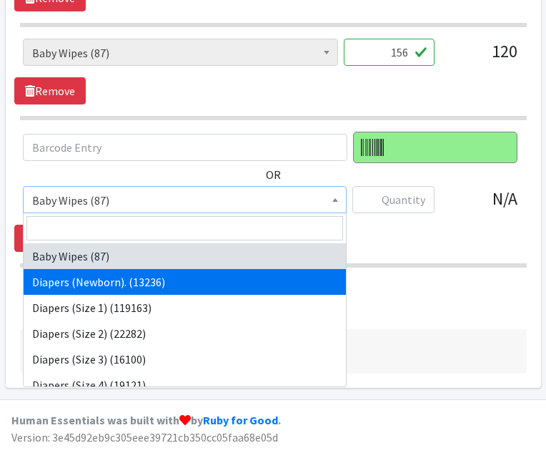
select select "11545"
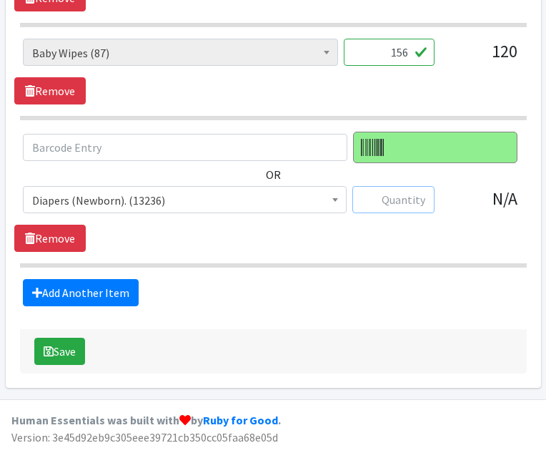
click at [388, 199] on input "text" at bounding box center [394, 199] width 82 height 27
type input "224"
click at [72, 350] on button "Save" at bounding box center [59, 351] width 51 height 27
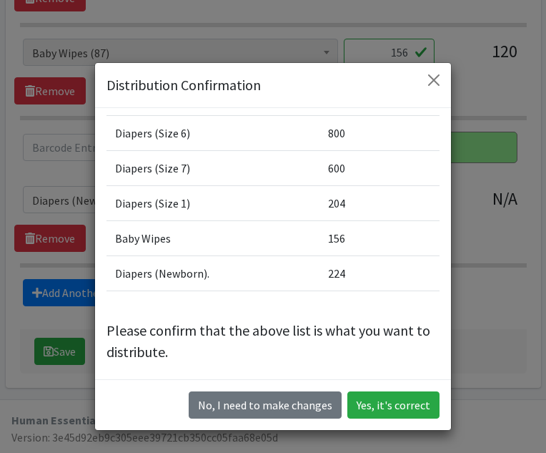
scroll to position [240, 0]
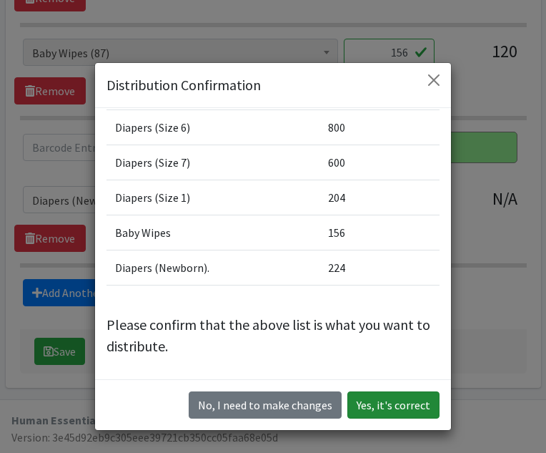
click at [385, 405] on button "Yes, it's correct" at bounding box center [394, 404] width 92 height 27
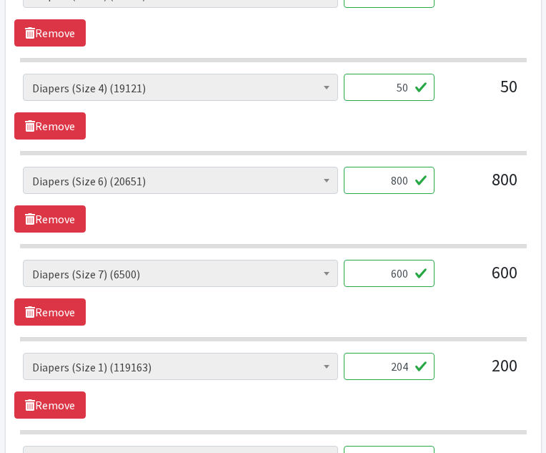
scroll to position [1347, 0]
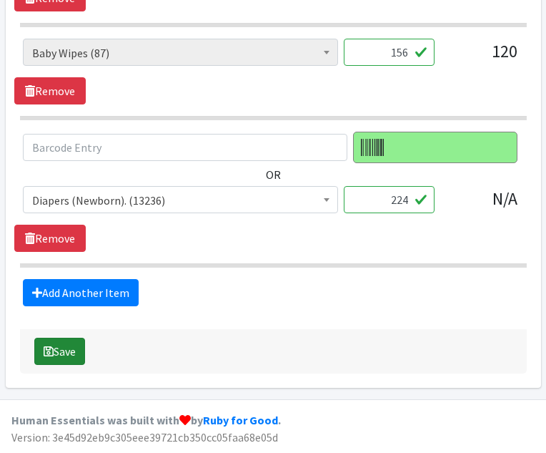
click at [69, 351] on button "Save" at bounding box center [59, 351] width 51 height 27
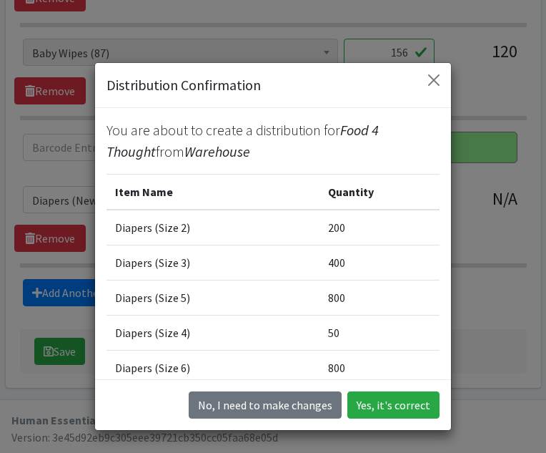
scroll to position [240, 0]
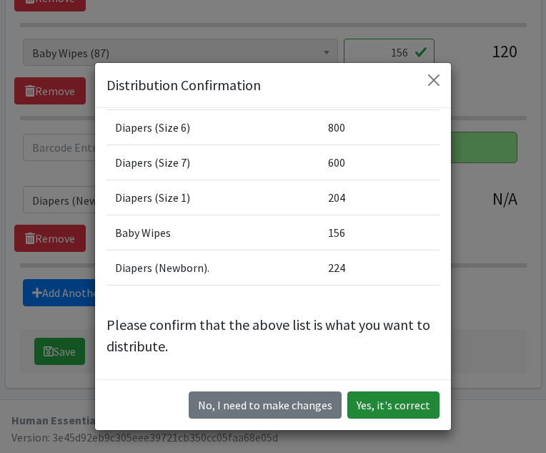
click at [388, 406] on button "Yes, it's correct" at bounding box center [394, 404] width 92 height 27
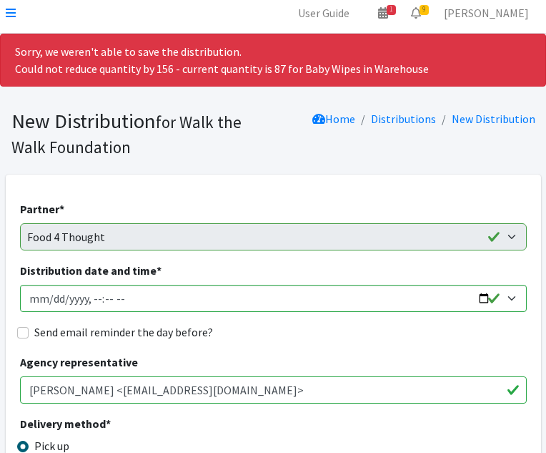
scroll to position [0, 0]
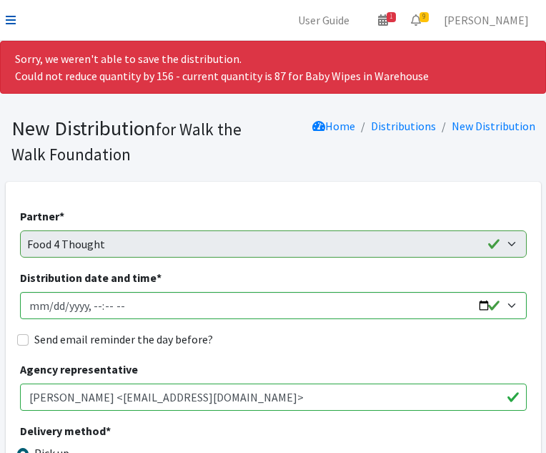
click at [11, 22] on icon at bounding box center [11, 19] width 10 height 11
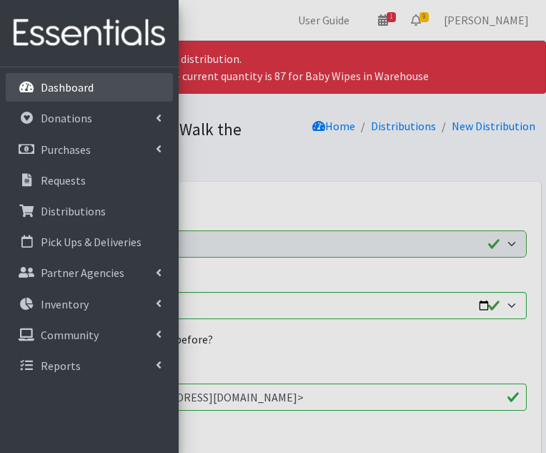
click at [69, 92] on p "Dashboard" at bounding box center [67, 87] width 53 height 14
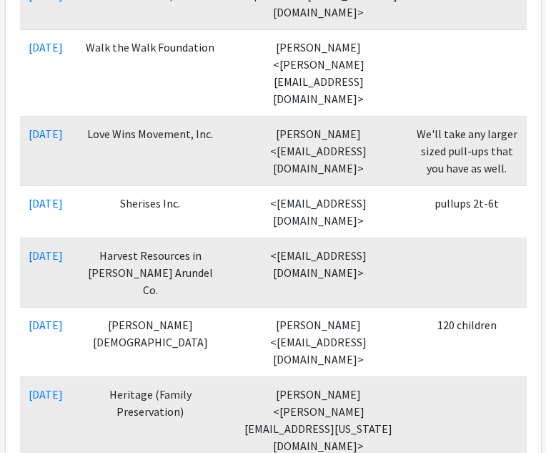
scroll to position [406, 0]
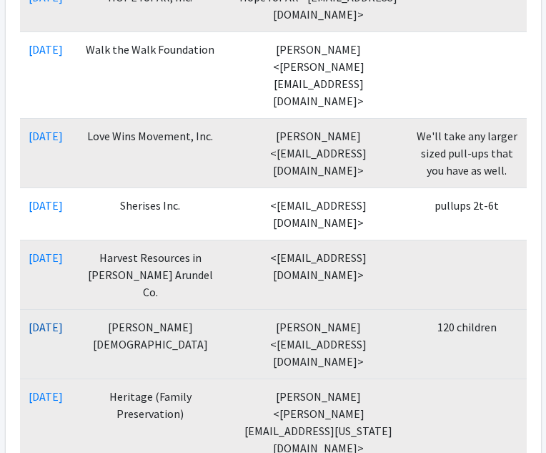
click at [63, 320] on link "[DATE]" at bounding box center [46, 327] width 34 height 14
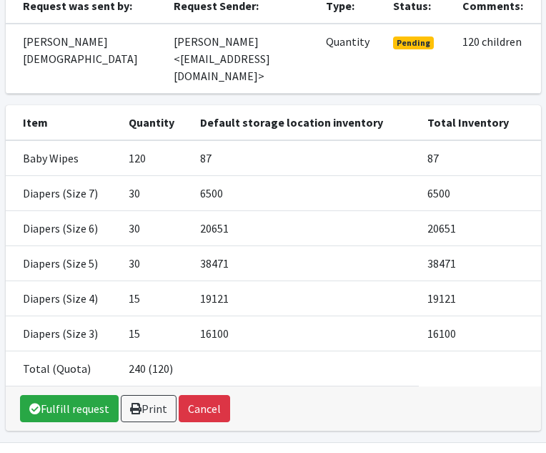
scroll to position [196, 0]
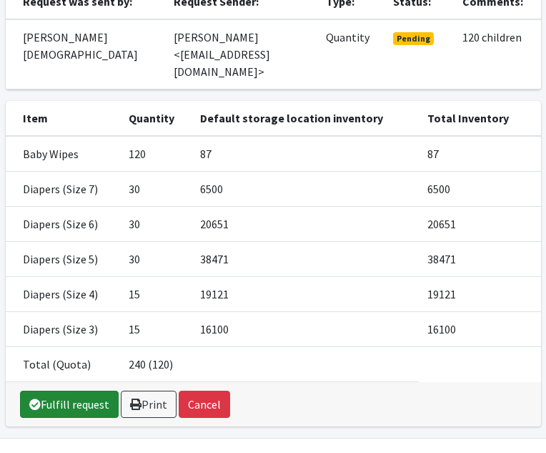
click at [95, 390] on link "Fulfill request" at bounding box center [69, 403] width 99 height 27
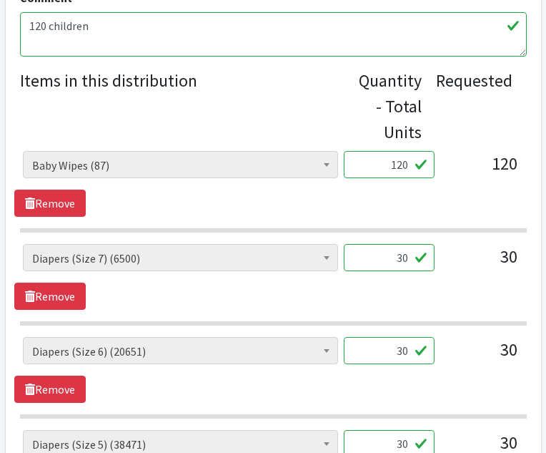
scroll to position [586, 0]
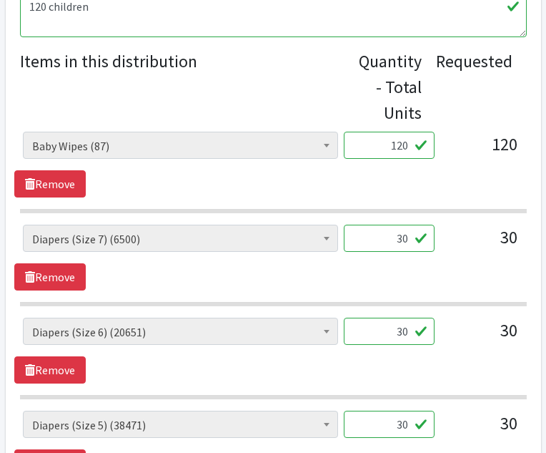
click at [408, 240] on input "30" at bounding box center [389, 238] width 91 height 27
type input "3"
type input "1600"
click at [408, 330] on input "30" at bounding box center [389, 331] width 91 height 27
type input "3"
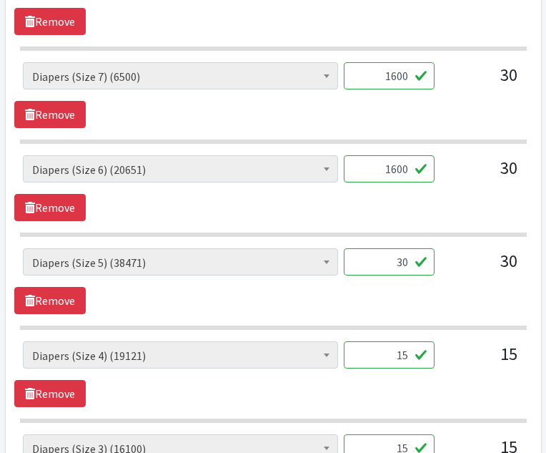
scroll to position [758, 0]
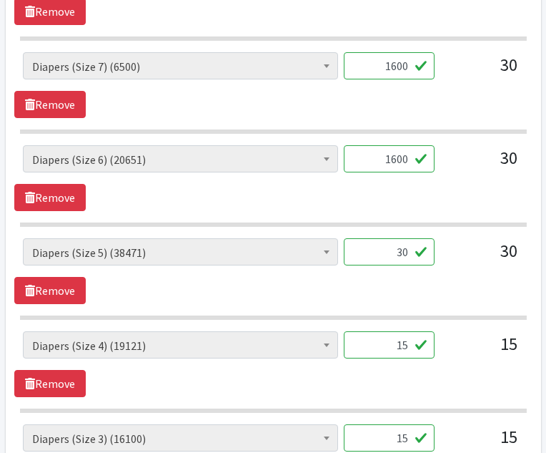
type input "1600"
click at [409, 250] on input "30" at bounding box center [389, 251] width 91 height 27
type input "3"
type input "1600"
click at [408, 346] on input "15" at bounding box center [389, 344] width 91 height 27
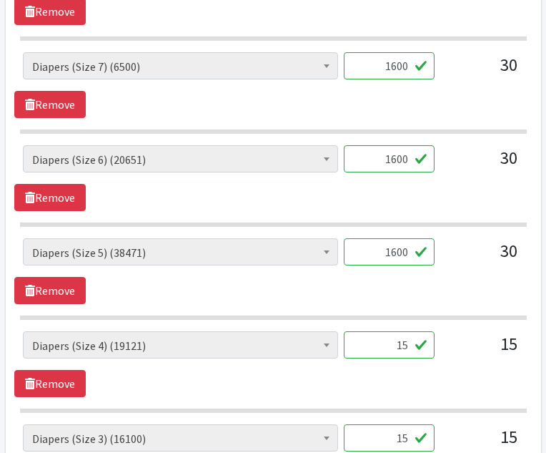
type input "1"
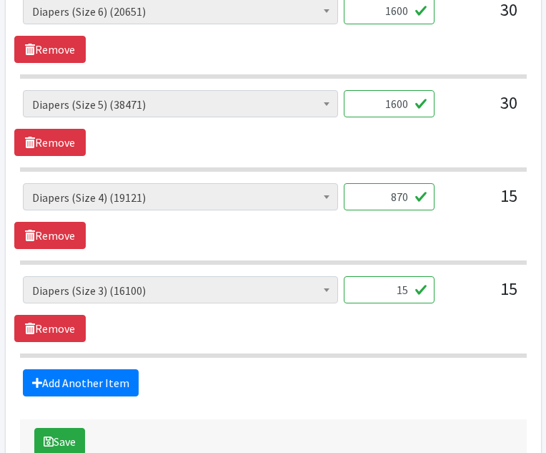
scroll to position [996, 0]
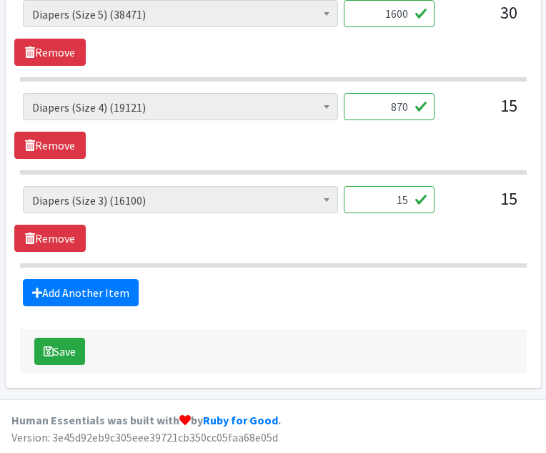
type input "870"
click at [408, 197] on input "15" at bounding box center [389, 199] width 91 height 27
type input "1"
type input "800"
click at [56, 355] on button "Save" at bounding box center [59, 351] width 51 height 27
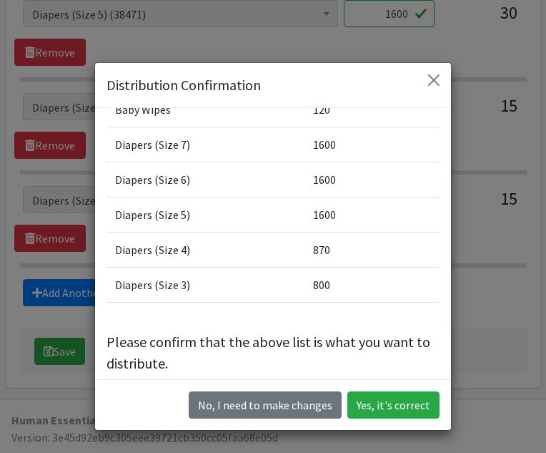
scroll to position [135, 0]
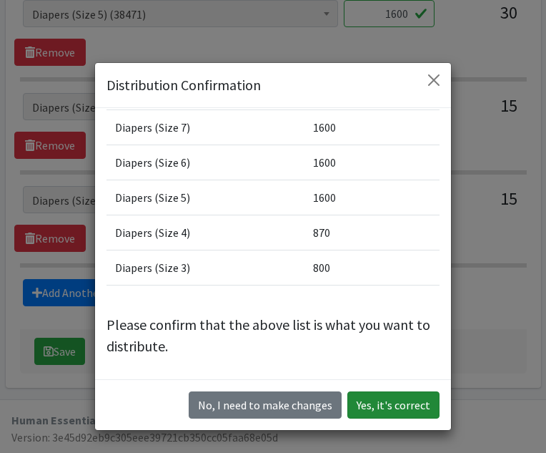
click at [380, 401] on button "Yes, it's correct" at bounding box center [394, 404] width 92 height 27
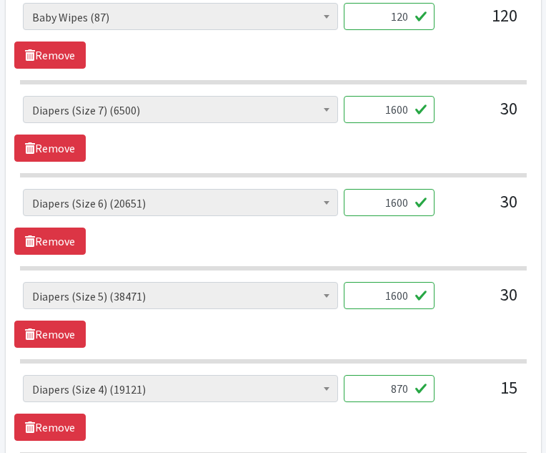
scroll to position [1013, 0]
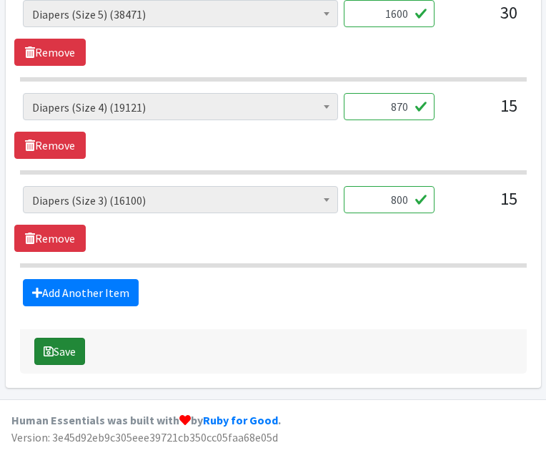
click at [70, 351] on button "Save" at bounding box center [59, 351] width 51 height 27
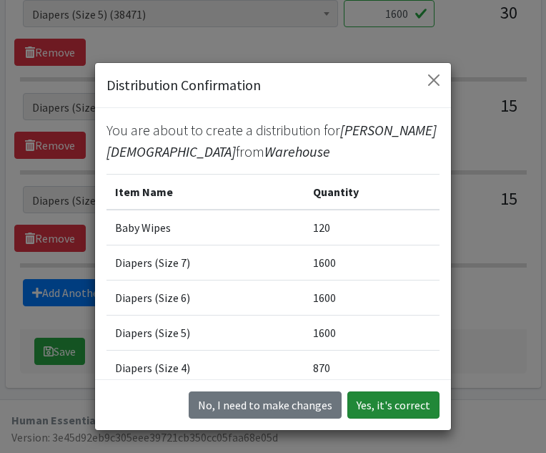
click at [403, 406] on button "Yes, it's correct" at bounding box center [394, 404] width 92 height 27
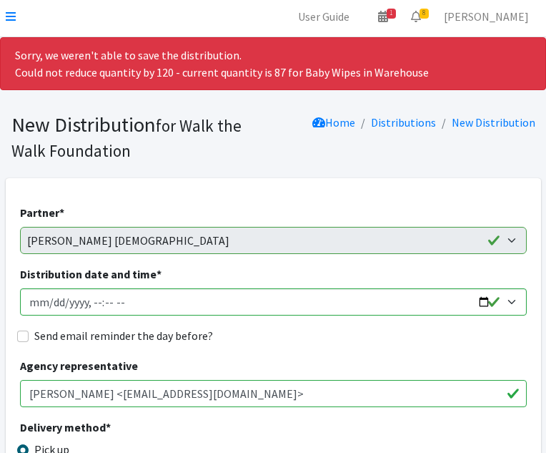
scroll to position [0, 0]
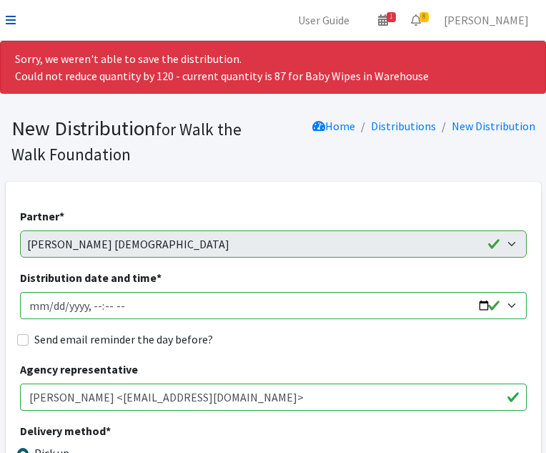
click at [9, 16] on icon at bounding box center [11, 19] width 10 height 11
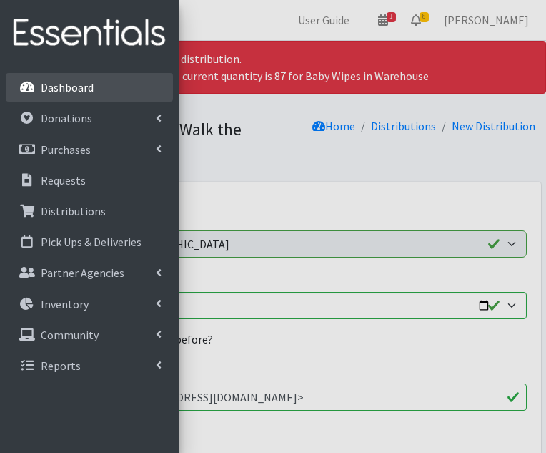
click at [55, 89] on p "Dashboard" at bounding box center [67, 87] width 53 height 14
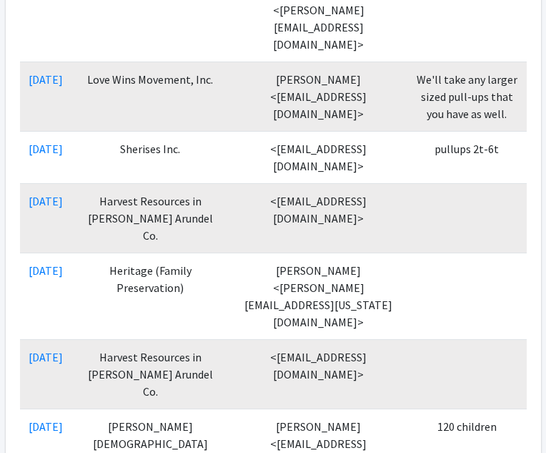
scroll to position [461, 0]
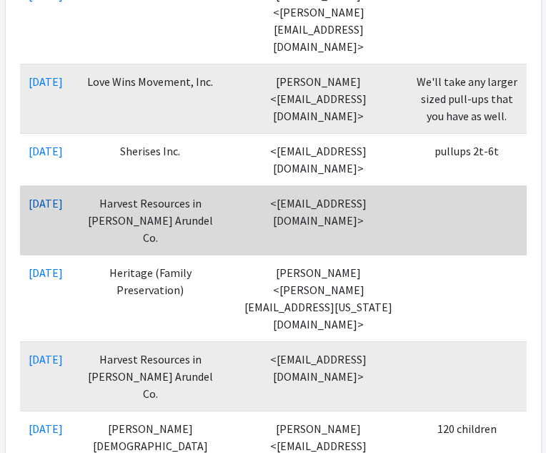
click at [62, 196] on link "[DATE]" at bounding box center [46, 203] width 34 height 14
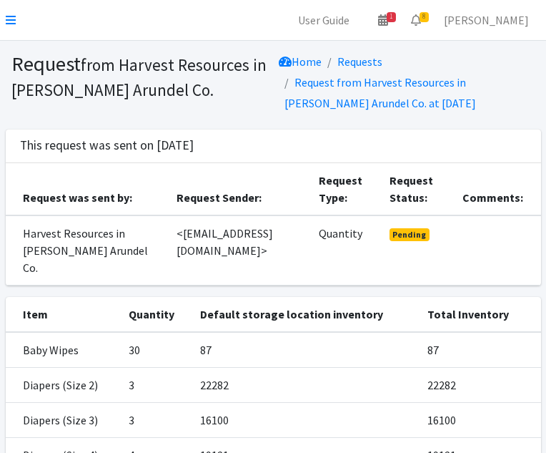
scroll to position [252, 0]
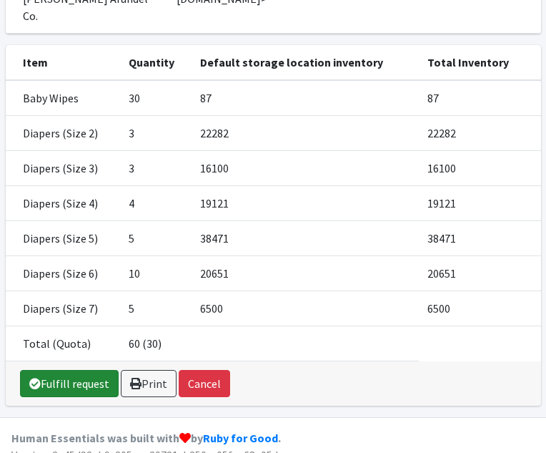
click at [73, 370] on link "Fulfill request" at bounding box center [69, 383] width 99 height 27
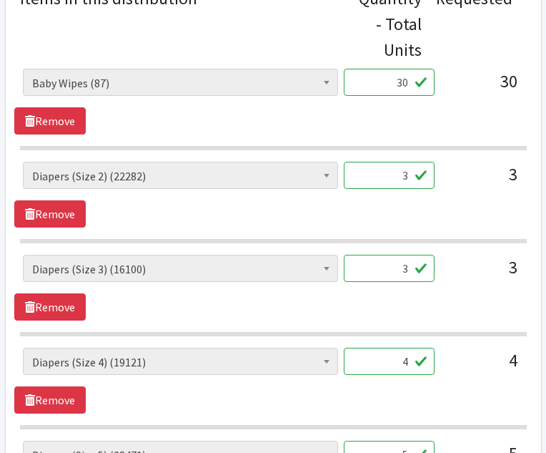
scroll to position [653, 0]
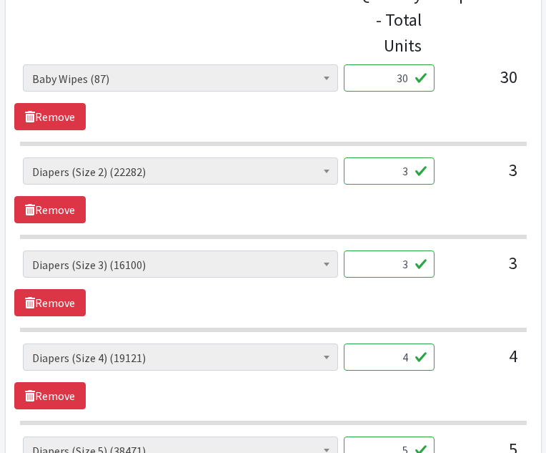
click at [406, 79] on input "30" at bounding box center [389, 77] width 91 height 27
type input "36"
click at [410, 171] on input "3" at bounding box center [389, 170] width 91 height 27
type input "150"
click at [407, 266] on input "3" at bounding box center [389, 263] width 91 height 27
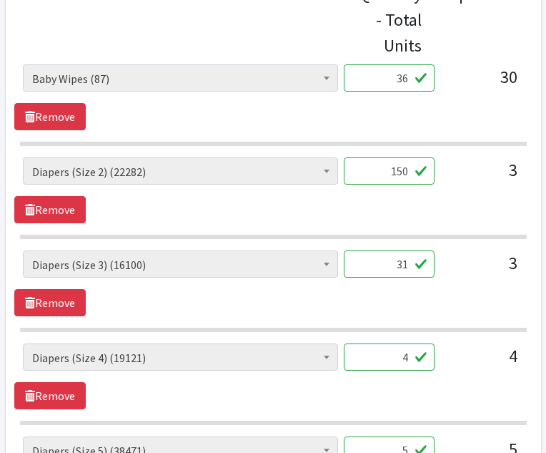
type input "3"
type input "150"
click at [409, 360] on input "4" at bounding box center [389, 356] width 91 height 27
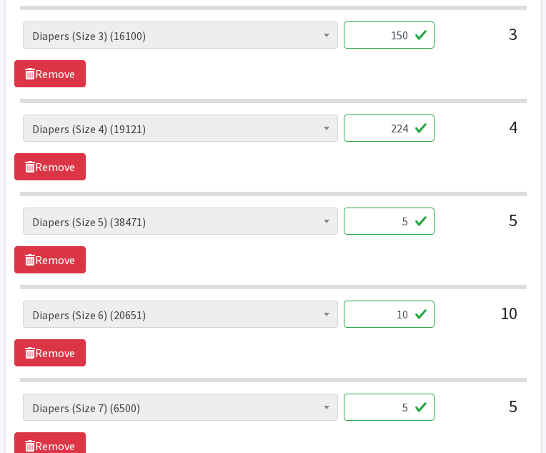
scroll to position [908, 0]
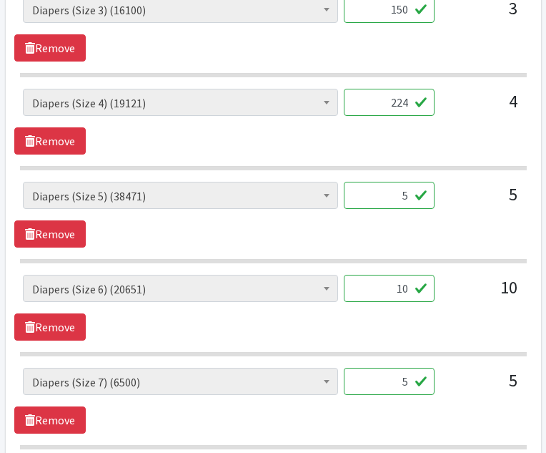
type input "224"
click at [410, 195] on input "5" at bounding box center [389, 195] width 91 height 27
type input "250"
click at [407, 291] on input "10" at bounding box center [389, 288] width 91 height 27
type input "1"
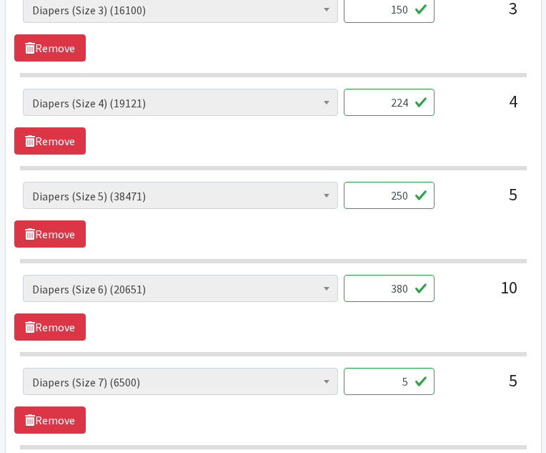
type input "380"
click at [408, 384] on input "5" at bounding box center [389, 381] width 91 height 27
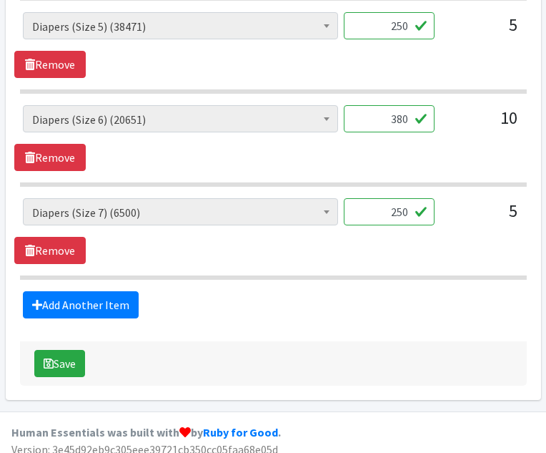
scroll to position [1089, 0]
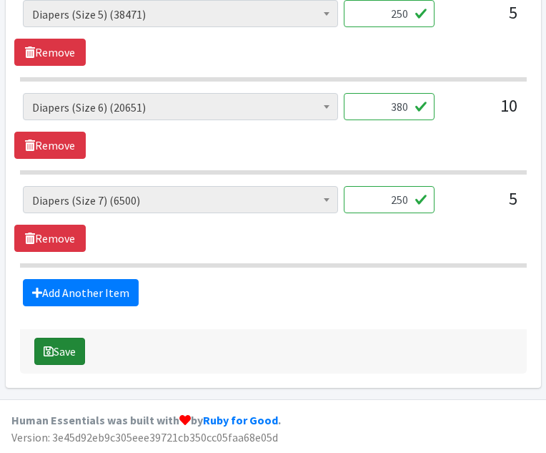
type input "250"
click at [74, 354] on button "Save" at bounding box center [59, 351] width 51 height 27
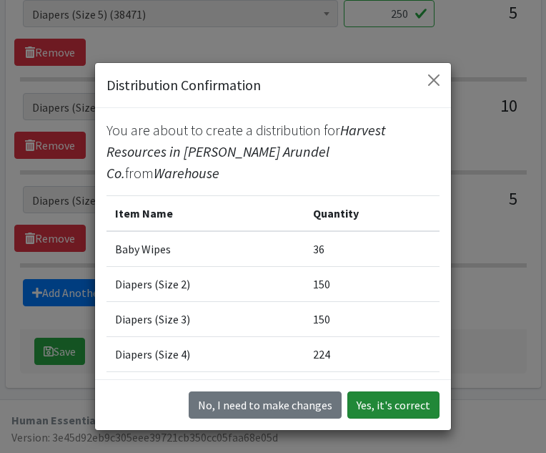
click at [387, 406] on button "Yes, it's correct" at bounding box center [394, 404] width 92 height 27
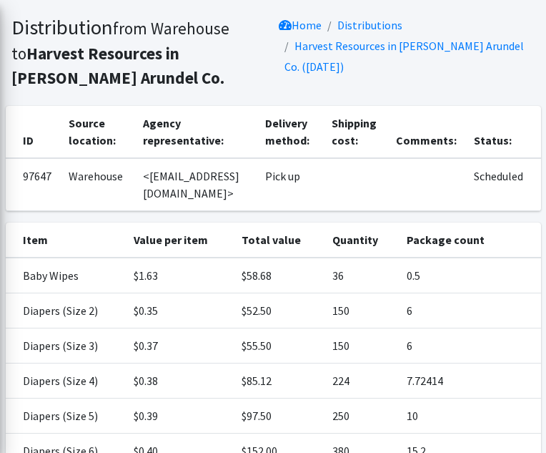
scroll to position [308, 0]
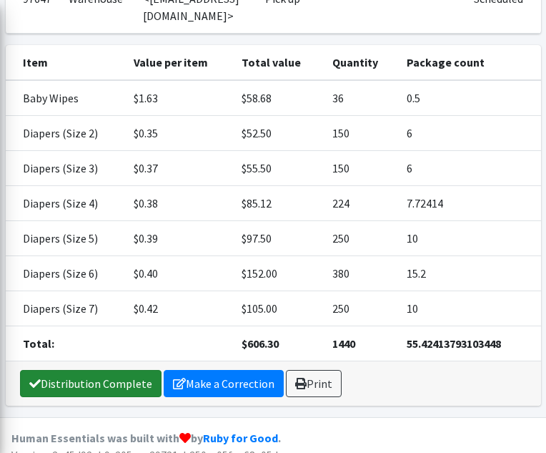
click at [134, 370] on link "Distribution Complete" at bounding box center [91, 383] width 142 height 27
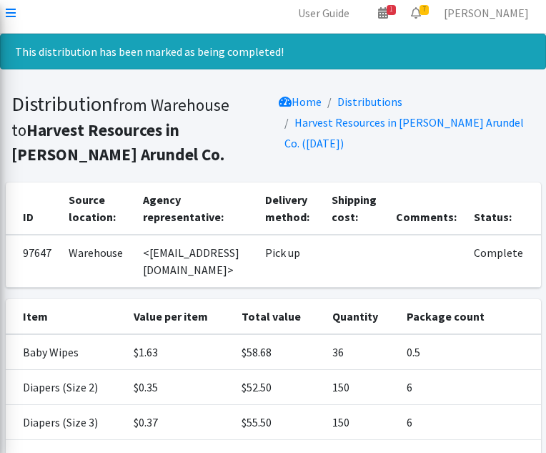
scroll to position [0, 0]
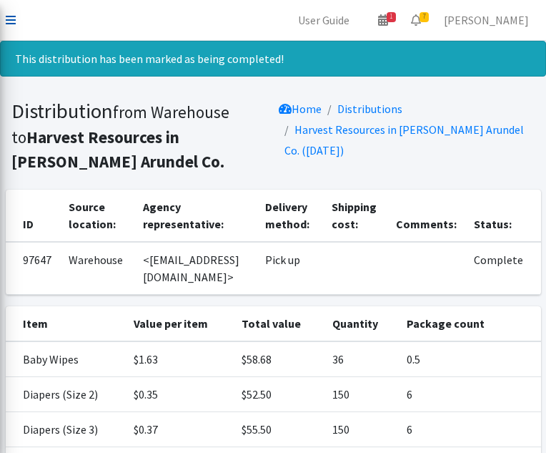
click at [6, 16] on icon at bounding box center [11, 19] width 10 height 11
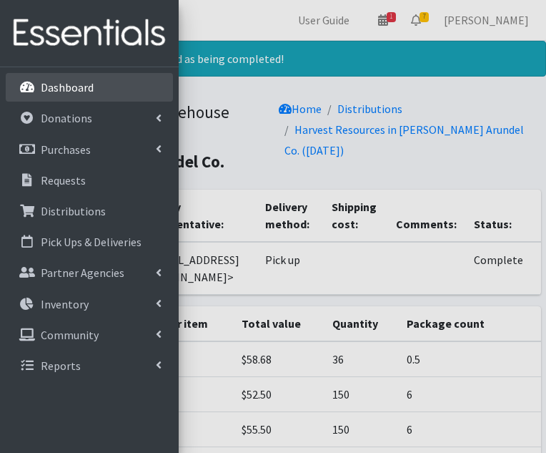
click at [57, 92] on p "Dashboard" at bounding box center [67, 87] width 53 height 14
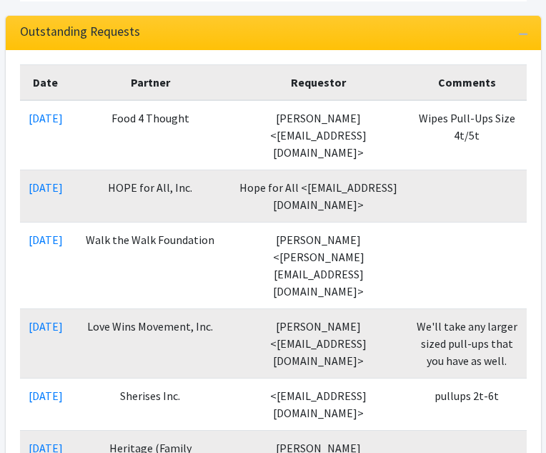
scroll to position [219, 0]
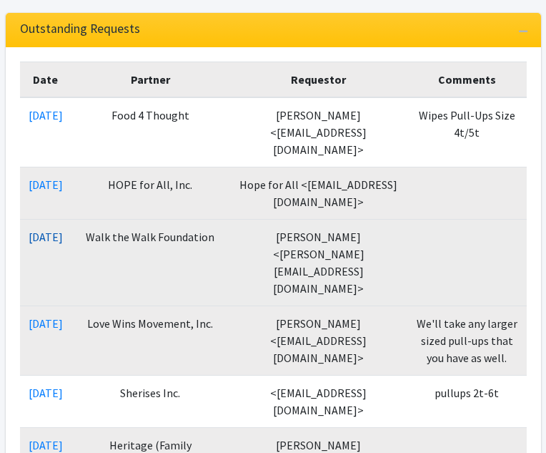
click at [63, 230] on link "[DATE]" at bounding box center [46, 237] width 34 height 14
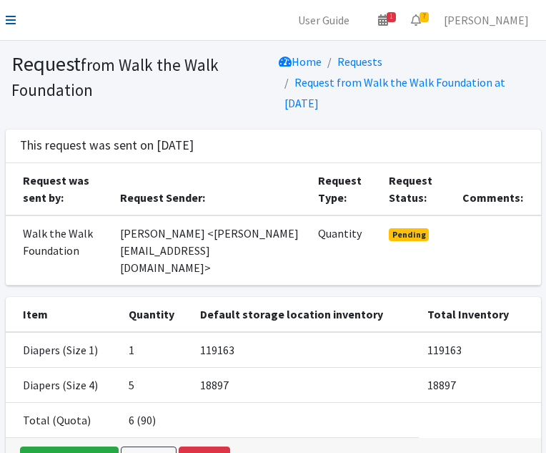
click at [8, 17] on icon at bounding box center [11, 19] width 10 height 11
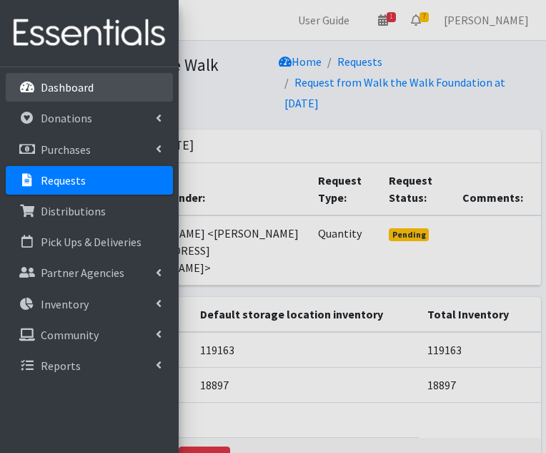
click at [58, 87] on p "Dashboard" at bounding box center [67, 87] width 53 height 14
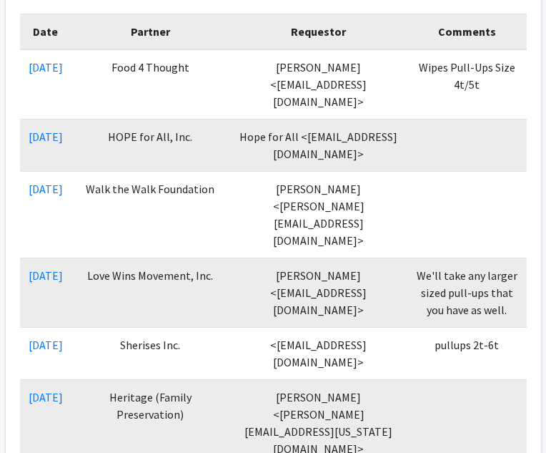
scroll to position [267, 0]
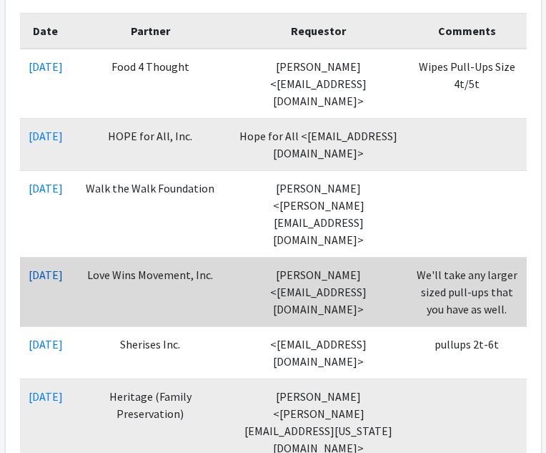
click at [61, 267] on link "[DATE]" at bounding box center [46, 274] width 34 height 14
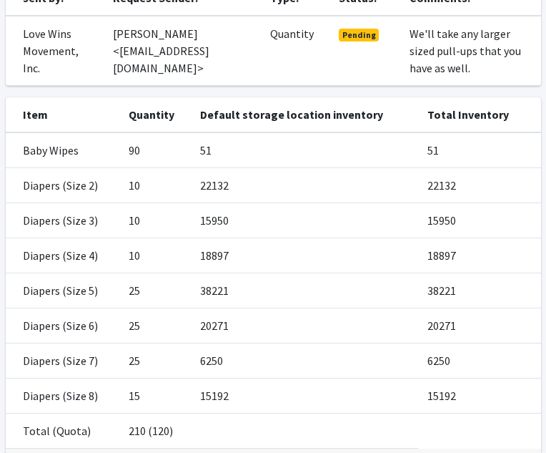
scroll to position [304, 0]
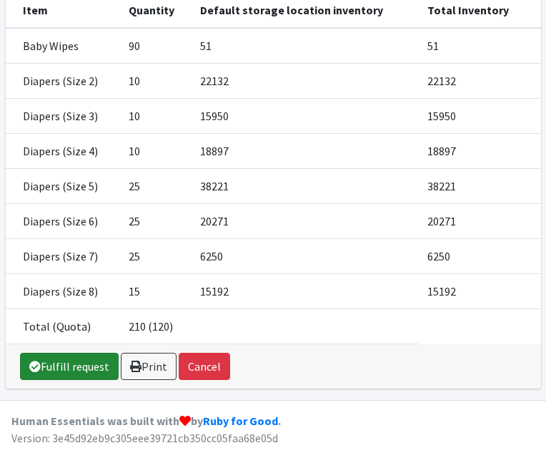
click at [87, 362] on link "Fulfill request" at bounding box center [69, 366] width 99 height 27
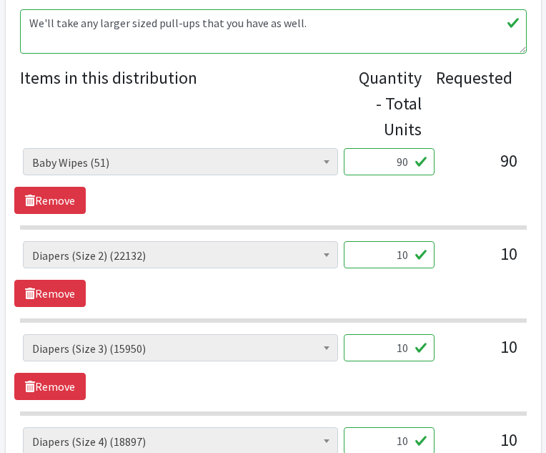
scroll to position [574, 0]
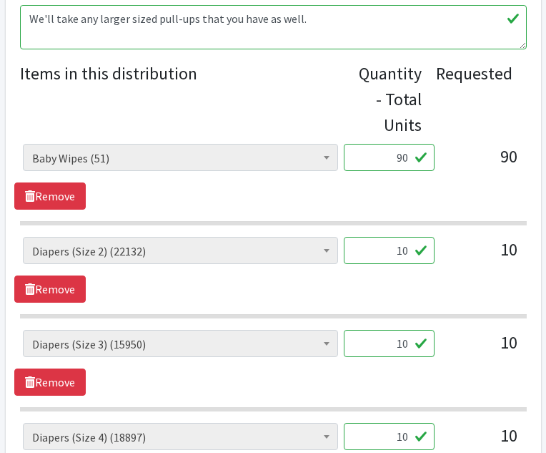
click at [409, 157] on input "90" at bounding box center [389, 157] width 91 height 27
type input "96"
click at [407, 250] on input "10" at bounding box center [389, 250] width 91 height 27
type input "1"
type input "500"
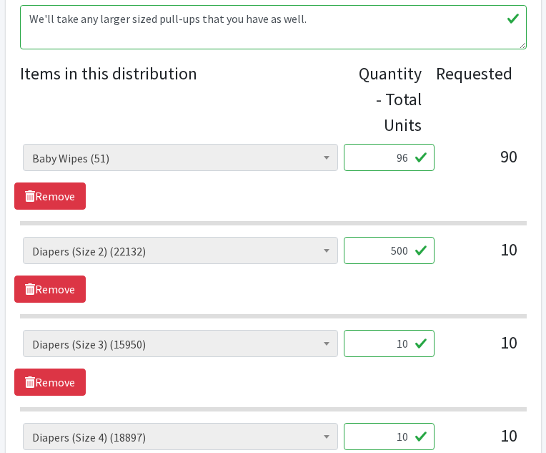
click at [410, 346] on input "10" at bounding box center [389, 343] width 91 height 27
type input "1"
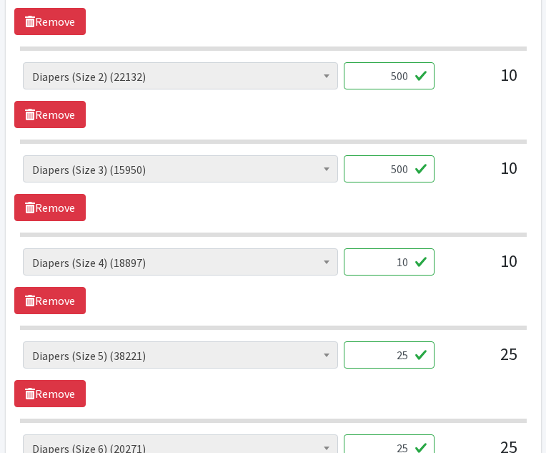
scroll to position [790, 0]
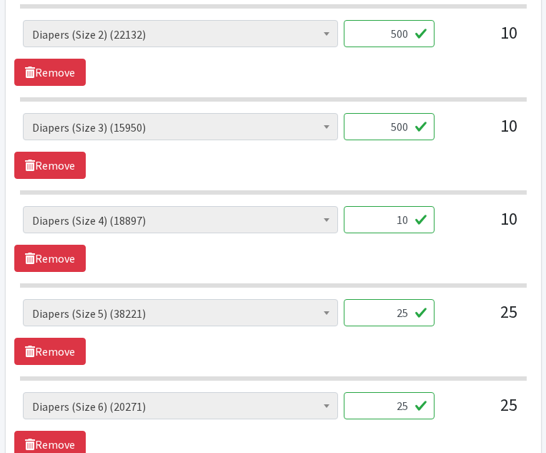
type input "500"
click at [408, 221] on input "10" at bounding box center [389, 219] width 91 height 27
type input "1"
type input "572"
click at [408, 313] on input "25" at bounding box center [389, 312] width 91 height 27
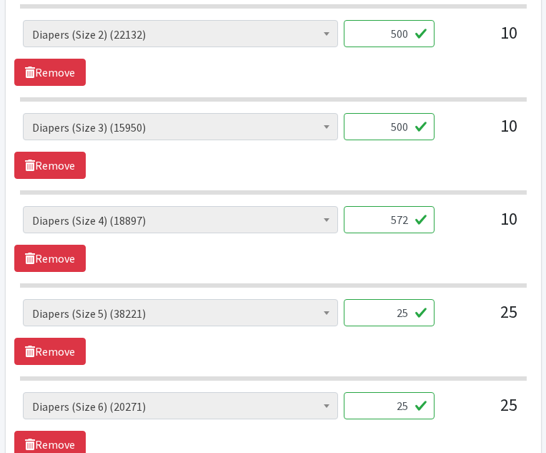
type input "2"
type input "1250"
click at [409, 408] on input "25" at bounding box center [389, 405] width 91 height 27
type input "2"
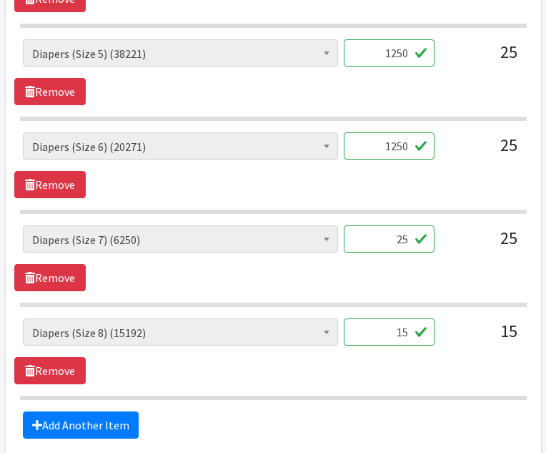
scroll to position [1066, 0]
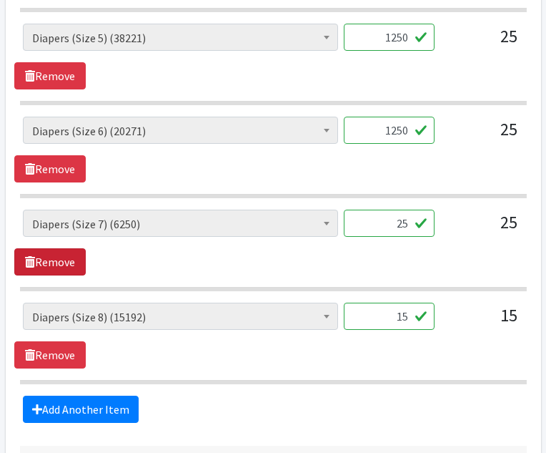
type input "1250"
click at [69, 261] on link "Remove" at bounding box center [50, 261] width 72 height 27
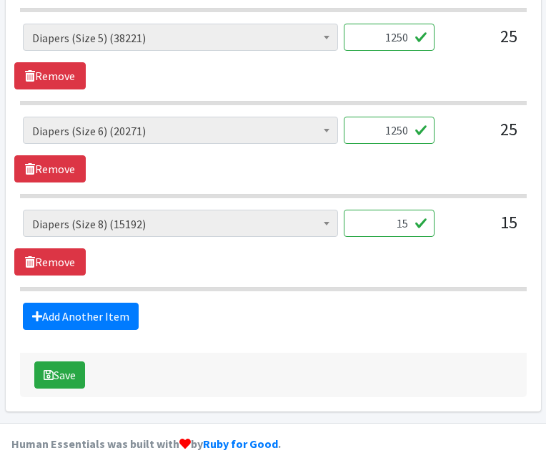
click at [408, 222] on input "15" at bounding box center [389, 223] width 91 height 27
type input "1"
type input "1600"
click at [69, 371] on button "Save" at bounding box center [59, 374] width 51 height 27
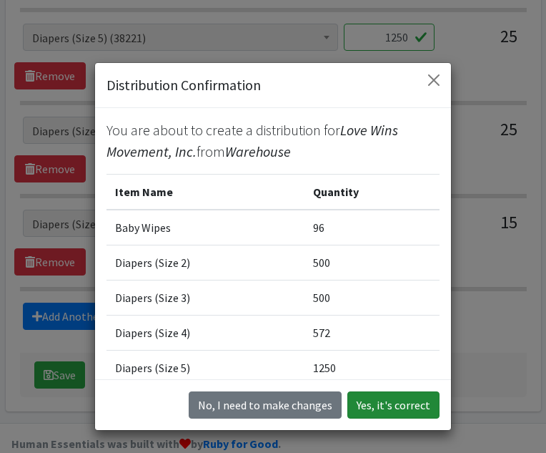
click at [401, 410] on button "Yes, it's correct" at bounding box center [394, 404] width 92 height 27
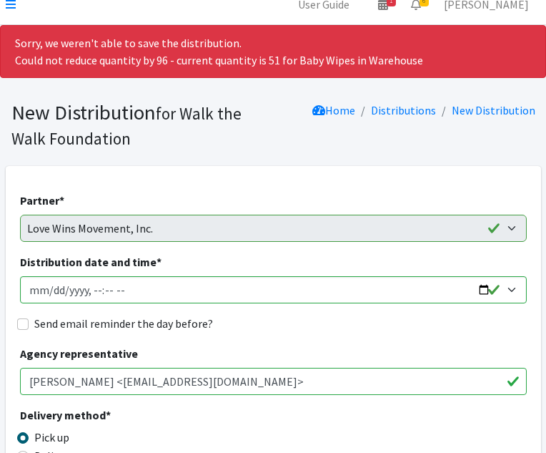
scroll to position [0, 0]
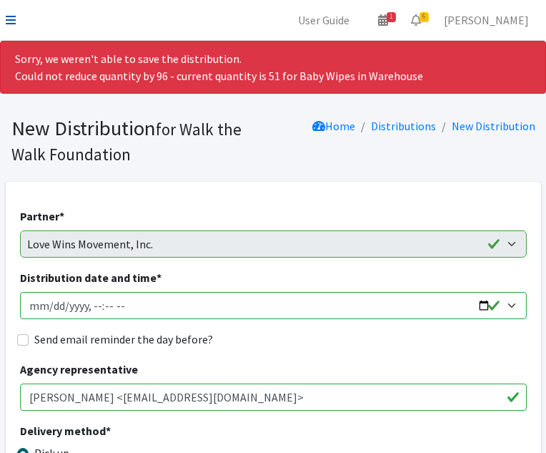
click at [13, 20] on icon at bounding box center [11, 19] width 10 height 11
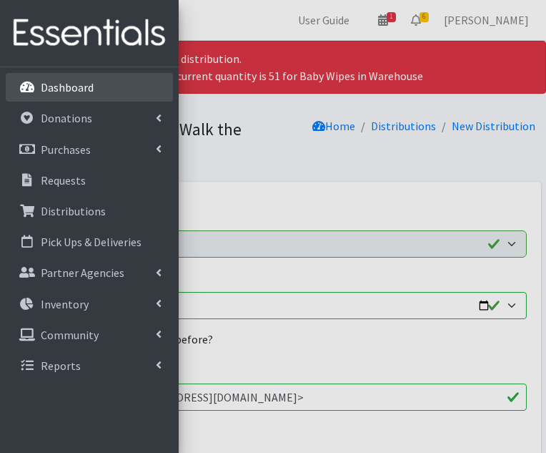
click at [46, 79] on link "Dashboard" at bounding box center [89, 87] width 167 height 29
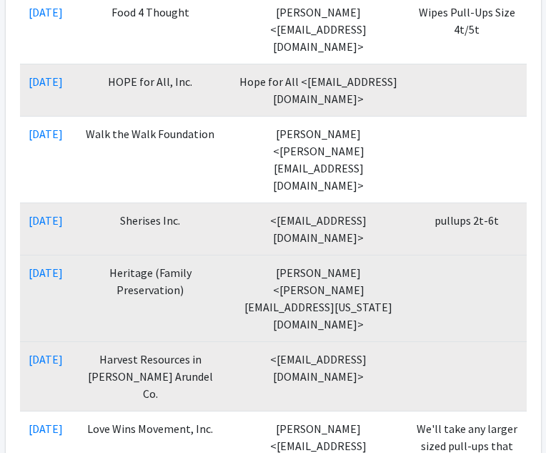
scroll to position [340, 0]
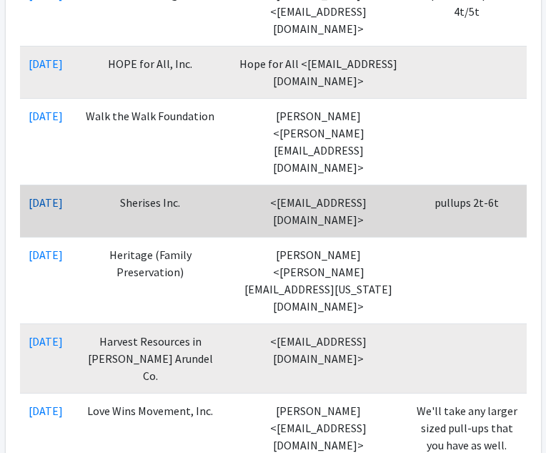
click at [63, 195] on link "09/13/2025" at bounding box center [46, 202] width 34 height 14
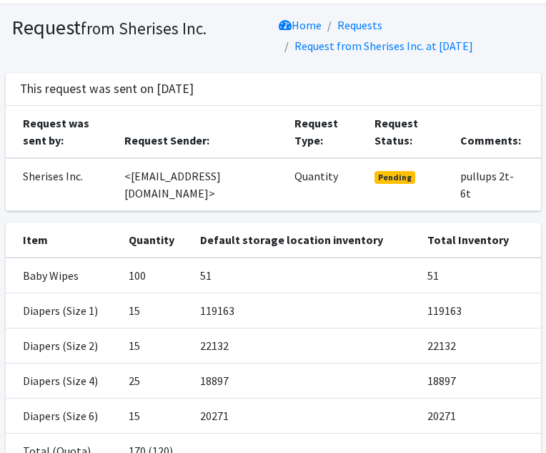
scroll to position [127, 0]
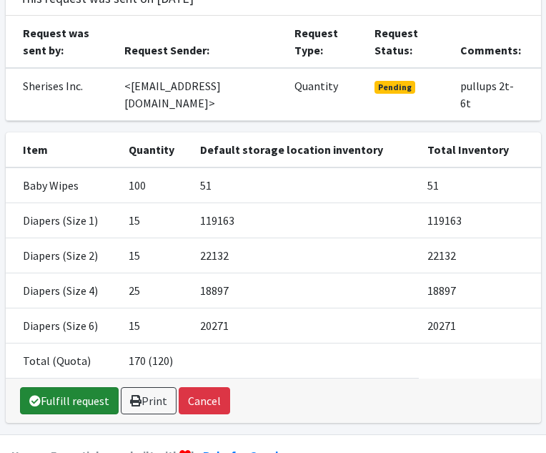
click at [84, 387] on link "Fulfill request" at bounding box center [69, 400] width 99 height 27
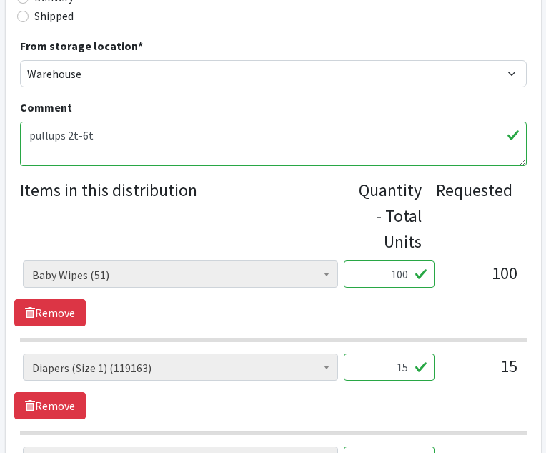
scroll to position [458, 0]
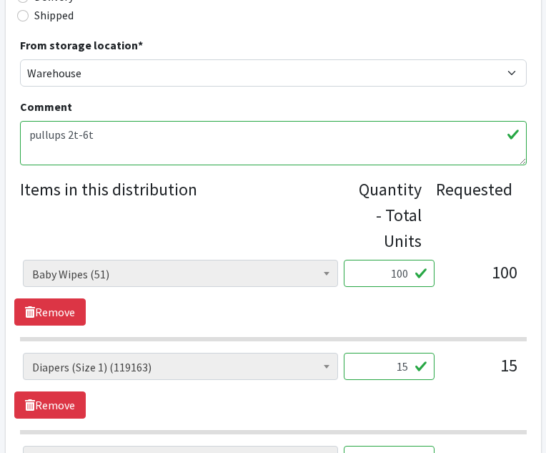
click at [410, 275] on input "100" at bounding box center [389, 273] width 91 height 27
type input "108"
click at [408, 365] on input "15" at bounding box center [389, 366] width 91 height 27
type input "1"
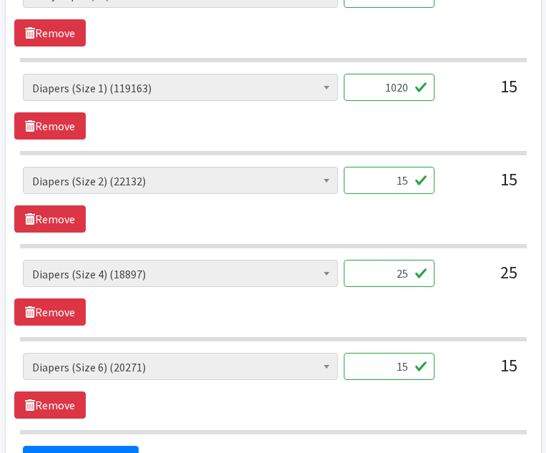
scroll to position [760, 0]
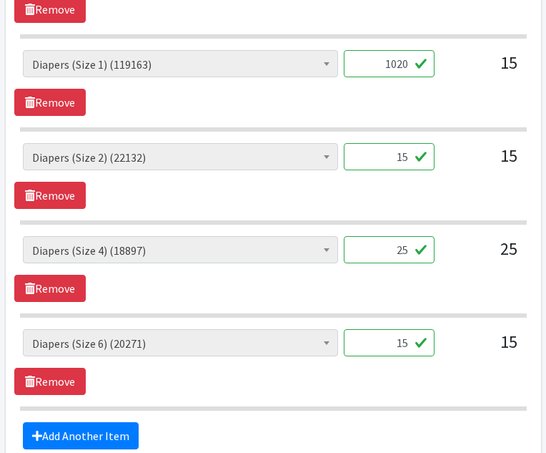
type input "1020"
click at [408, 159] on input "15" at bounding box center [389, 156] width 91 height 27
type input "1"
type input "800"
click at [407, 250] on input "25" at bounding box center [389, 249] width 91 height 27
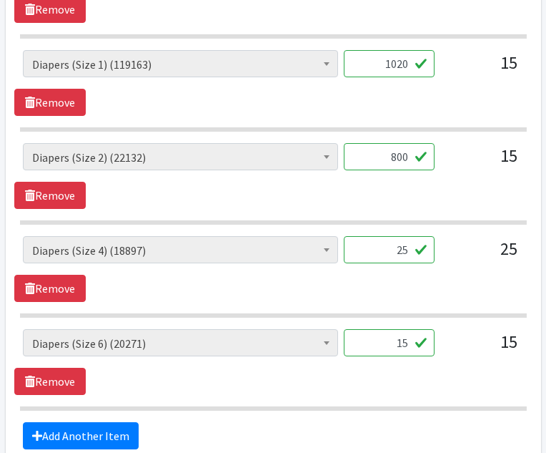
type input "2"
type input "1442"
click at [407, 343] on input "15" at bounding box center [389, 342] width 91 height 27
type input "1"
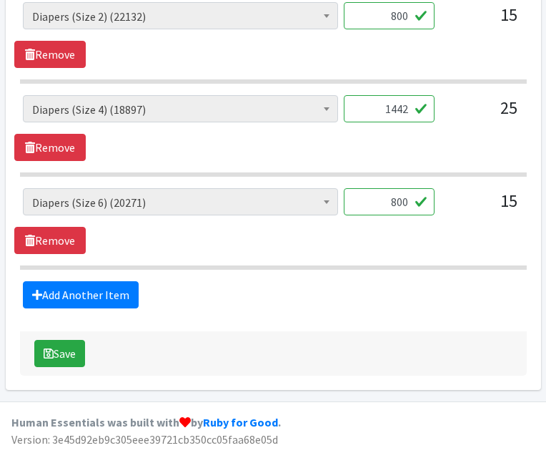
scroll to position [903, 0]
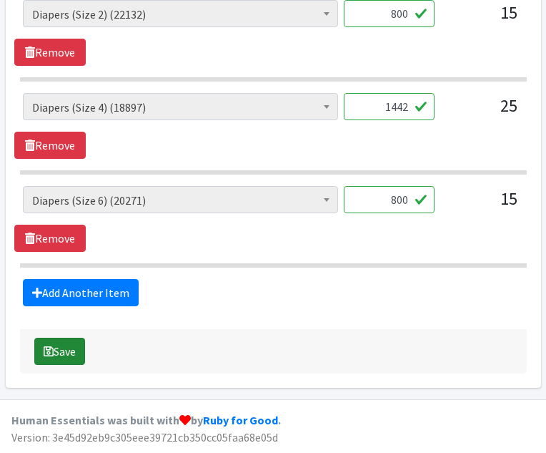
type input "800"
click at [68, 353] on button "Save" at bounding box center [59, 351] width 51 height 27
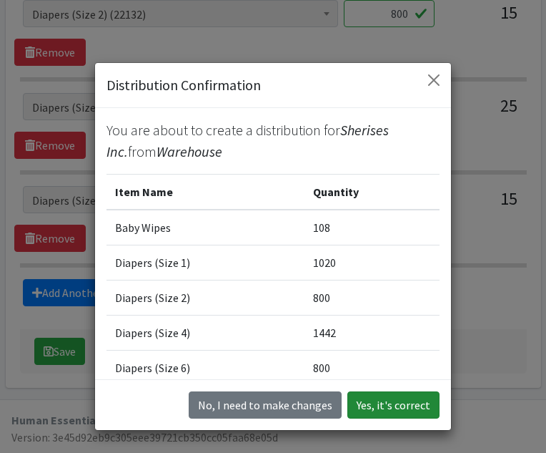
click at [388, 403] on button "Yes, it's correct" at bounding box center [394, 404] width 92 height 27
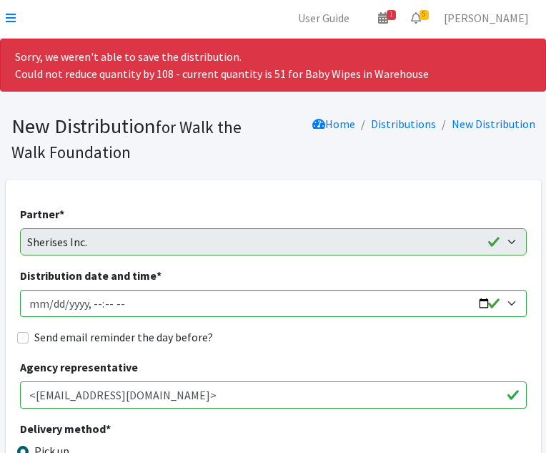
scroll to position [0, 0]
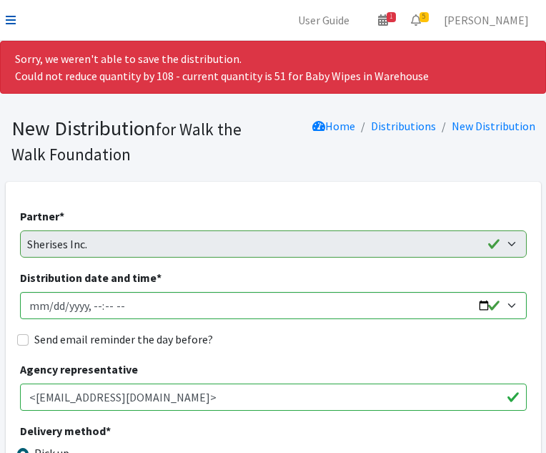
click at [11, 21] on icon at bounding box center [11, 19] width 10 height 11
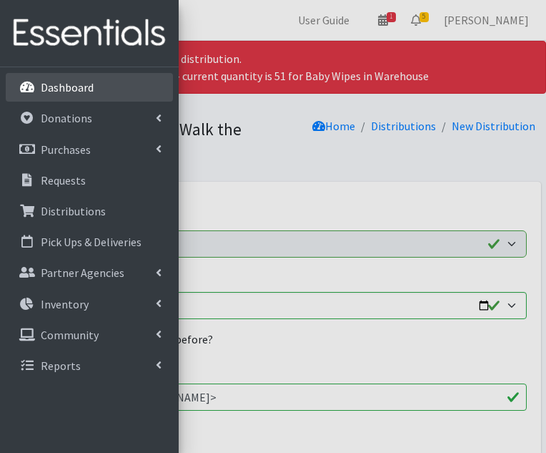
click at [56, 84] on p "Dashboard" at bounding box center [67, 87] width 53 height 14
